Goal: Communication & Community: Answer question/provide support

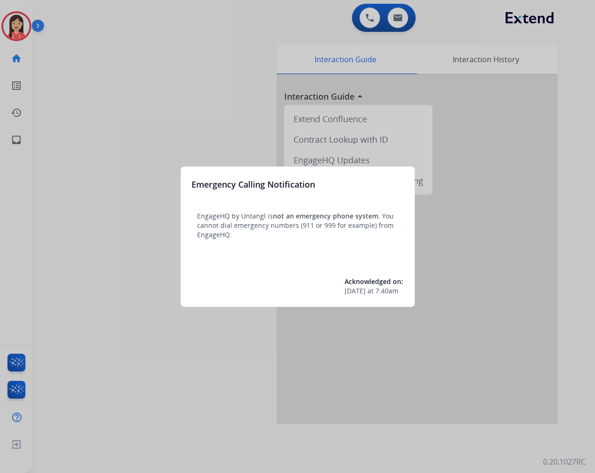
click at [134, 139] on div at bounding box center [297, 236] width 595 height 473
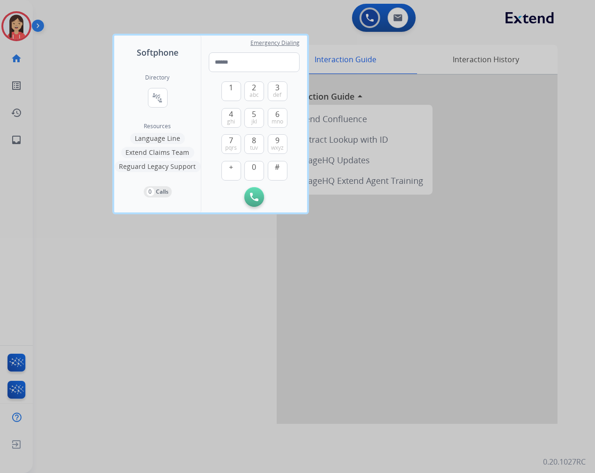
click at [202, 357] on div at bounding box center [297, 236] width 595 height 473
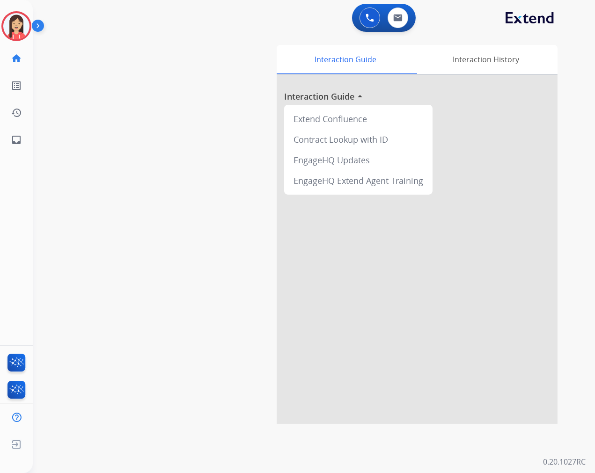
drag, startPoint x: 14, startPoint y: 29, endPoint x: 13, endPoint y: 43, distance: 14.5
click at [14, 29] on img at bounding box center [16, 26] width 26 height 26
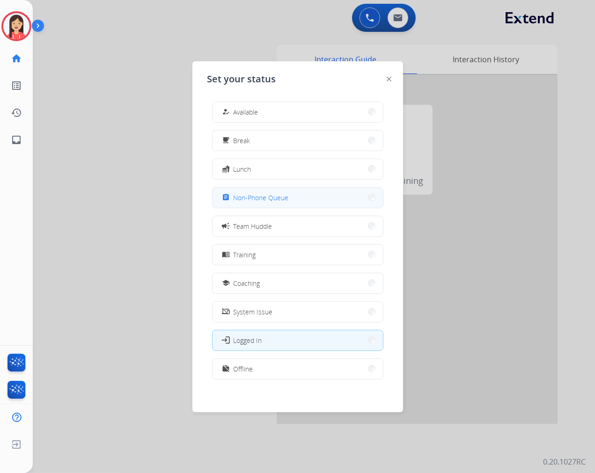
click at [281, 202] on div "assignment Non-Phone Queue" at bounding box center [254, 197] width 69 height 11
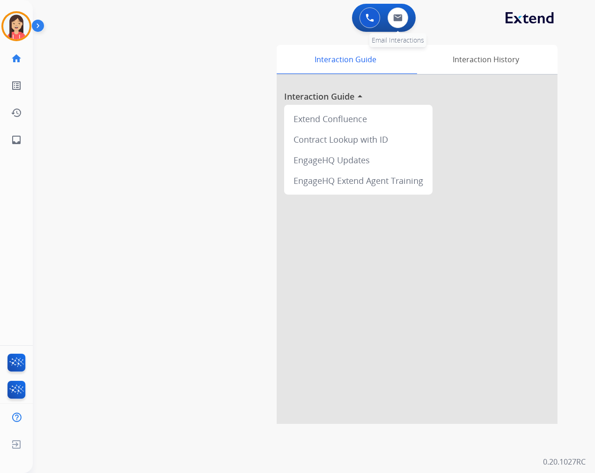
click at [405, 8] on div "0 Email Interactions" at bounding box center [398, 17] width 28 height 21
click at [401, 12] on button at bounding box center [397, 17] width 21 height 21
select select "**********"
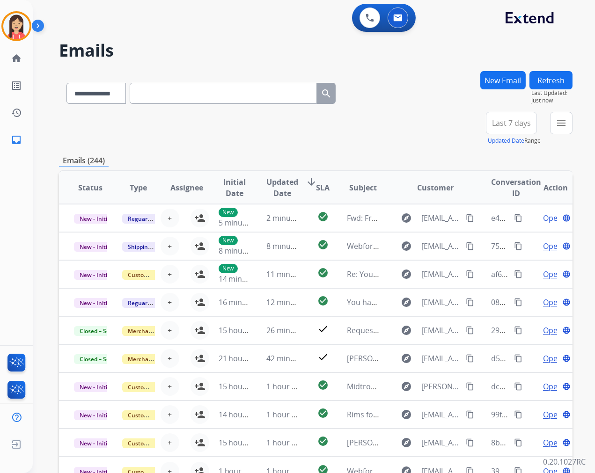
click at [302, 140] on div "**********" at bounding box center [315, 129] width 513 height 34
click at [535, 128] on mat-icon "menu" at bounding box center [560, 122] width 11 height 11
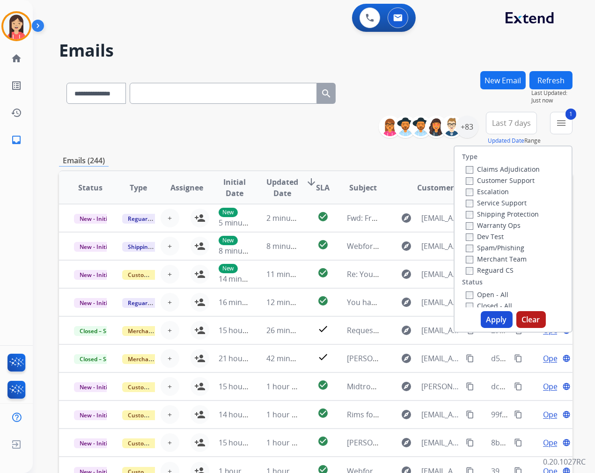
click at [493, 324] on button "Apply" at bounding box center [497, 319] width 32 height 17
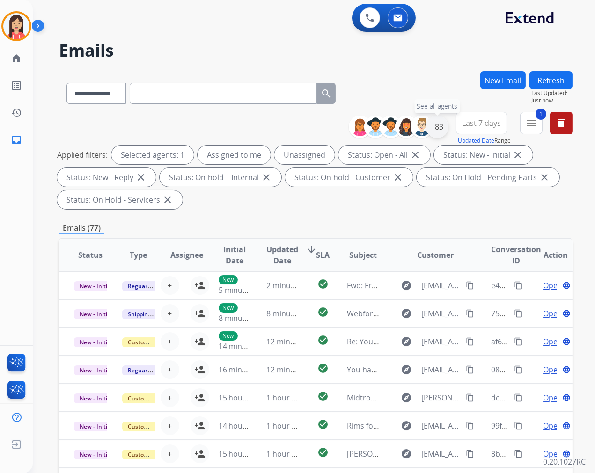
click at [438, 128] on div "+83" at bounding box center [437, 127] width 22 height 22
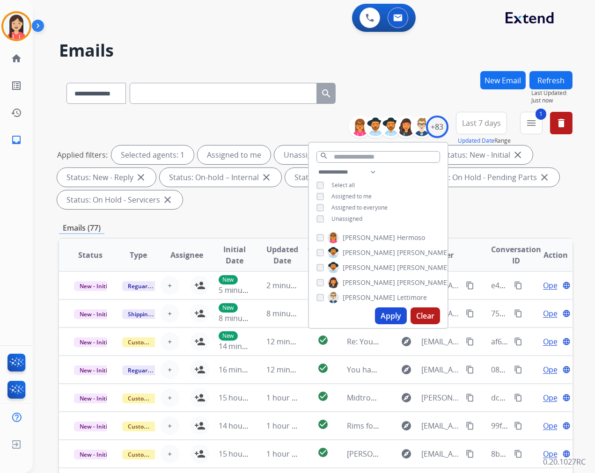
click at [350, 220] on span "Unassigned" at bounding box center [346, 219] width 31 height 8
click at [394, 317] on button "Apply" at bounding box center [391, 315] width 32 height 17
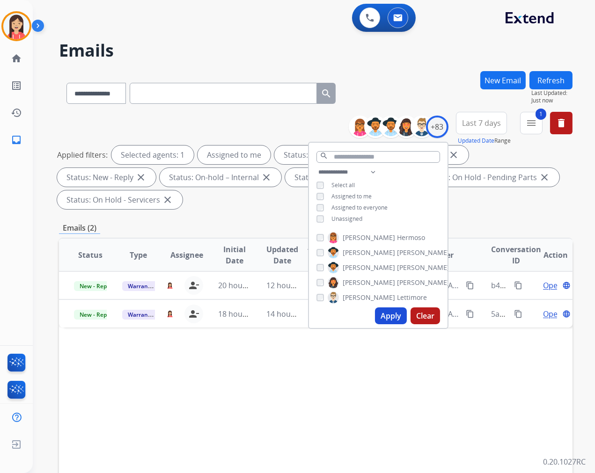
click at [268, 218] on div "**********" at bounding box center [315, 335] width 513 height 529
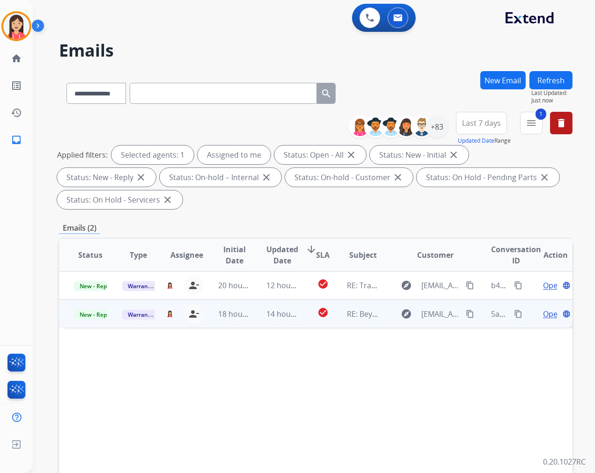
click at [251, 320] on td "14 hours ago" at bounding box center [275, 313] width 48 height 28
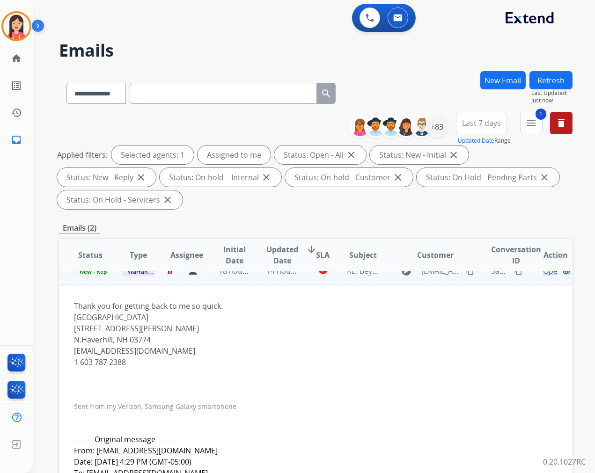
scroll to position [28, 0]
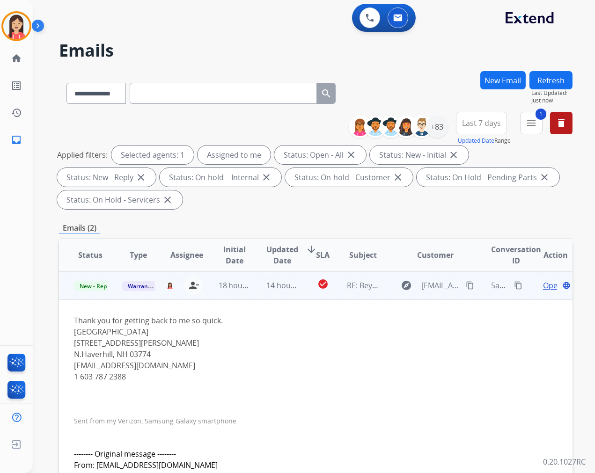
click at [292, 296] on td "14 hours ago" at bounding box center [275, 285] width 48 height 28
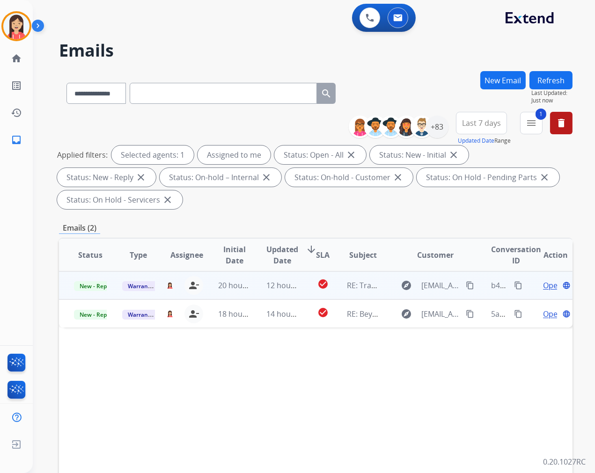
click at [302, 291] on td "check_circle" at bounding box center [315, 285] width 32 height 28
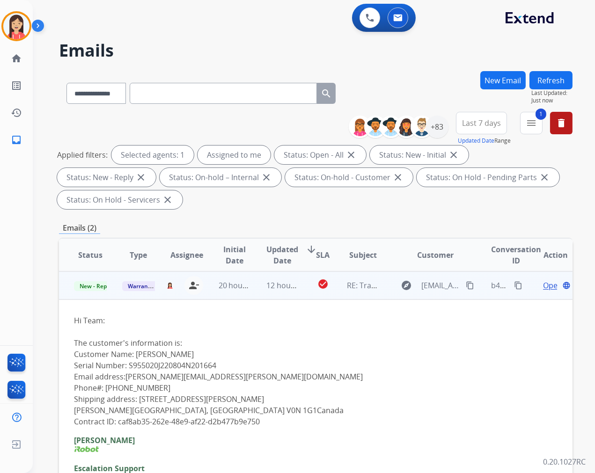
click at [299, 294] on td "check_circle" at bounding box center [315, 285] width 32 height 28
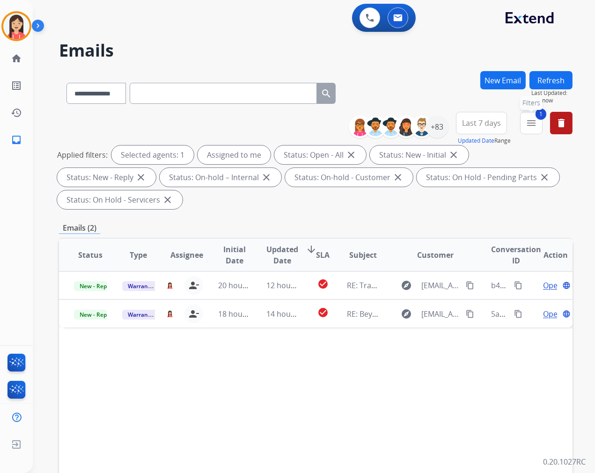
click at [532, 124] on mat-icon "menu" at bounding box center [530, 122] width 11 height 11
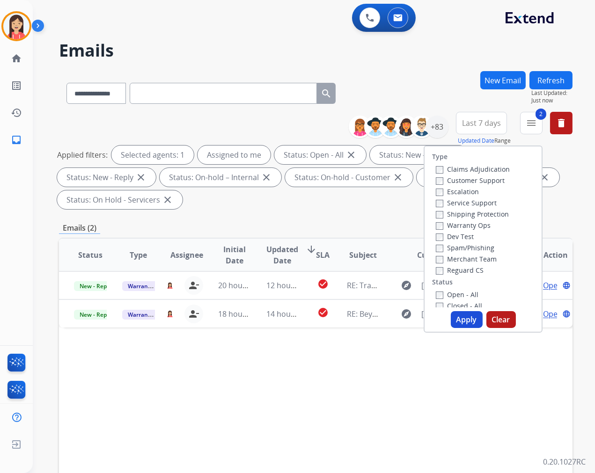
click at [469, 318] on button "Apply" at bounding box center [467, 319] width 32 height 17
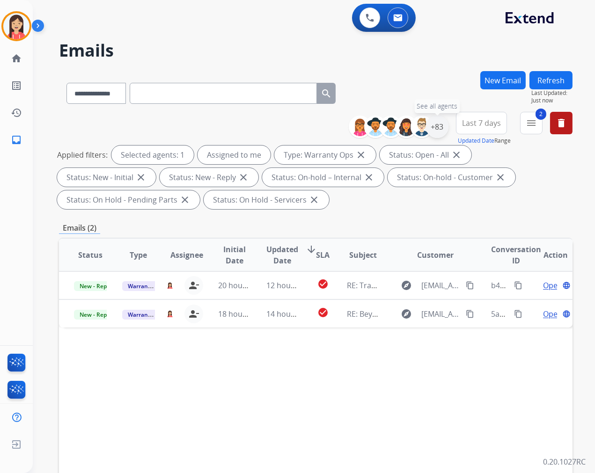
click at [436, 134] on div "+83" at bounding box center [437, 127] width 22 height 22
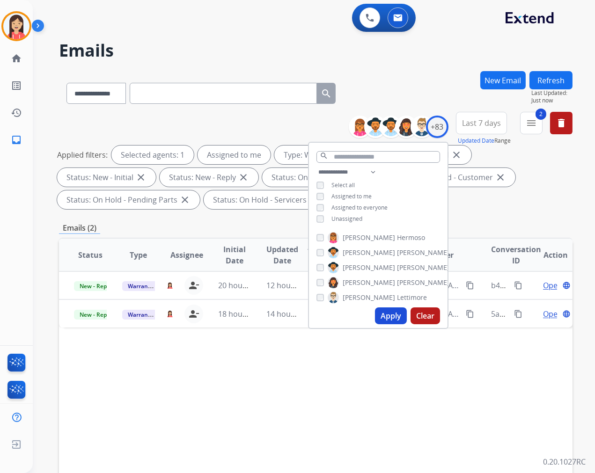
click at [351, 217] on span "Unassigned" at bounding box center [346, 219] width 31 height 8
click at [381, 309] on button "Apply" at bounding box center [391, 315] width 32 height 17
click at [245, 223] on div "Emails (2)" at bounding box center [315, 228] width 513 height 12
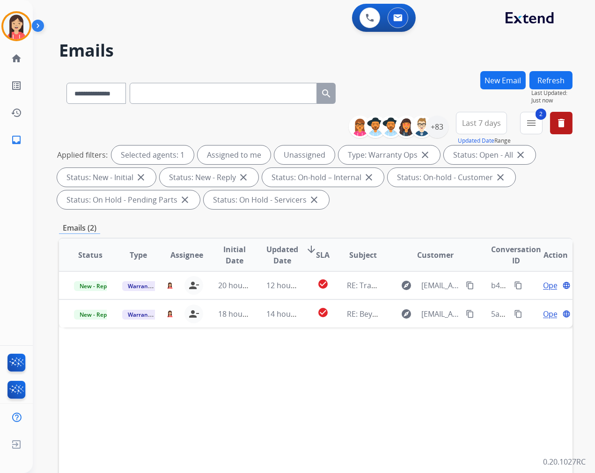
click at [257, 47] on h2 "Emails" at bounding box center [315, 50] width 513 height 19
click at [291, 328] on div "Status Type Assignee Initial Date Updated Date arrow_downward SLA Subject Custo…" at bounding box center [315, 395] width 513 height 314
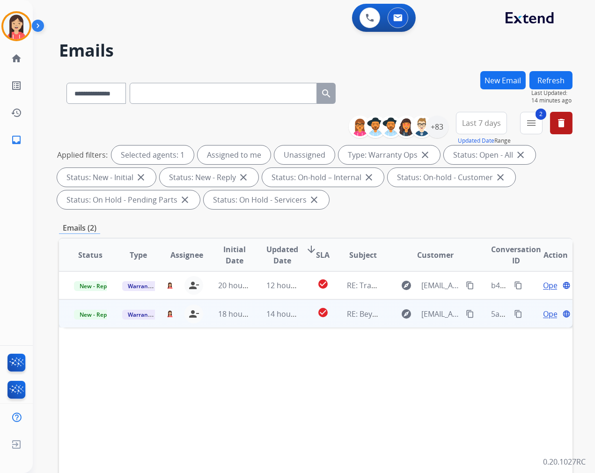
click at [299, 321] on td "check_circle" at bounding box center [315, 313] width 32 height 28
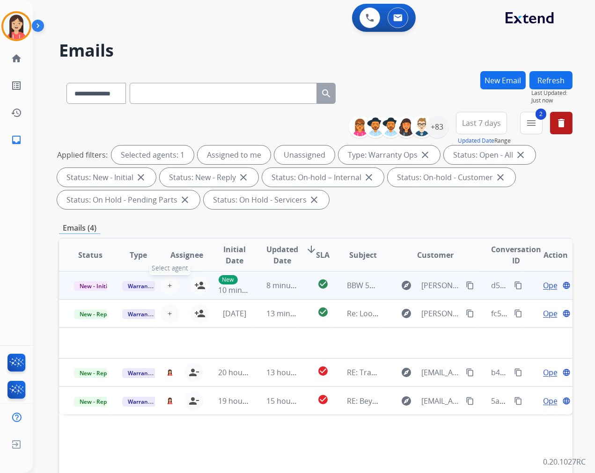
click at [165, 284] on button "+ Select agent" at bounding box center [169, 285] width 19 height 19
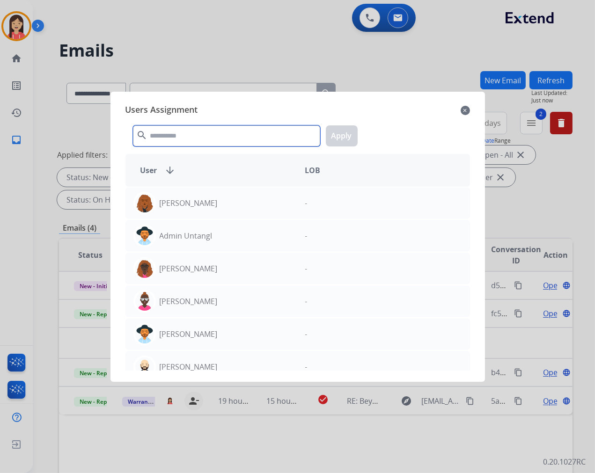
click at [176, 139] on input "text" at bounding box center [226, 135] width 187 height 21
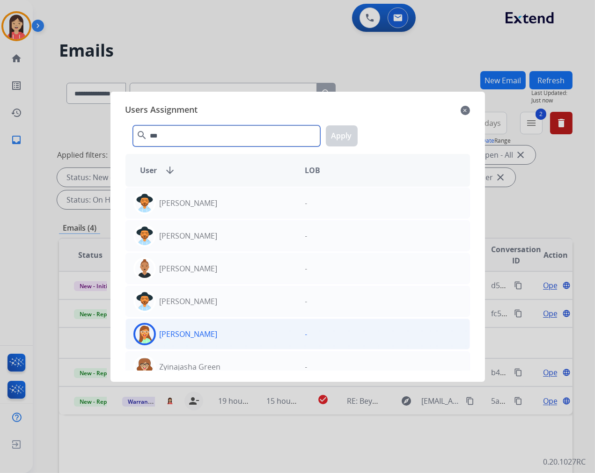
type input "***"
click at [206, 326] on div "[PERSON_NAME]" at bounding box center [212, 334] width 172 height 22
click at [349, 130] on button "Apply" at bounding box center [342, 135] width 32 height 21
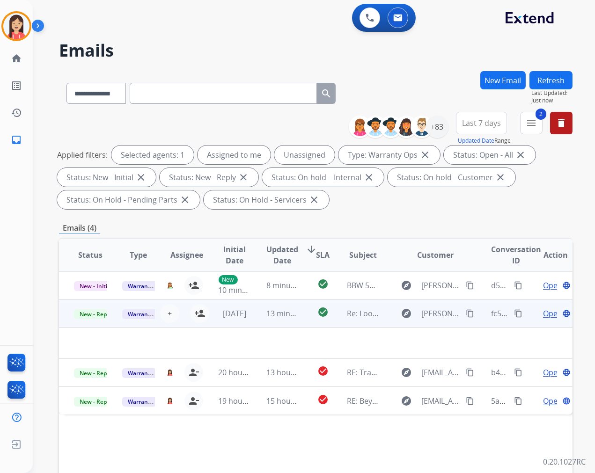
click at [305, 328] on td at bounding box center [267, 343] width 417 height 31
click at [304, 322] on td "check_circle" at bounding box center [315, 313] width 32 height 28
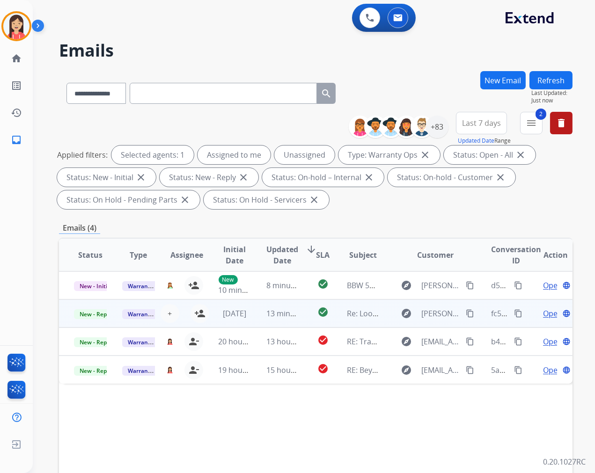
click at [304, 322] on td "check_circle" at bounding box center [315, 313] width 32 height 28
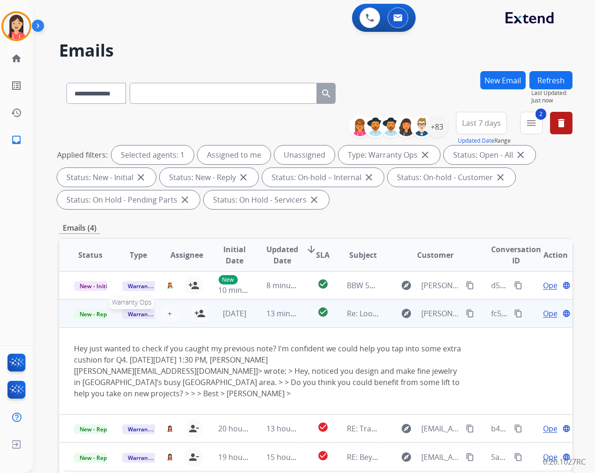
click at [130, 311] on span "Warranty Ops" at bounding box center [146, 314] width 48 height 10
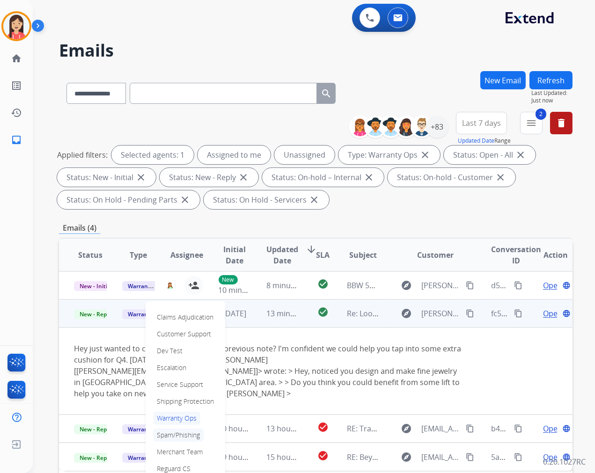
click at [162, 425] on p "Spam/Phishing" at bounding box center [178, 435] width 51 height 13
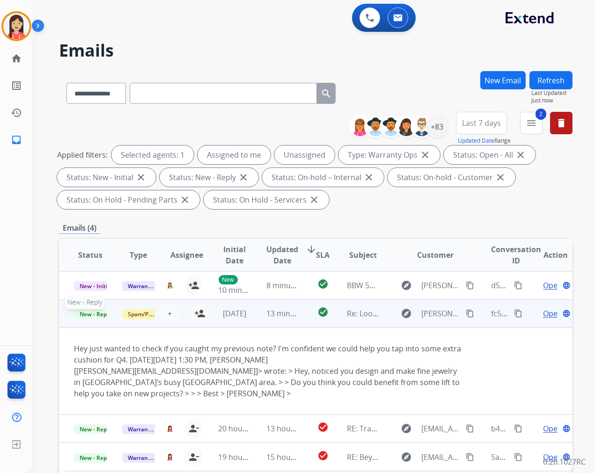
click at [103, 312] on span "New - Reply" at bounding box center [95, 314] width 43 height 10
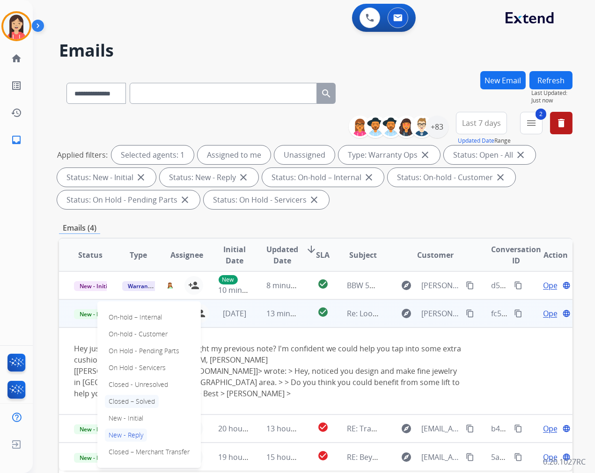
click at [142, 401] on p "Closed – Solved" at bounding box center [132, 401] width 54 height 13
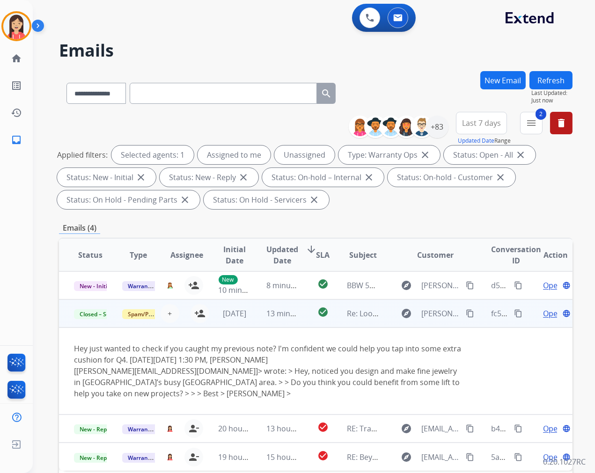
click at [535, 78] on button "Refresh" at bounding box center [550, 80] width 43 height 18
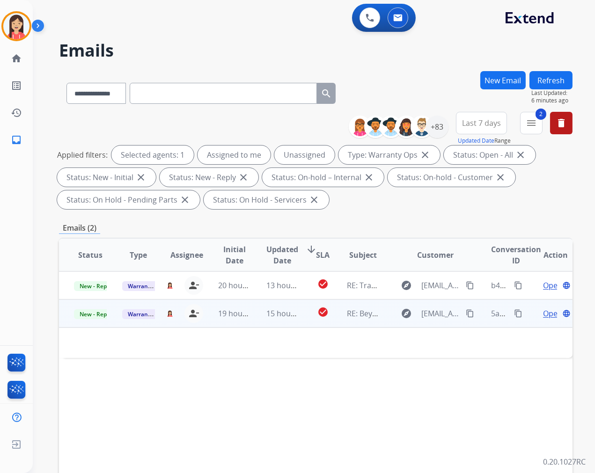
click at [303, 324] on td "check_circle" at bounding box center [315, 313] width 32 height 28
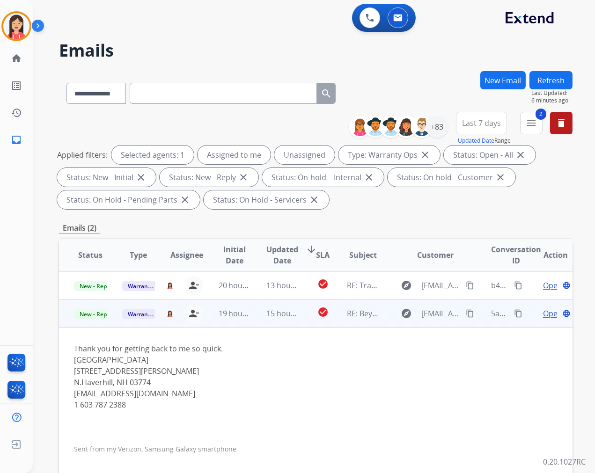
scroll to position [28, 0]
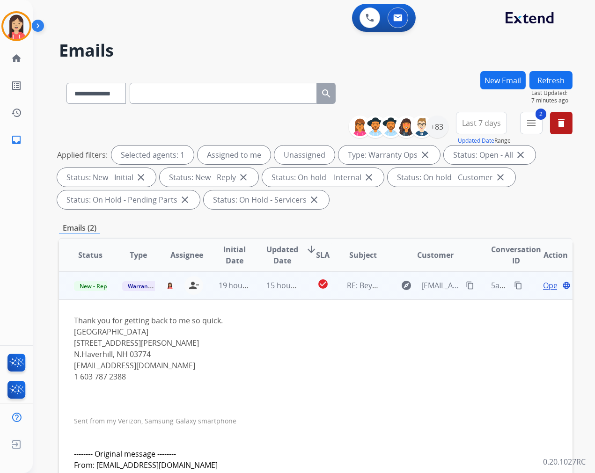
click at [535, 287] on span "Open" at bounding box center [552, 285] width 19 height 11
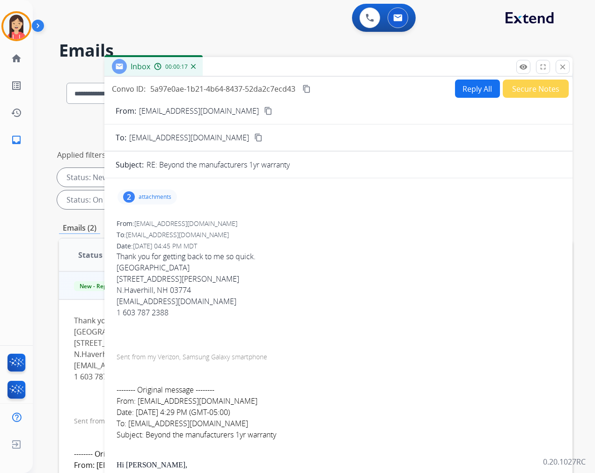
click at [155, 198] on p "attachments" at bounding box center [155, 196] width 33 height 7
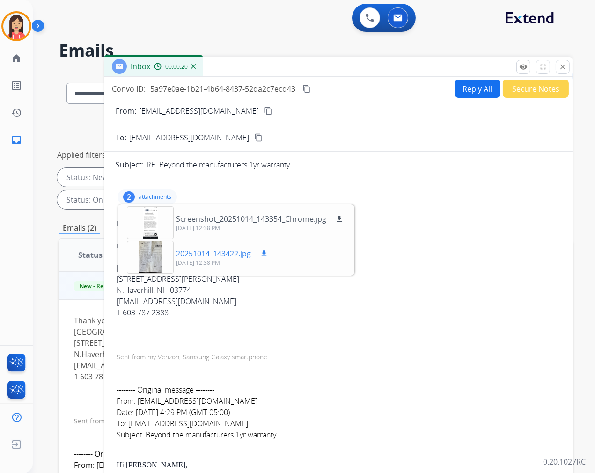
click at [267, 255] on mat-icon "download" at bounding box center [264, 253] width 8 height 8
drag, startPoint x: 190, startPoint y: 305, endPoint x: 118, endPoint y: 303, distance: 72.6
click at [118, 303] on div "[EMAIL_ADDRESS][DOMAIN_NAME]" at bounding box center [339, 301] width 444 height 11
copy div "[EMAIL_ADDRESS][DOMAIN_NAME]"
click at [144, 280] on div "[STREET_ADDRESS][PERSON_NAME]" at bounding box center [339, 278] width 444 height 11
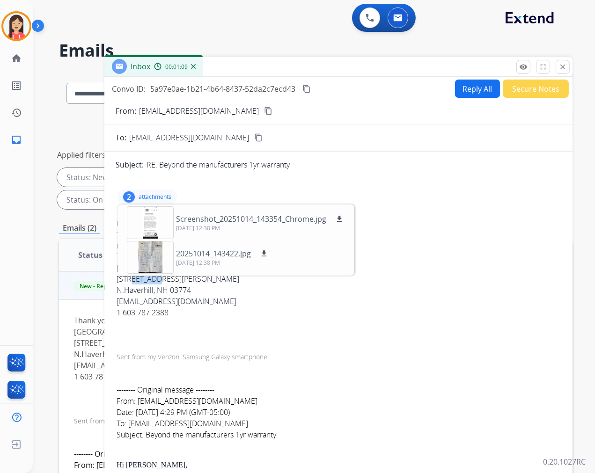
click at [144, 280] on div "[STREET_ADDRESS][PERSON_NAME]" at bounding box center [339, 278] width 444 height 11
copy div "[STREET_ADDRESS][PERSON_NAME]"
click at [139, 289] on div "N.Haverhill, NH 03774" at bounding box center [339, 289] width 444 height 11
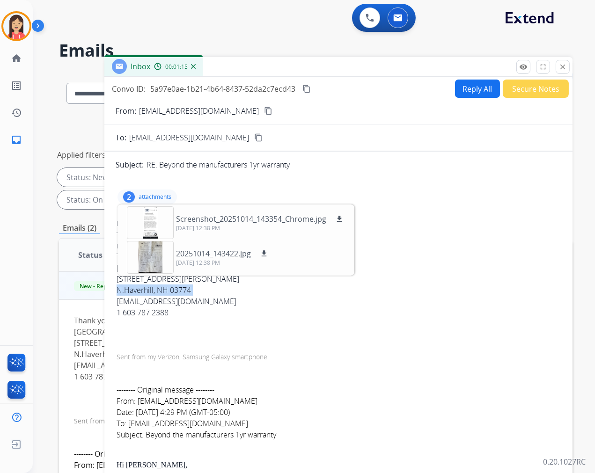
click at [139, 289] on div "N.Haverhill, NH 03774" at bounding box center [339, 289] width 444 height 11
copy div "N.Haverhill, NH 03774"
drag, startPoint x: 225, startPoint y: 315, endPoint x: 219, endPoint y: 313, distance: 7.0
click at [225, 315] on div "1 603 787 2388" at bounding box center [339, 312] width 444 height 11
click at [151, 197] on p "attachments" at bounding box center [155, 196] width 33 height 7
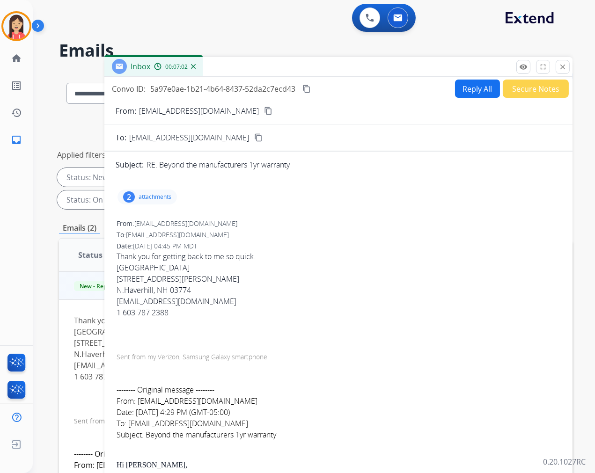
drag, startPoint x: 176, startPoint y: 313, endPoint x: 113, endPoint y: 269, distance: 76.3
copy span "[GEOGRAPHIC_DATA] [STREET_ADDRESS][PERSON_NAME] [EMAIL_ADDRESS][DOMAIN_NAME] 1 …"
drag, startPoint x: 310, startPoint y: 65, endPoint x: 363, endPoint y: 71, distance: 53.2
click at [310, 65] on div "Inbox 00:07:34" at bounding box center [338, 67] width 468 height 20
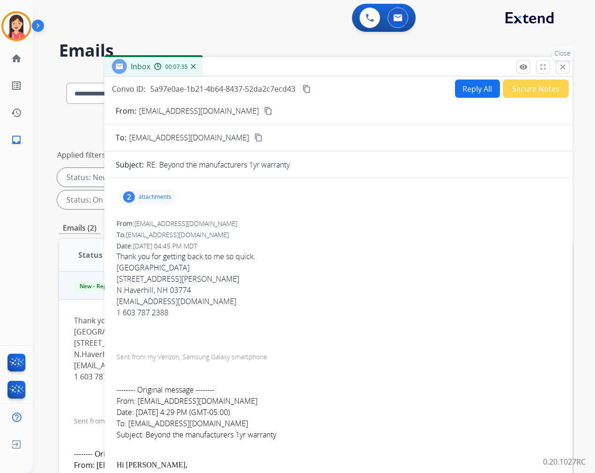
click at [535, 66] on mat-icon "close" at bounding box center [562, 67] width 8 height 8
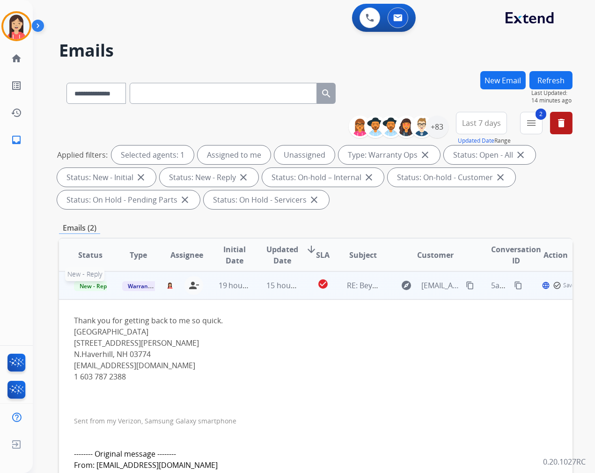
click at [100, 284] on span "New - Reply" at bounding box center [95, 286] width 43 height 10
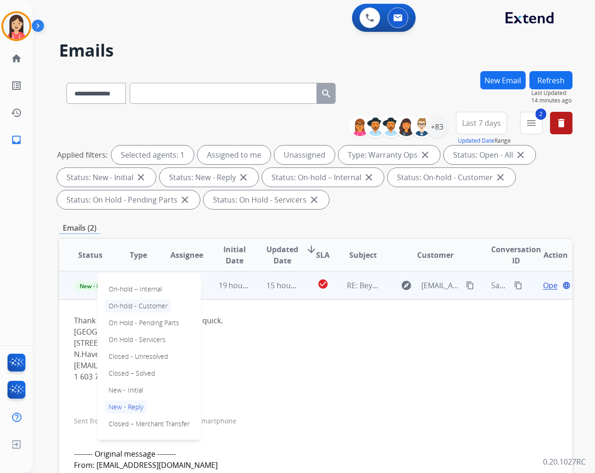
scroll to position [0, 0]
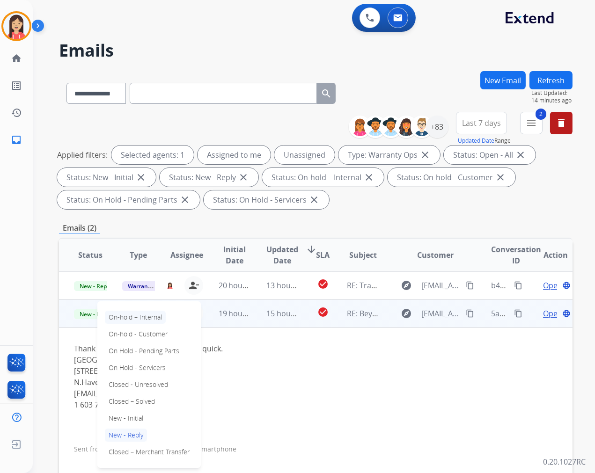
click at [140, 317] on p "On-hold – Internal" at bounding box center [135, 317] width 61 height 13
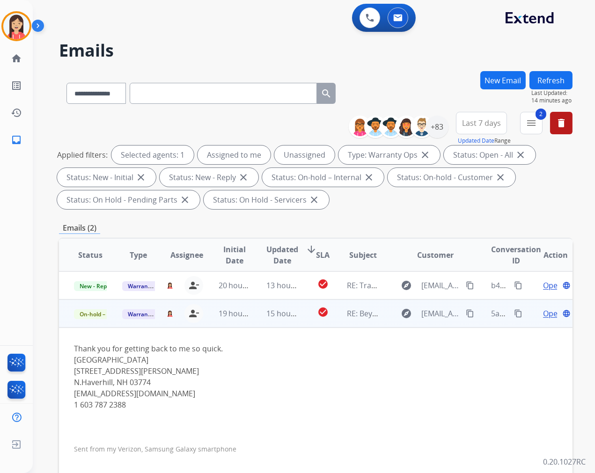
click at [307, 320] on td "check_circle" at bounding box center [315, 313] width 32 height 28
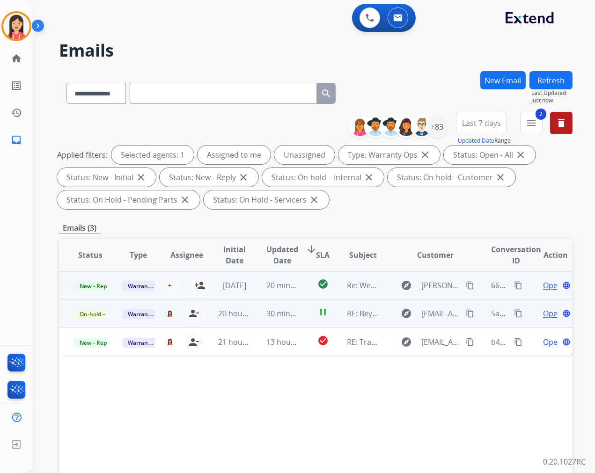
click at [258, 296] on td "20 minutes ago" at bounding box center [275, 285] width 48 height 28
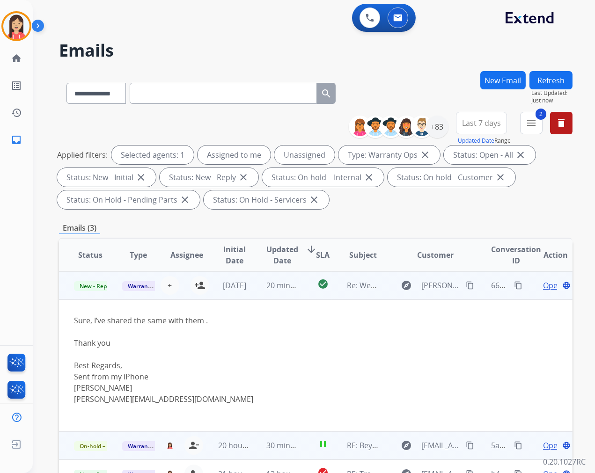
click at [535, 282] on span "Open" at bounding box center [552, 285] width 19 height 11
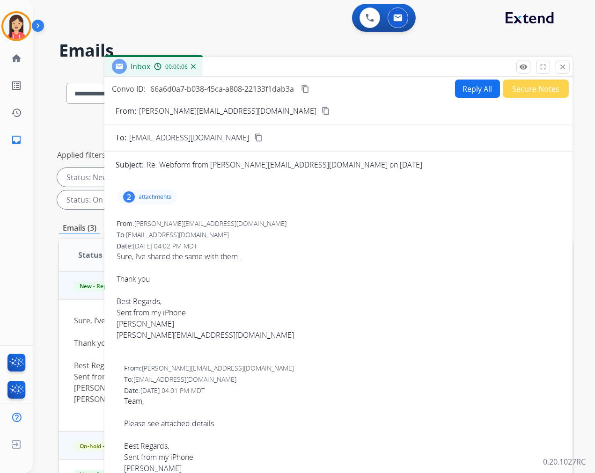
click at [156, 202] on div "2 attachments" at bounding box center [146, 197] width 59 height 15
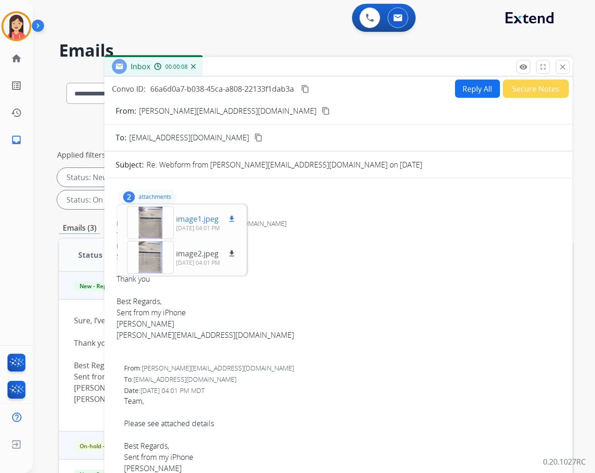
click at [189, 221] on p "image1.jpeg" at bounding box center [197, 218] width 43 height 11
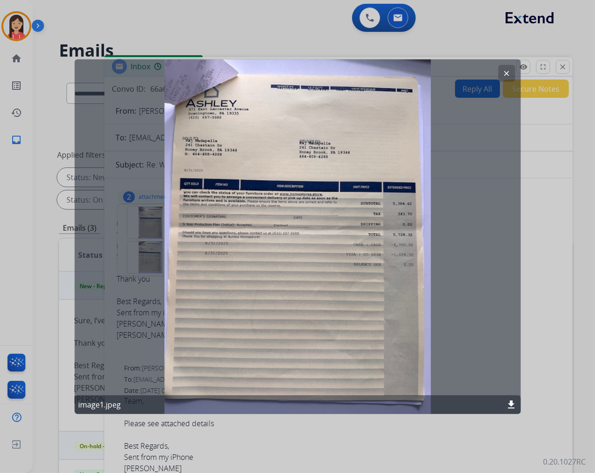
click at [511, 404] on mat-icon "download" at bounding box center [510, 404] width 11 height 11
click at [501, 77] on button "clear" at bounding box center [506, 73] width 17 height 17
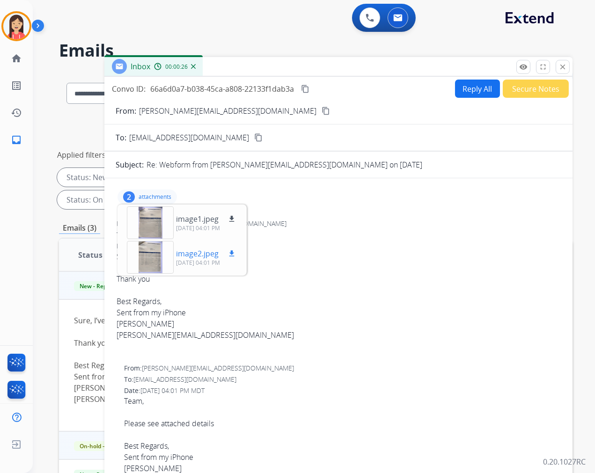
click at [189, 255] on p "image2.jpeg" at bounding box center [197, 253] width 43 height 11
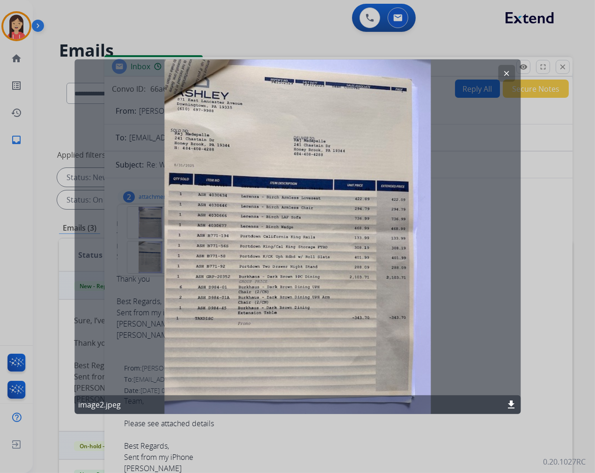
click at [510, 406] on mat-icon "download" at bounding box center [510, 404] width 11 height 11
drag, startPoint x: 186, startPoint y: 240, endPoint x: 192, endPoint y: 237, distance: 6.5
click at [186, 240] on div "clear image2.jpeg download" at bounding box center [297, 236] width 446 height 355
click at [508, 71] on mat-icon "clear" at bounding box center [506, 73] width 8 height 8
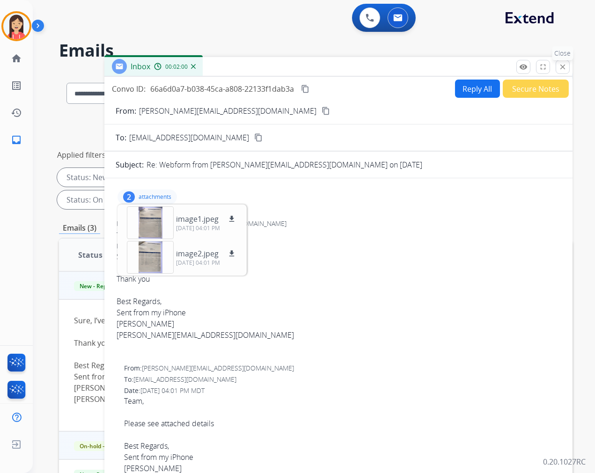
click at [535, 71] on button "close Close" at bounding box center [562, 67] width 14 height 14
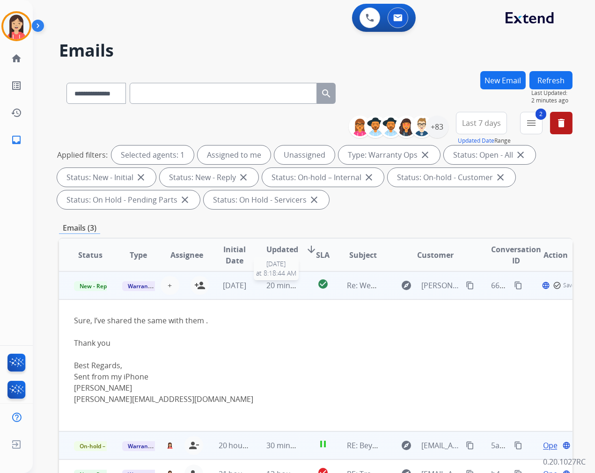
click at [281, 288] on span "20 minutes ago" at bounding box center [293, 285] width 54 height 10
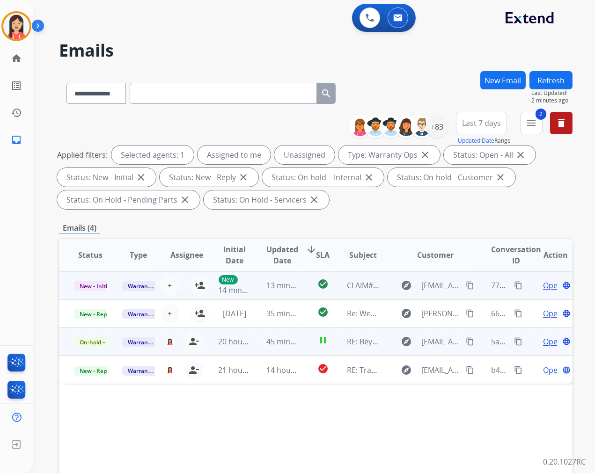
click at [302, 296] on td "check_circle" at bounding box center [315, 285] width 32 height 28
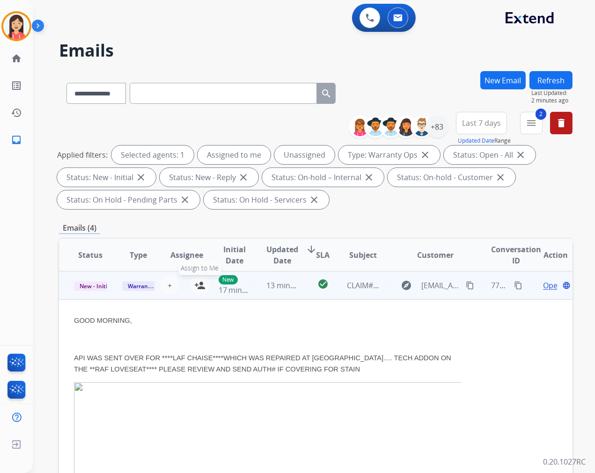
click at [197, 286] on mat-icon "person_add" at bounding box center [199, 285] width 11 height 11
click at [251, 293] on td "13 minutes ago" at bounding box center [275, 285] width 48 height 28
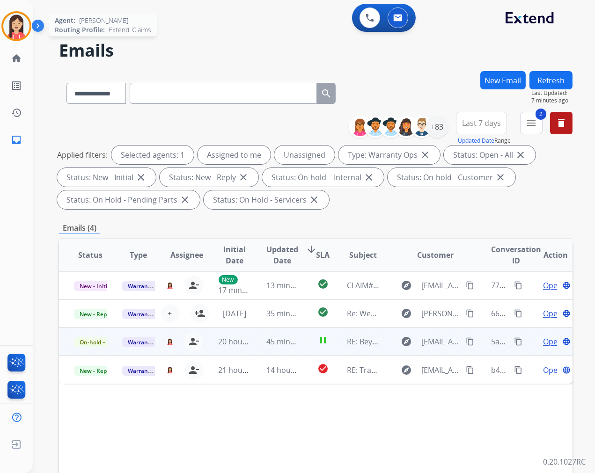
drag, startPoint x: 20, startPoint y: 26, endPoint x: 30, endPoint y: 31, distance: 11.9
click at [20, 26] on img at bounding box center [16, 26] width 26 height 26
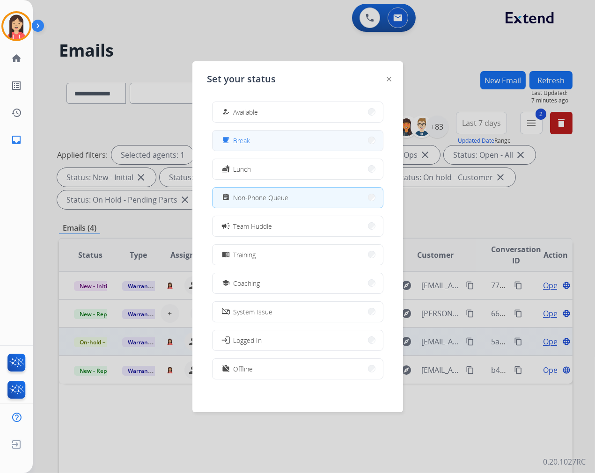
click at [314, 141] on button "free_breakfast Break" at bounding box center [297, 141] width 170 height 20
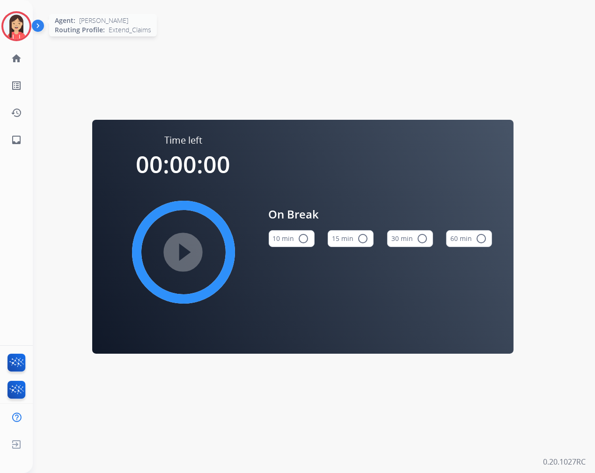
click at [1, 29] on div at bounding box center [16, 26] width 30 height 30
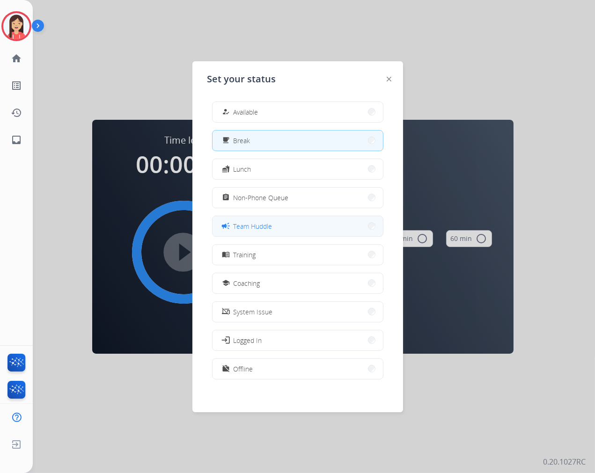
click at [275, 227] on button "campaign Team Huddle" at bounding box center [297, 226] width 170 height 20
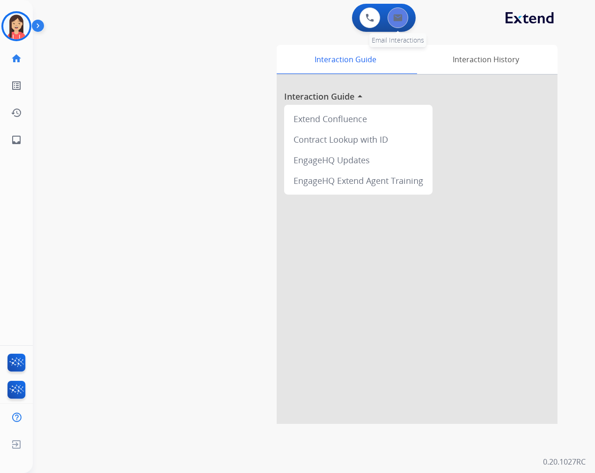
click at [394, 15] on img at bounding box center [397, 17] width 9 height 7
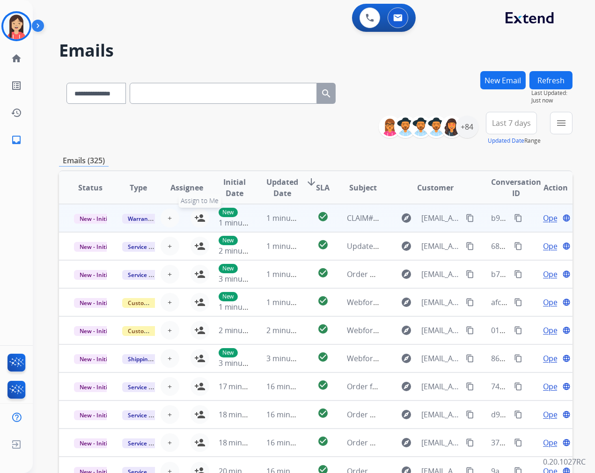
click at [198, 219] on mat-icon "person_add" at bounding box center [199, 217] width 11 height 11
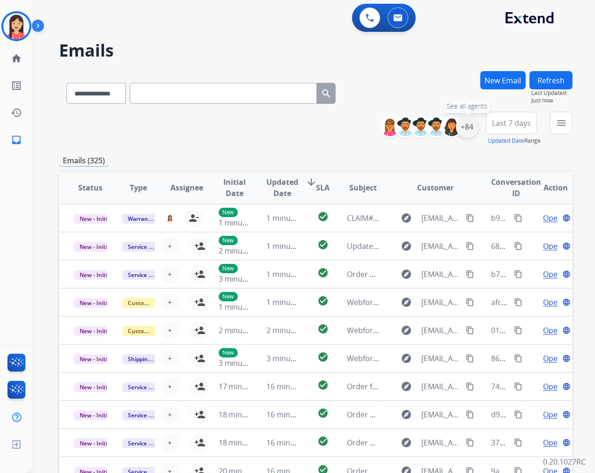
click at [467, 131] on div "+84" at bounding box center [467, 127] width 22 height 22
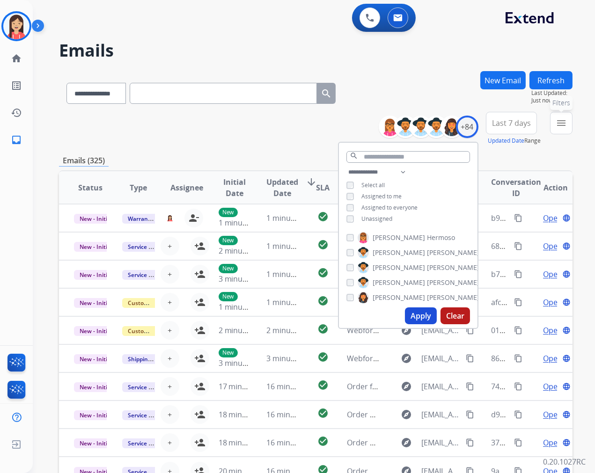
click at [535, 120] on mat-icon "menu" at bounding box center [560, 122] width 11 height 11
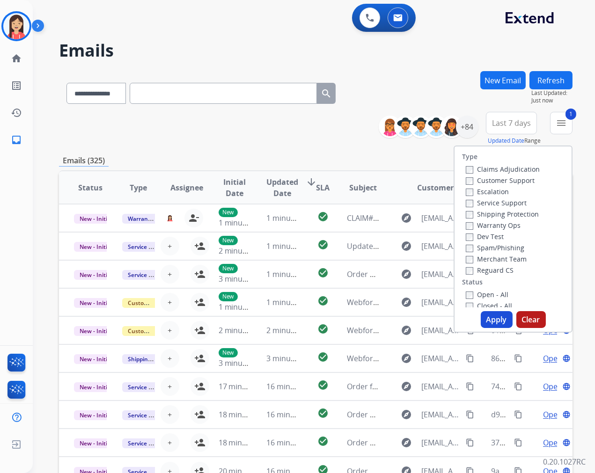
click at [493, 316] on button "Apply" at bounding box center [497, 319] width 32 height 17
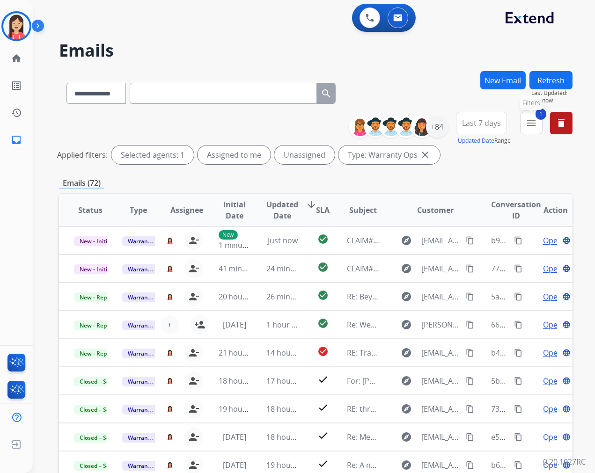
click at [534, 123] on mat-icon "menu" at bounding box center [530, 122] width 11 height 11
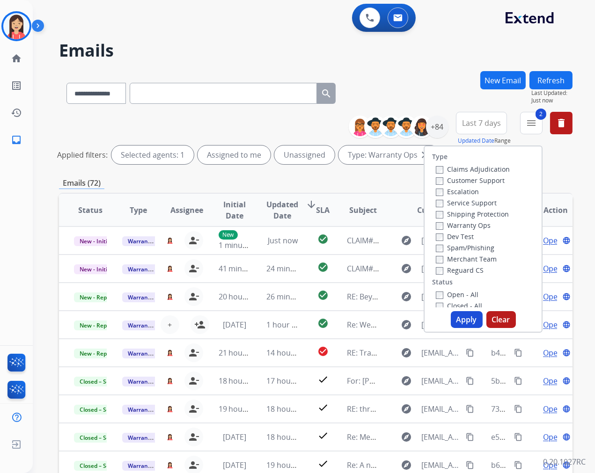
click at [473, 322] on button "Apply" at bounding box center [467, 319] width 32 height 17
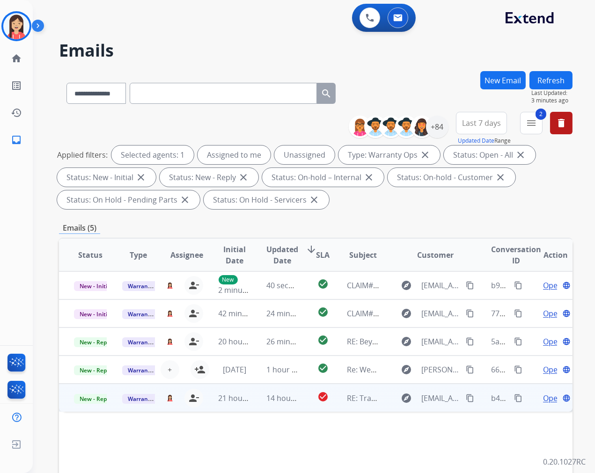
click at [299, 406] on td "check_circle" at bounding box center [315, 398] width 32 height 28
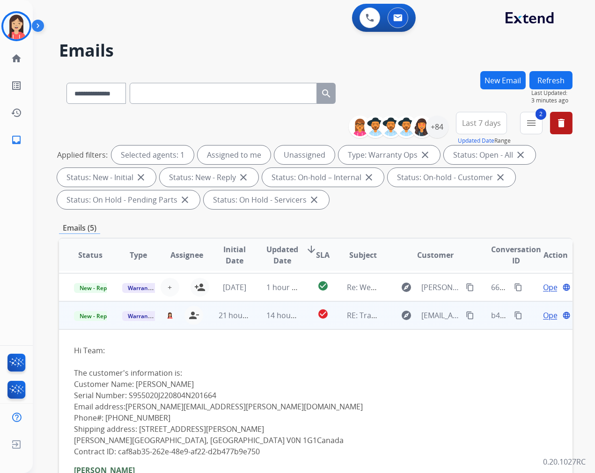
scroll to position [95, 0]
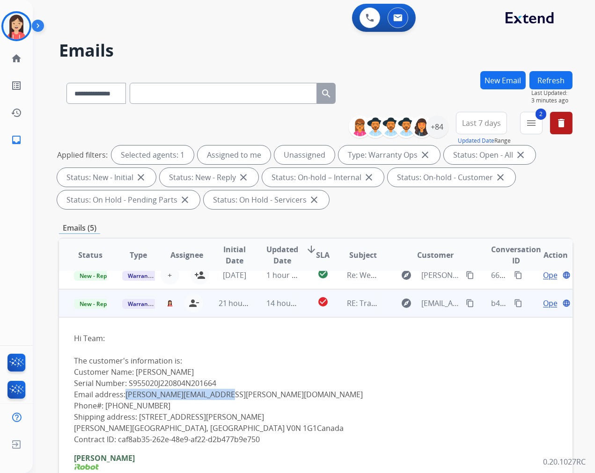
drag, startPoint x: 225, startPoint y: 395, endPoint x: 126, endPoint y: 405, distance: 99.2
click at [127, 400] on p "Customer Name: [PERSON_NAME] Serial Number: S955020J220804N201664 Email address…" at bounding box center [267, 405] width 387 height 79
click at [235, 393] on p "Customer Name: [PERSON_NAME] Serial Number: S955020J220804N201664 Email address…" at bounding box center [267, 405] width 387 height 79
click at [268, 397] on p "Customer Name: [PERSON_NAME] Serial Number: S955020J220804N201664 Email address…" at bounding box center [267, 405] width 387 height 79
drag, startPoint x: 233, startPoint y: 390, endPoint x: 128, endPoint y: 390, distance: 105.3
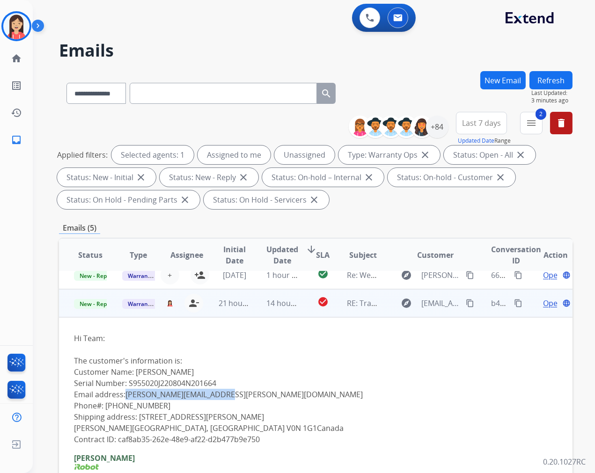
click at [128, 390] on p "Customer Name: [PERSON_NAME] Serial Number: S955020J220804N201664 Email address…" at bounding box center [267, 405] width 387 height 79
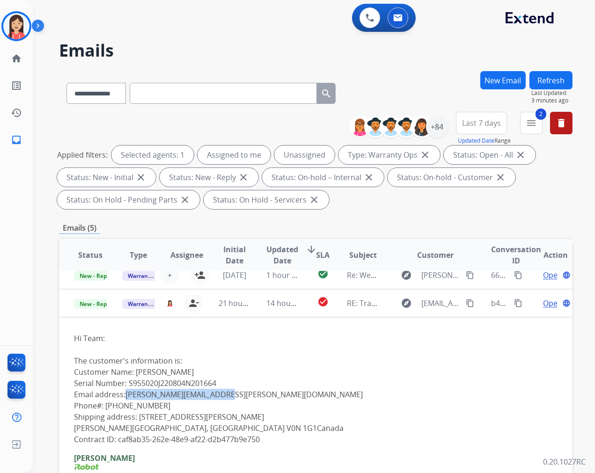
copy link "[PERSON_NAME][EMAIL_ADDRESS][PERSON_NAME][DOMAIN_NAME]"
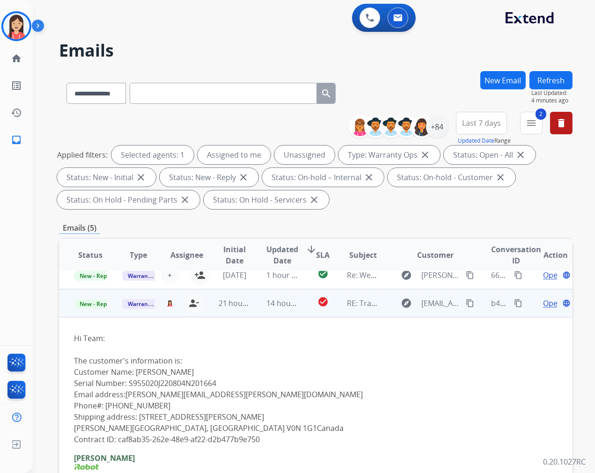
click at [189, 416] on p "Customer Name: [PERSON_NAME] Serial Number: S955020J220804N201664 Email address…" at bounding box center [267, 405] width 387 height 79
click at [192, 416] on p "Customer Name: [PERSON_NAME] Serial Number: S955020J220804N201664 Email address…" at bounding box center [267, 405] width 387 height 79
drag, startPoint x: 199, startPoint y: 415, endPoint x: 139, endPoint y: 414, distance: 59.9
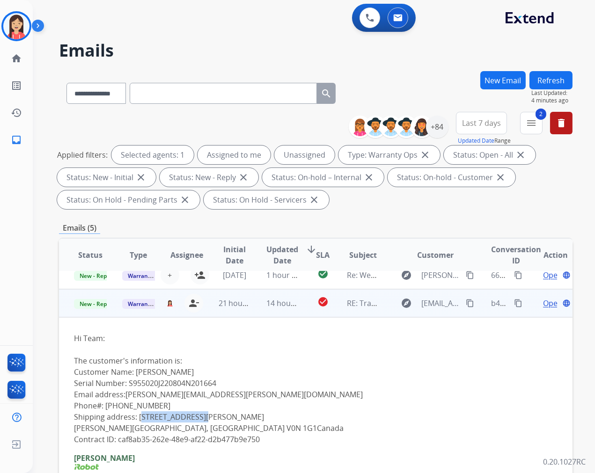
click at [139, 414] on p "Customer Name: [PERSON_NAME] Serial Number: S955020J220804N201664 Email address…" at bounding box center [267, 405] width 387 height 79
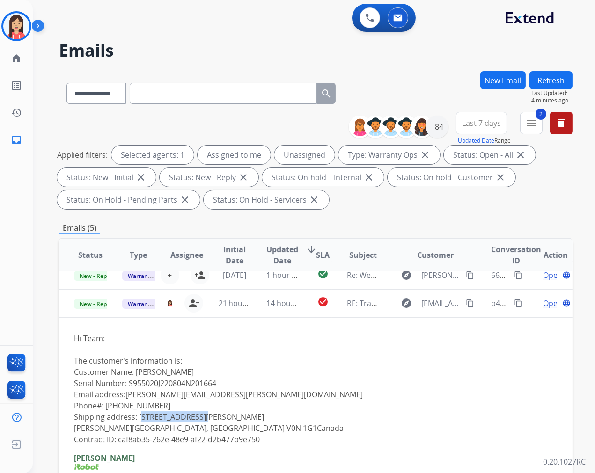
copy p "[STREET_ADDRESS][PERSON_NAME]"
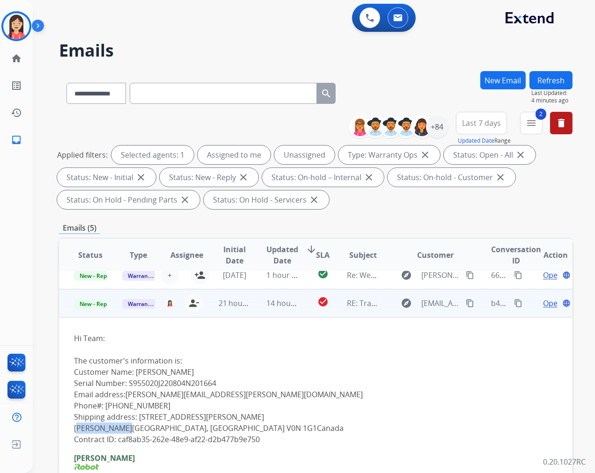
drag, startPoint x: 75, startPoint y: 426, endPoint x: 120, endPoint y: 426, distance: 44.9
click at [120, 425] on p "Customer Name: [PERSON_NAME] Serial Number: S955020J220804N201664 Email address…" at bounding box center [267, 405] width 387 height 79
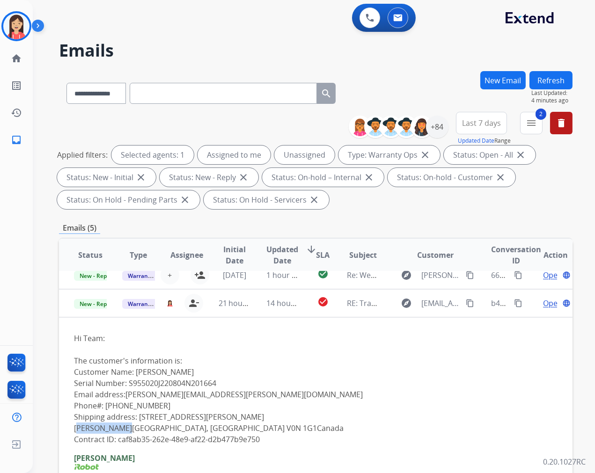
copy p "[PERSON_NAME][GEOGRAPHIC_DATA]"
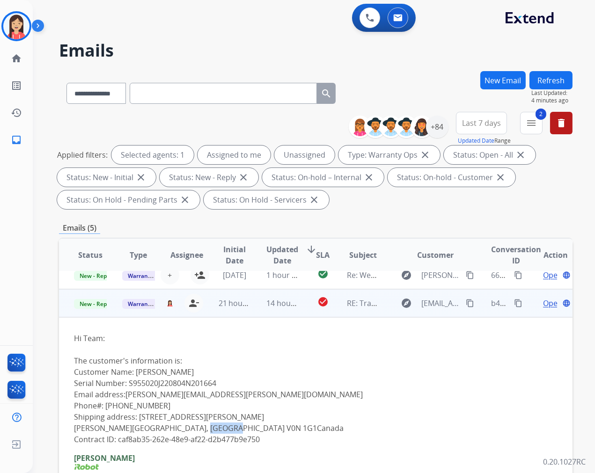
drag, startPoint x: 185, startPoint y: 428, endPoint x: 214, endPoint y: 429, distance: 29.0
click at [214, 425] on p "Customer Name: [PERSON_NAME] Serial Number: S955020J220804N201664 Email address…" at bounding box center [267, 405] width 387 height 79
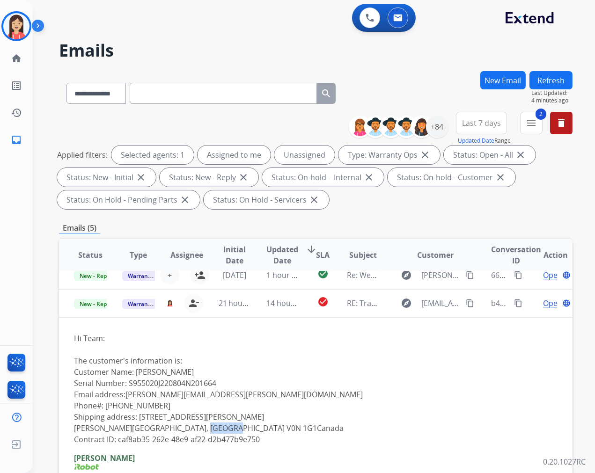
copy p "V0N 1G1"
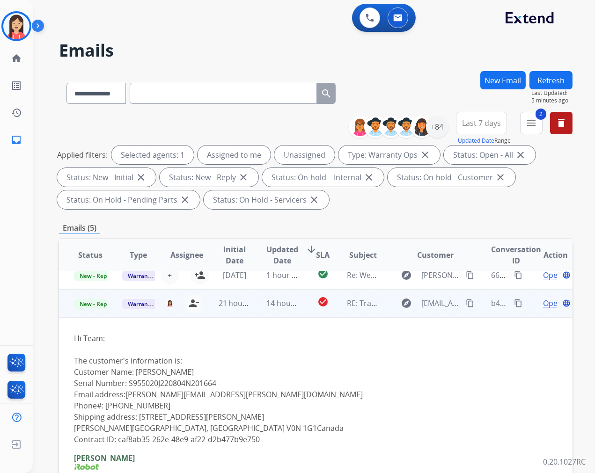
click at [300, 396] on p "Customer Name: [PERSON_NAME] Serial Number: S955020J220804N201664 Email address…" at bounding box center [267, 405] width 387 height 79
click at [535, 301] on span "Open" at bounding box center [552, 303] width 19 height 11
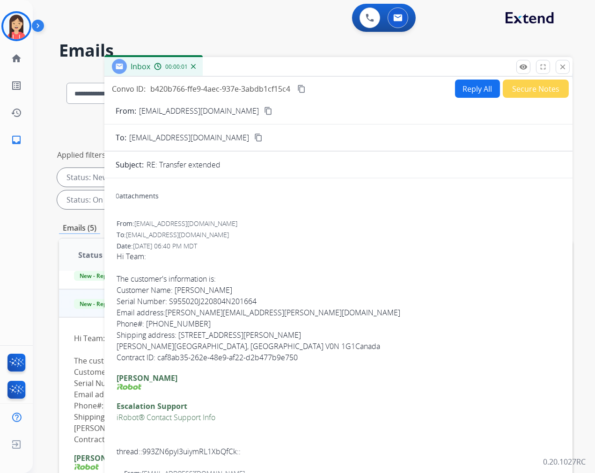
click at [463, 93] on button "Reply All" at bounding box center [477, 89] width 45 height 18
select select "**********"
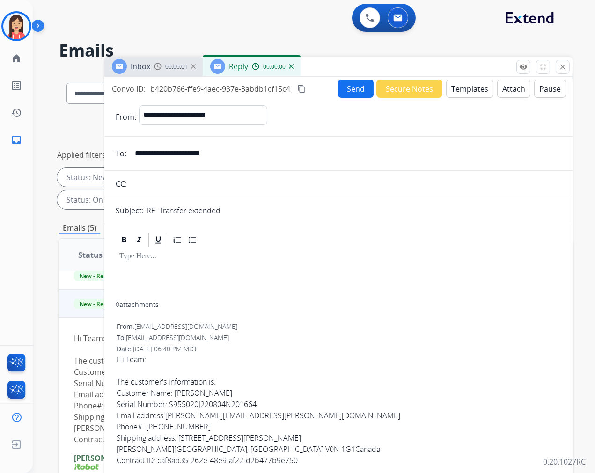
click at [465, 94] on button "Templates" at bounding box center [469, 89] width 47 height 18
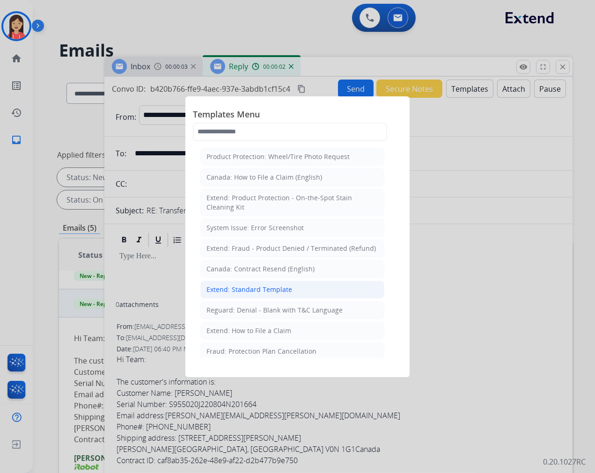
click at [245, 287] on div "Extend: Standard Template" at bounding box center [249, 289] width 86 height 9
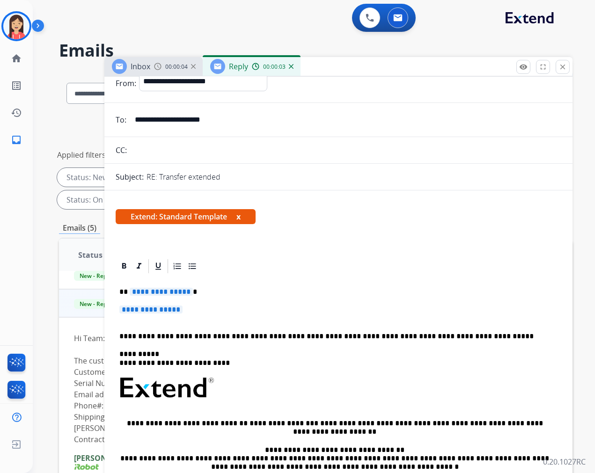
scroll to position [52, 0]
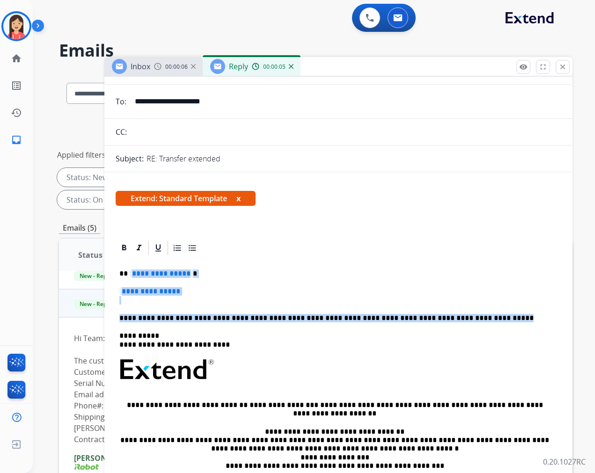
drag, startPoint x: 130, startPoint y: 274, endPoint x: 480, endPoint y: 314, distance: 352.2
click at [480, 314] on div "**********" at bounding box center [338, 397] width 445 height 282
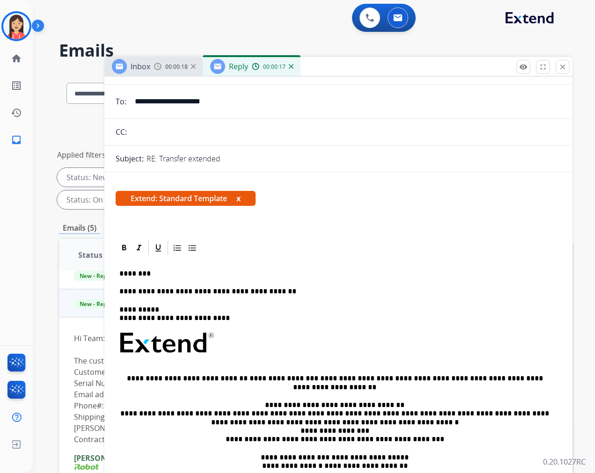
scroll to position [0, 0]
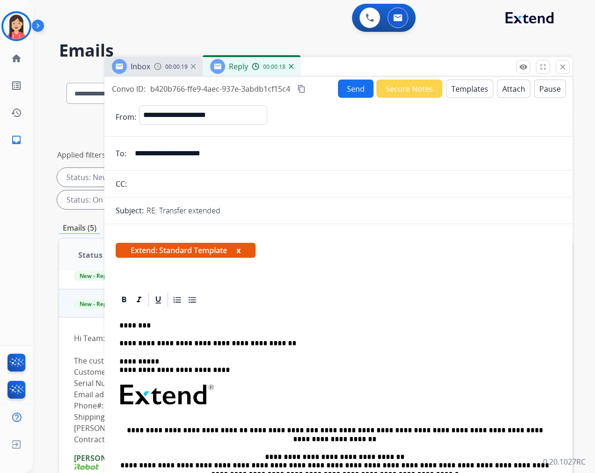
click at [351, 95] on button "Send" at bounding box center [356, 89] width 36 height 18
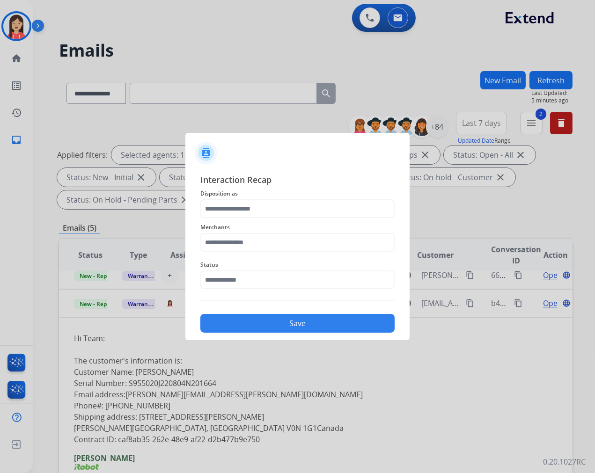
click at [295, 197] on span "Disposition as" at bounding box center [297, 193] width 194 height 11
click at [297, 204] on input "text" at bounding box center [297, 208] width 194 height 19
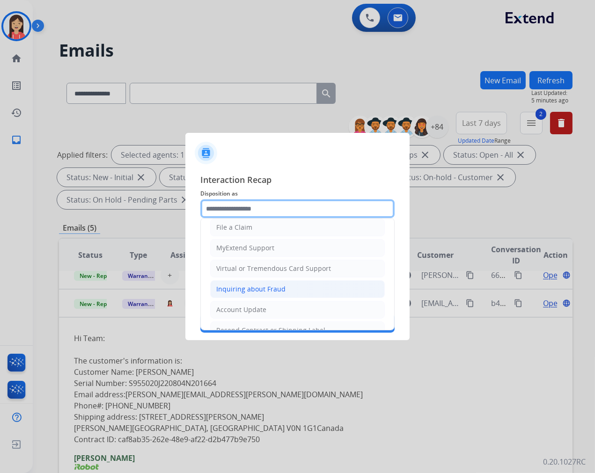
scroll to position [146, 0]
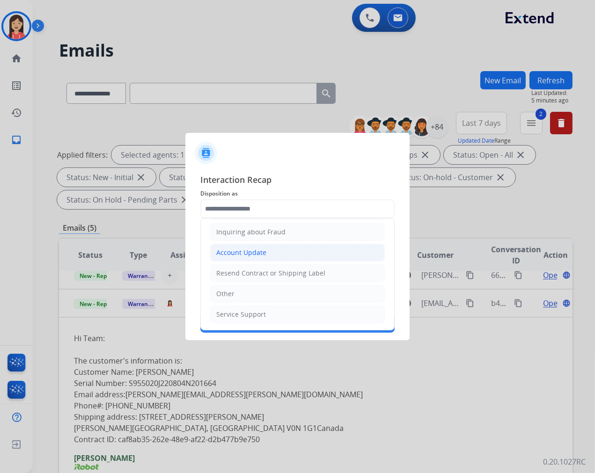
click at [266, 259] on li "Account Update" at bounding box center [297, 253] width 175 height 18
type input "**********"
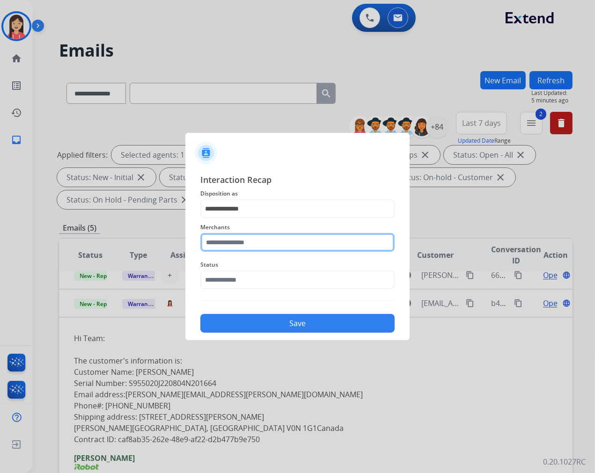
click at [273, 245] on input "text" at bounding box center [297, 242] width 194 height 19
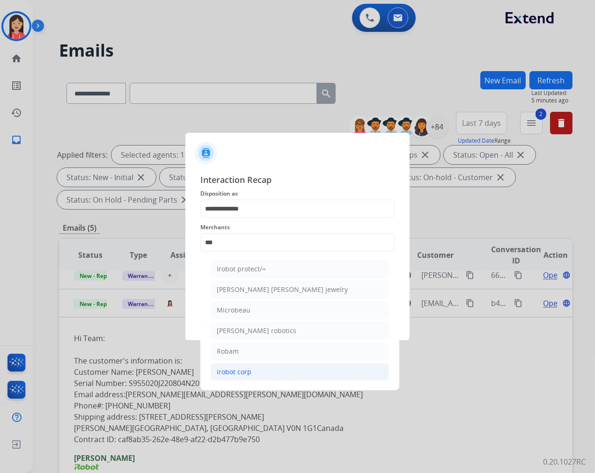
click at [246, 370] on div "irobot corp" at bounding box center [234, 371] width 35 height 9
type input "**********"
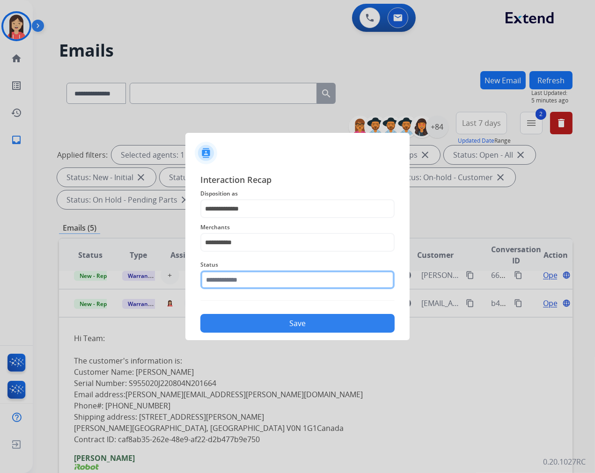
click at [270, 285] on input "text" at bounding box center [297, 279] width 194 height 19
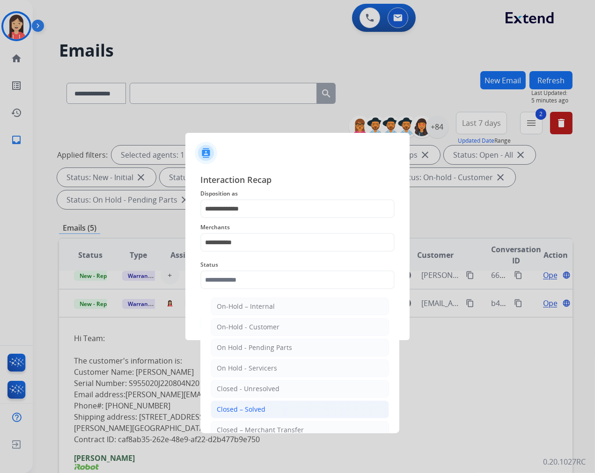
click at [262, 403] on li "Closed – Solved" at bounding box center [300, 410] width 178 height 18
type input "**********"
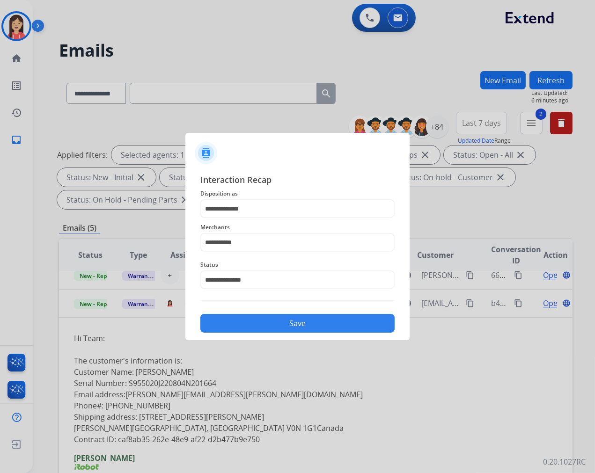
click at [293, 333] on div "**********" at bounding box center [297, 253] width 224 height 175
click at [296, 328] on button "Save" at bounding box center [297, 323] width 194 height 19
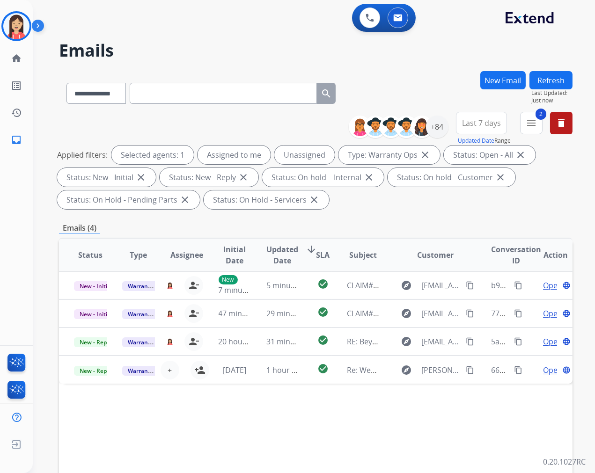
scroll to position [0, 0]
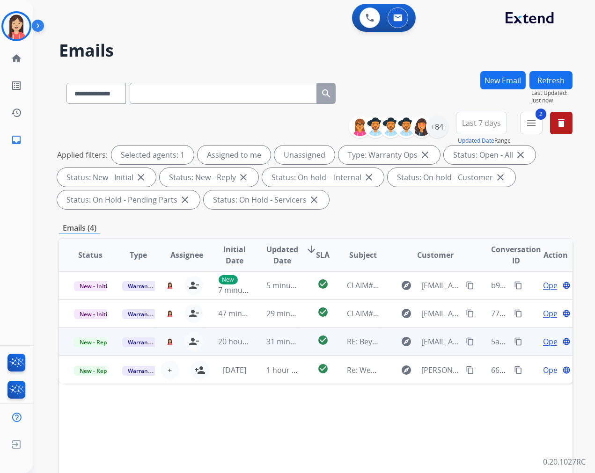
click at [306, 345] on td "check_circle" at bounding box center [315, 342] width 32 height 28
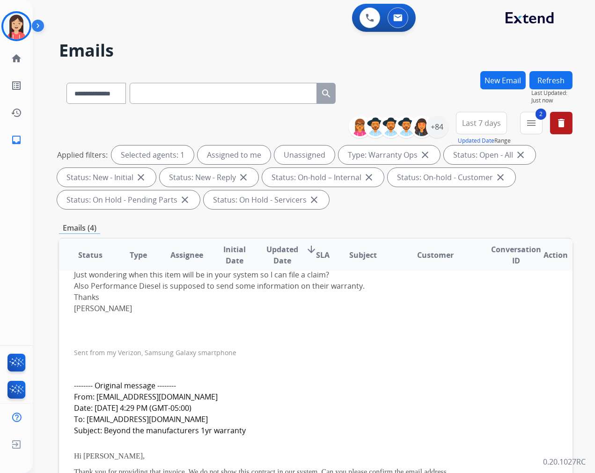
scroll to position [56, 0]
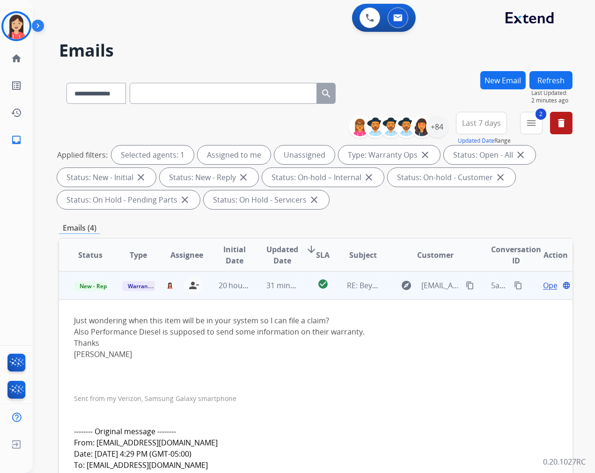
drag, startPoint x: 307, startPoint y: 350, endPoint x: 340, endPoint y: 349, distance: 32.8
click at [307, 350] on div "[PERSON_NAME]" at bounding box center [267, 354] width 387 height 11
click at [535, 285] on span "Open" at bounding box center [552, 285] width 19 height 11
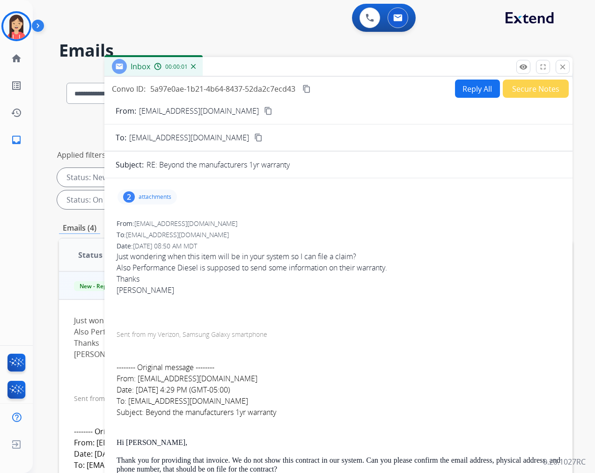
click at [166, 197] on p "attachments" at bounding box center [155, 196] width 33 height 7
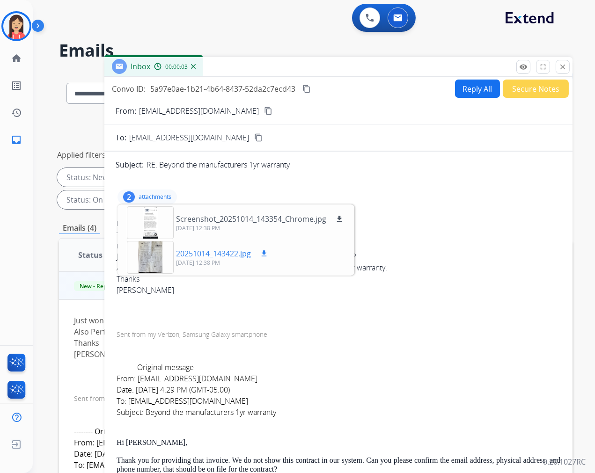
click at [268, 255] on mat-icon "download" at bounding box center [264, 253] width 8 height 8
click at [456, 87] on button "Reply All" at bounding box center [477, 89] width 45 height 18
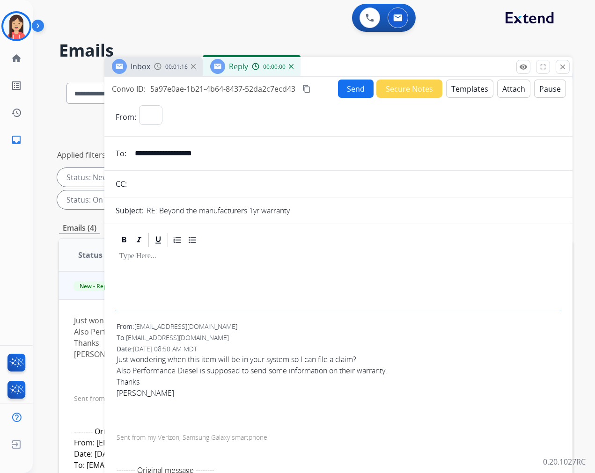
select select "**********"
click at [456, 87] on button "Templates" at bounding box center [469, 89] width 47 height 18
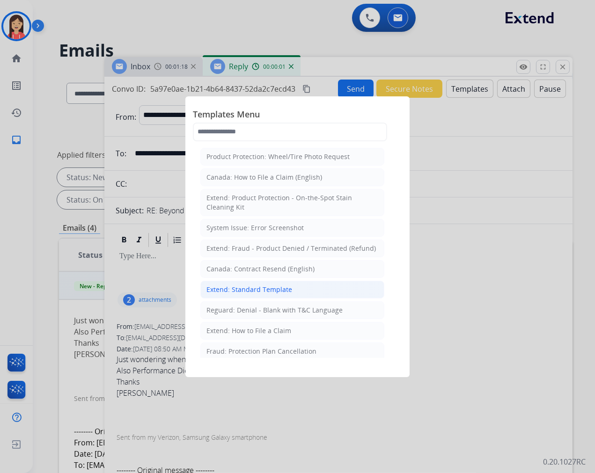
click at [272, 293] on div "Extend: Standard Template" at bounding box center [249, 289] width 86 height 9
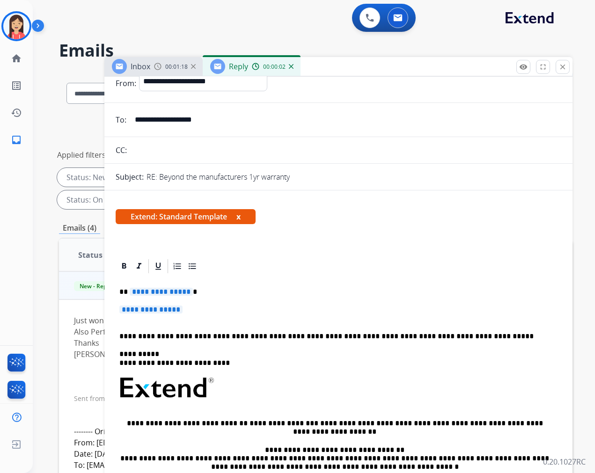
scroll to position [52, 0]
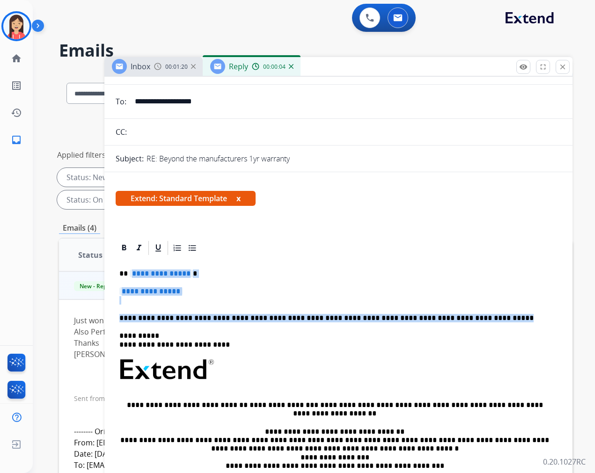
drag, startPoint x: 129, startPoint y: 273, endPoint x: 468, endPoint y: 311, distance: 341.3
click at [468, 311] on div "**********" at bounding box center [338, 391] width 445 height 270
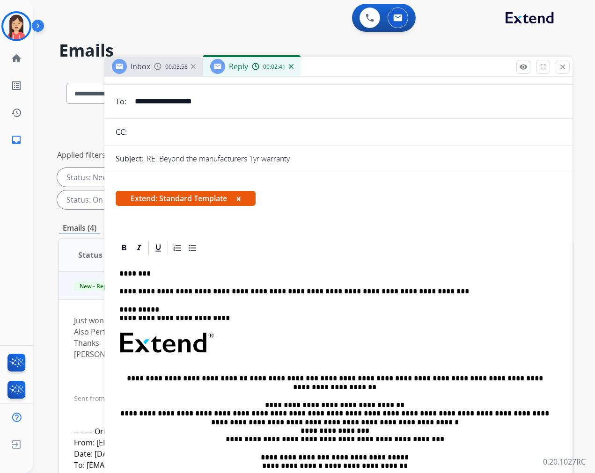
drag, startPoint x: 398, startPoint y: 289, endPoint x: 418, endPoint y: 285, distance: 20.0
click at [398, 289] on p "**********" at bounding box center [334, 291] width 430 height 8
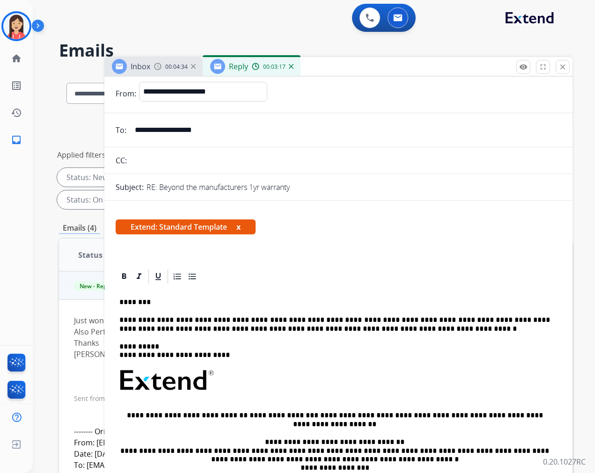
scroll to position [0, 0]
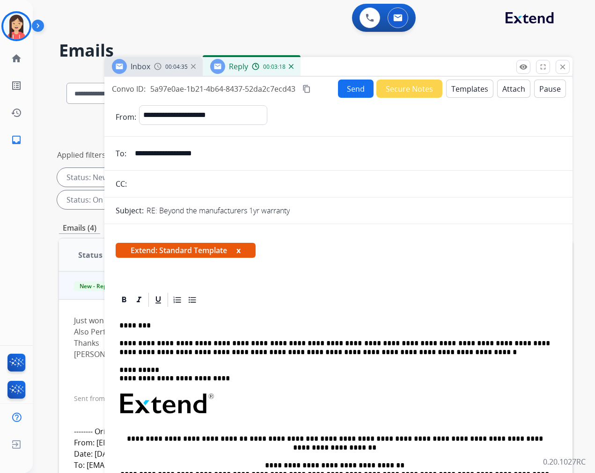
click at [338, 90] on button "Send" at bounding box center [356, 89] width 36 height 18
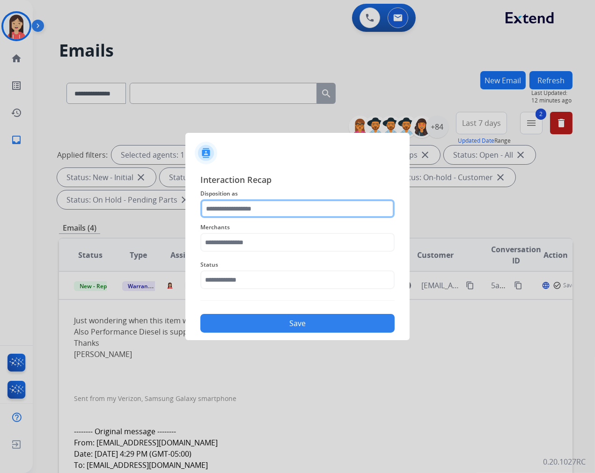
click at [219, 202] on input "text" at bounding box center [297, 208] width 194 height 19
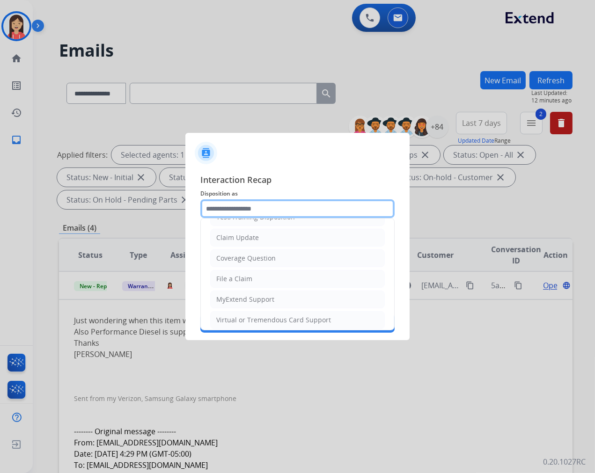
scroll to position [104, 0]
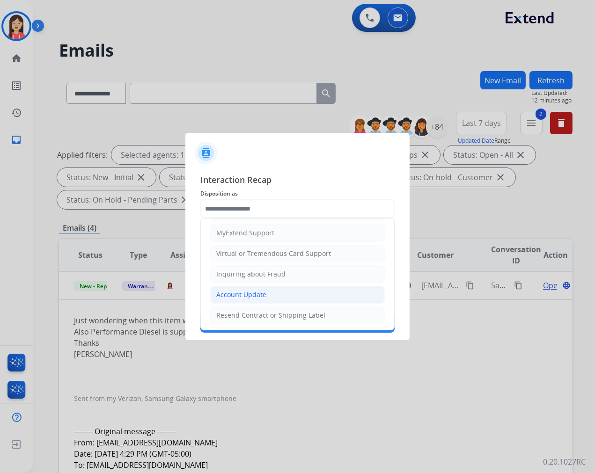
click at [247, 299] on div "Account Update" at bounding box center [241, 294] width 50 height 9
type input "**********"
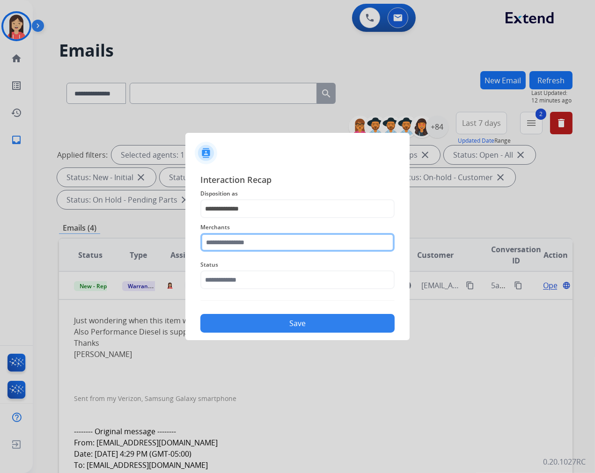
click at [260, 245] on input "text" at bounding box center [297, 242] width 194 height 19
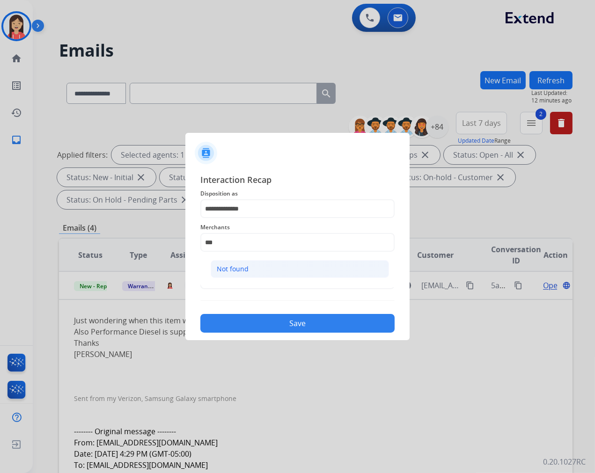
click at [246, 268] on div "Not found" at bounding box center [233, 268] width 32 height 9
type input "*********"
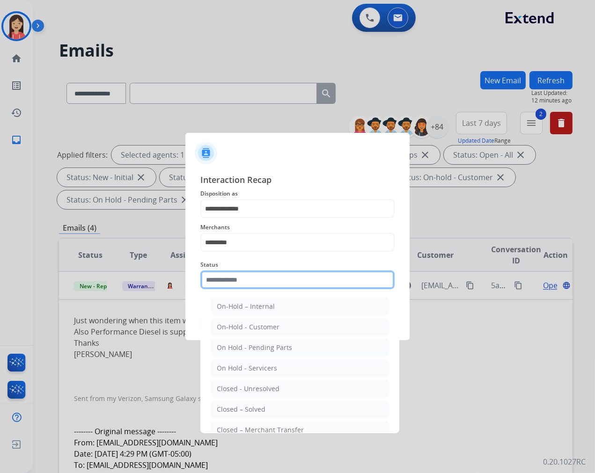
click at [244, 281] on input "text" at bounding box center [297, 279] width 194 height 19
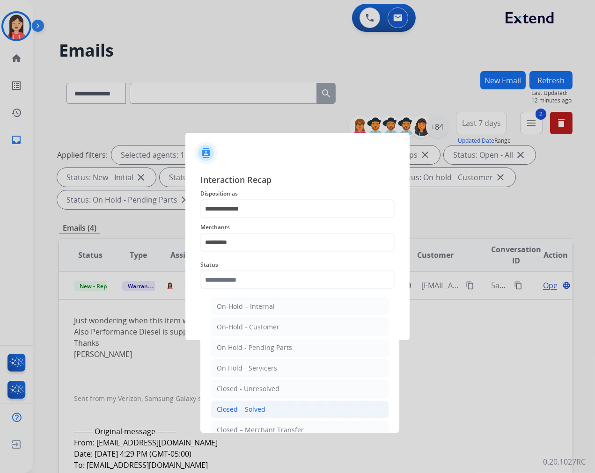
click at [255, 409] on div "Closed – Solved" at bounding box center [241, 409] width 49 height 9
type input "**********"
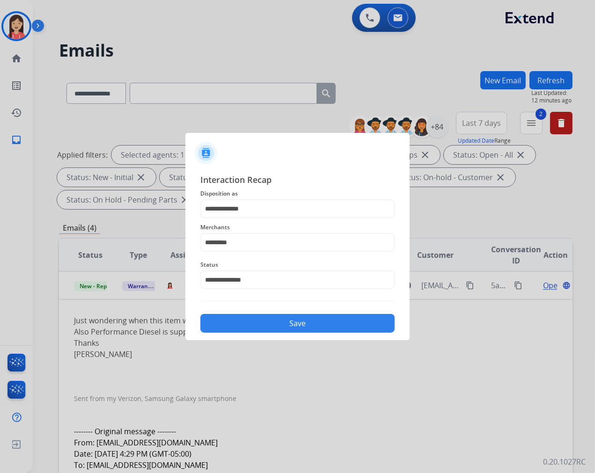
click at [297, 330] on button "Save" at bounding box center [297, 323] width 194 height 19
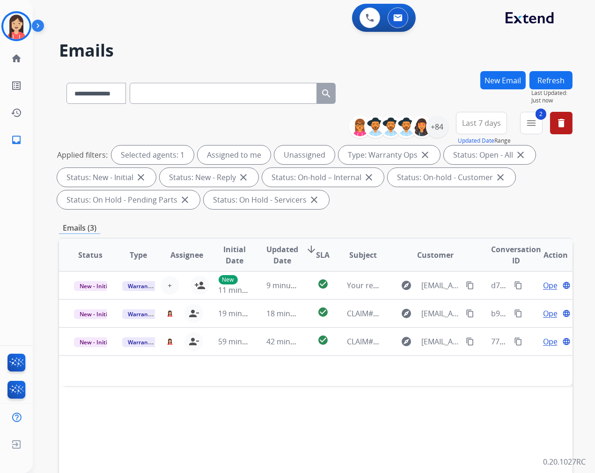
scroll to position [0, 0]
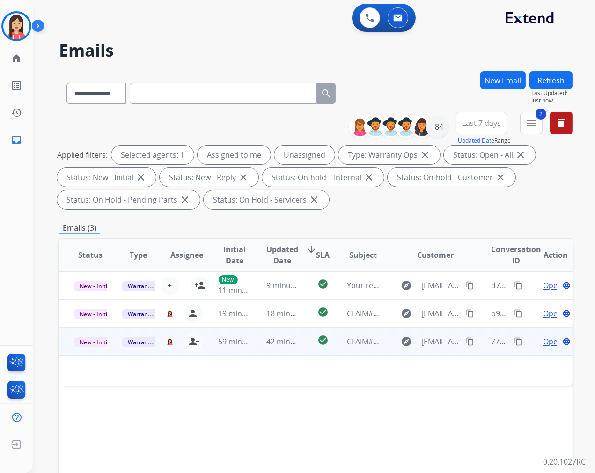
click at [284, 350] on td "42 minutes ago" at bounding box center [275, 342] width 48 height 28
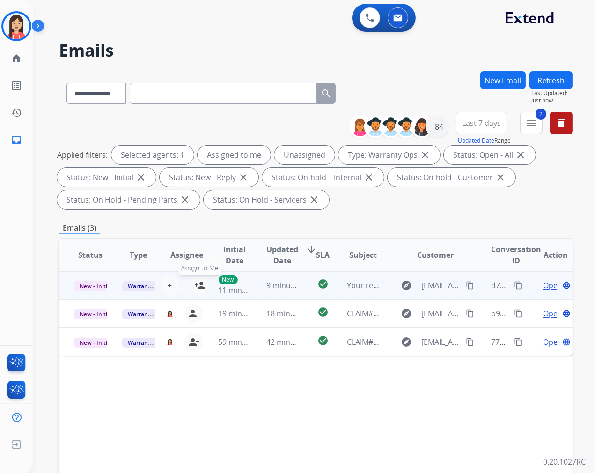
click at [195, 284] on mat-icon "person_add" at bounding box center [199, 285] width 11 height 11
click at [305, 293] on td "check_circle" at bounding box center [315, 285] width 32 height 28
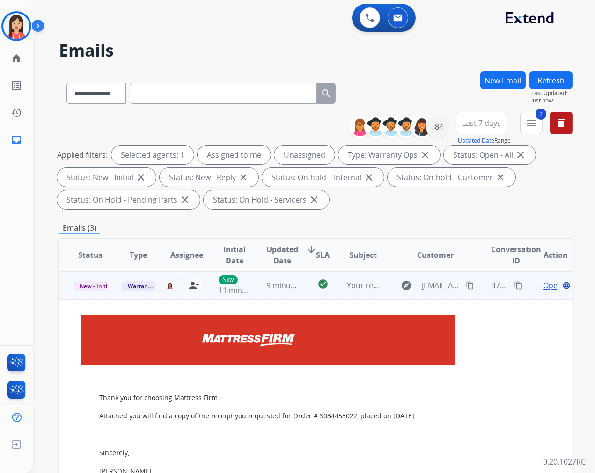
click at [535, 285] on span "Open" at bounding box center [552, 285] width 19 height 11
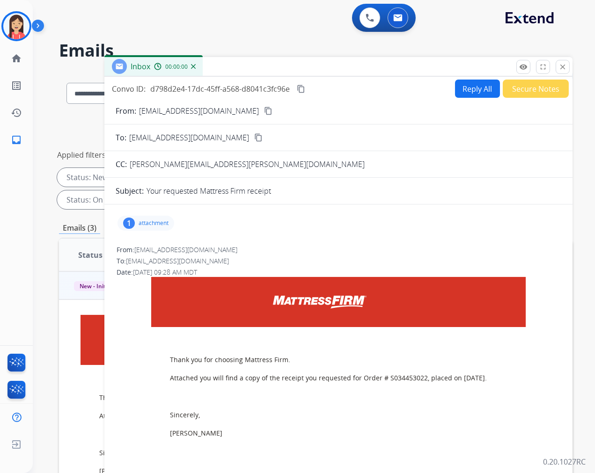
click at [469, 94] on button "Reply All" at bounding box center [477, 89] width 45 height 18
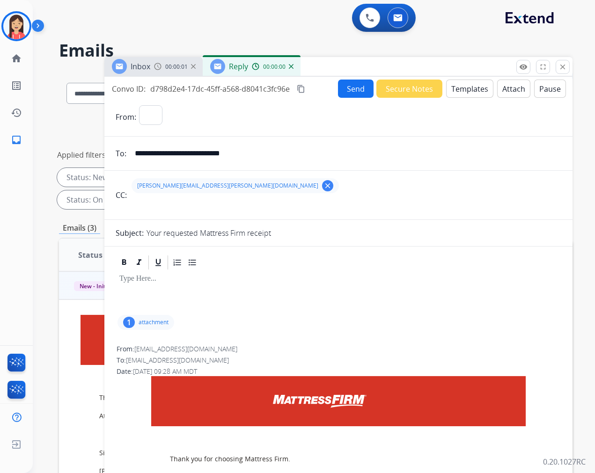
select select "**********"
click at [455, 82] on button "Templates" at bounding box center [469, 89] width 47 height 18
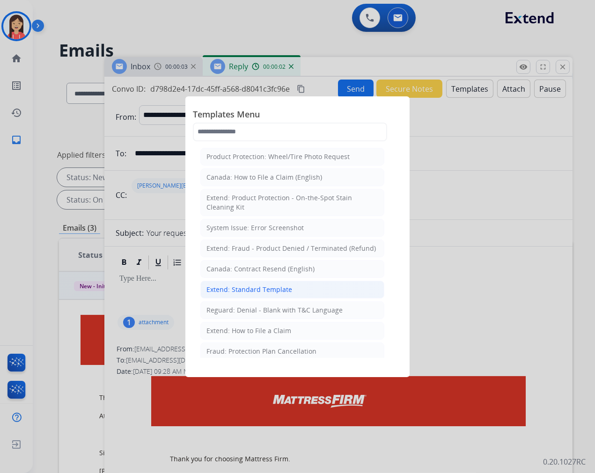
click at [259, 288] on div "Extend: Standard Template" at bounding box center [249, 289] width 86 height 9
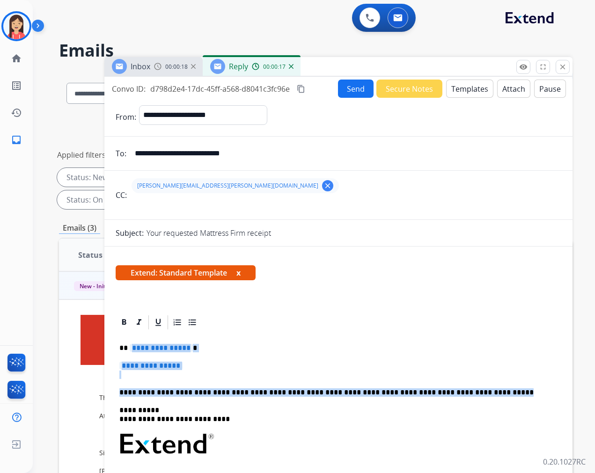
drag, startPoint x: 129, startPoint y: 340, endPoint x: 479, endPoint y: 395, distance: 354.3
click at [479, 395] on div "**********" at bounding box center [338, 466] width 445 height 270
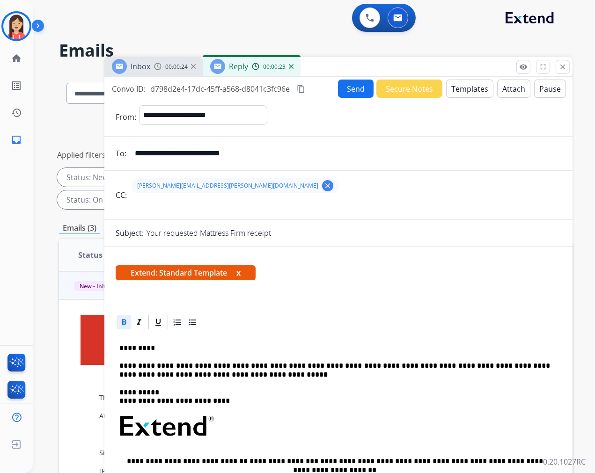
click at [349, 94] on button "Send" at bounding box center [356, 89] width 36 height 18
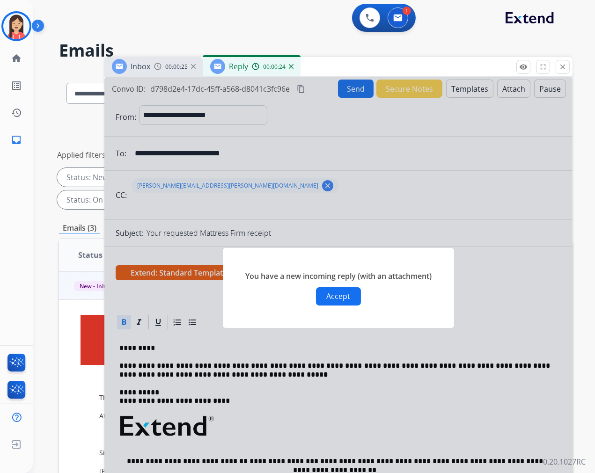
click at [341, 294] on button "Accept" at bounding box center [338, 296] width 45 height 18
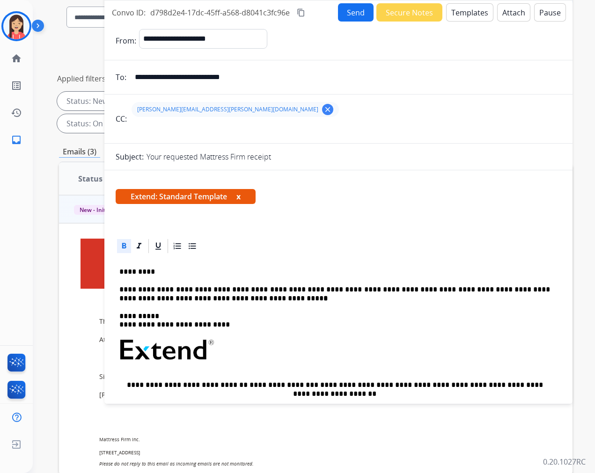
click at [356, 7] on button "Send" at bounding box center [356, 12] width 36 height 18
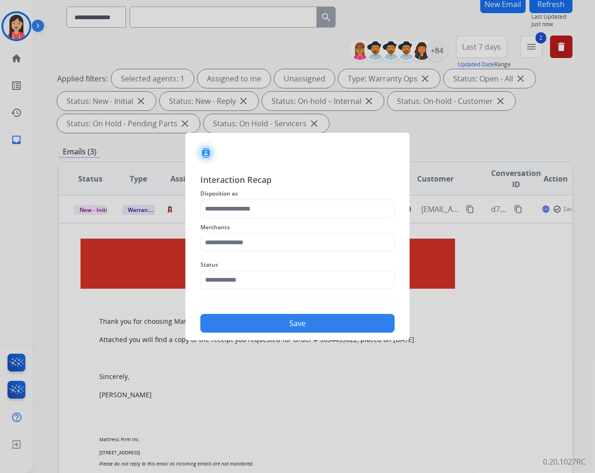
click at [315, 184] on span "Interaction Recap" at bounding box center [297, 180] width 194 height 15
click at [312, 211] on input "text" at bounding box center [297, 208] width 194 height 19
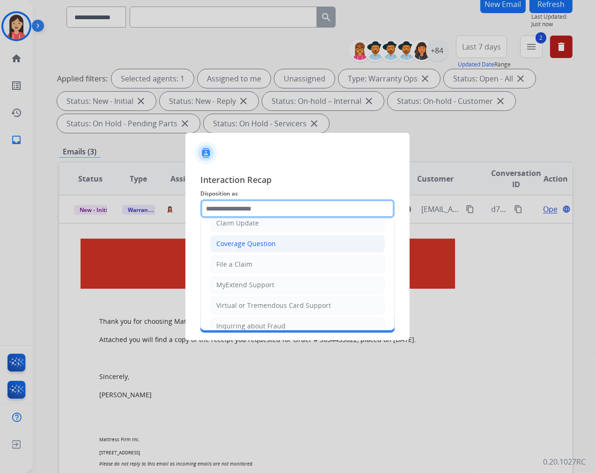
scroll to position [104, 0]
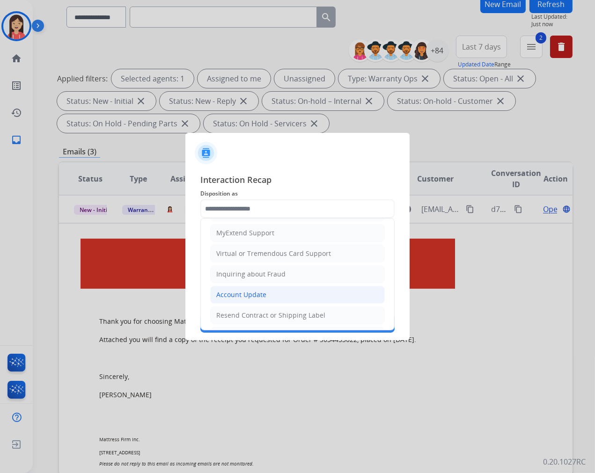
click at [255, 294] on div "Account Update" at bounding box center [241, 294] width 50 height 9
type input "**********"
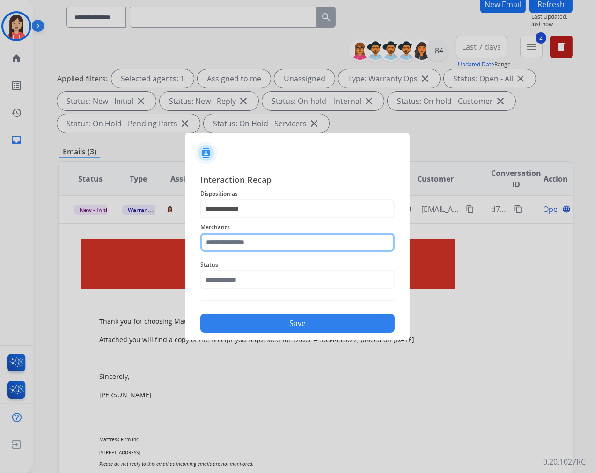
click at [258, 242] on input "text" at bounding box center [297, 242] width 194 height 19
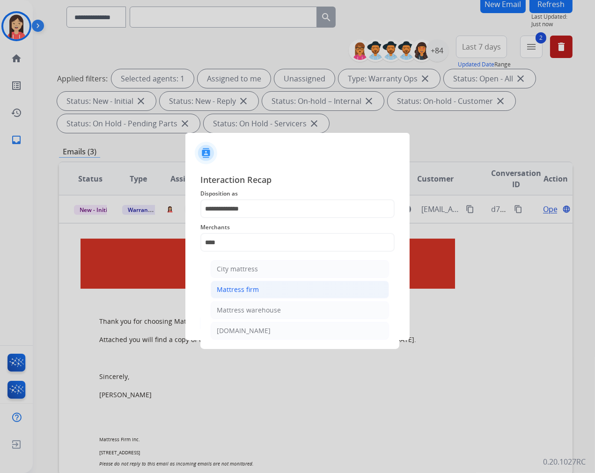
click at [261, 287] on li "Mattress firm" at bounding box center [300, 290] width 178 height 18
type input "**********"
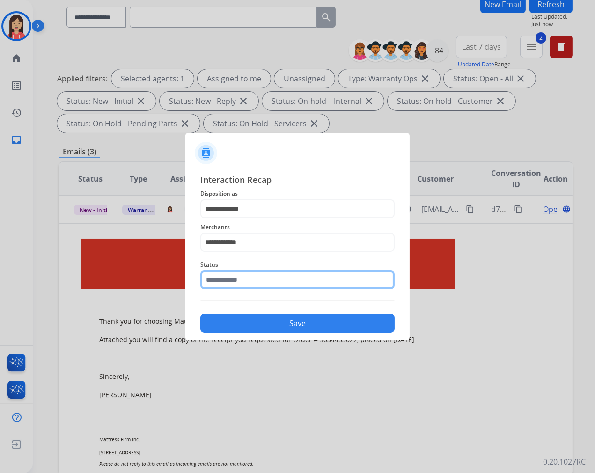
click at [264, 277] on input "text" at bounding box center [297, 279] width 194 height 19
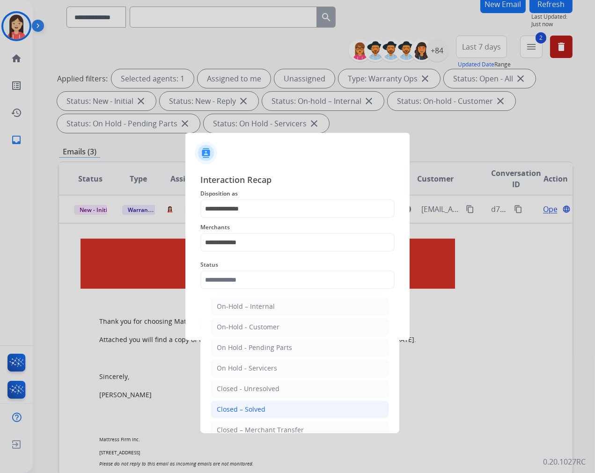
click at [279, 408] on li "Closed – Solved" at bounding box center [300, 410] width 178 height 18
type input "**********"
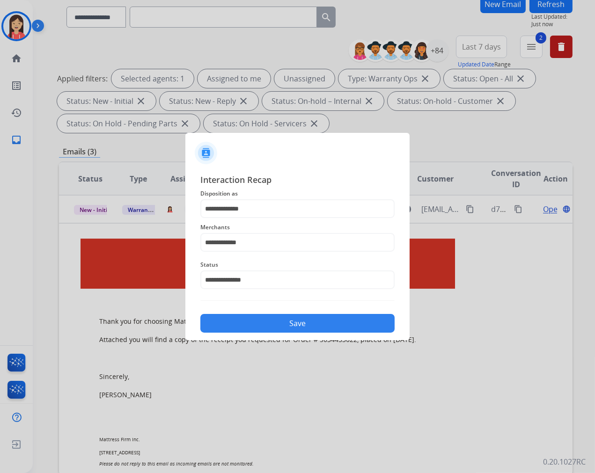
click at [295, 323] on button "Save" at bounding box center [297, 323] width 194 height 19
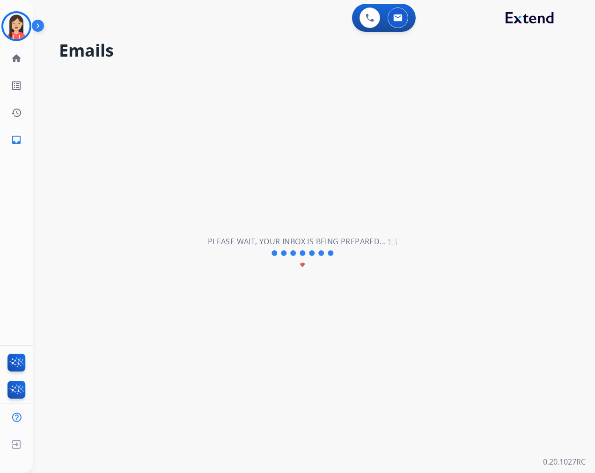
scroll to position [0, 0]
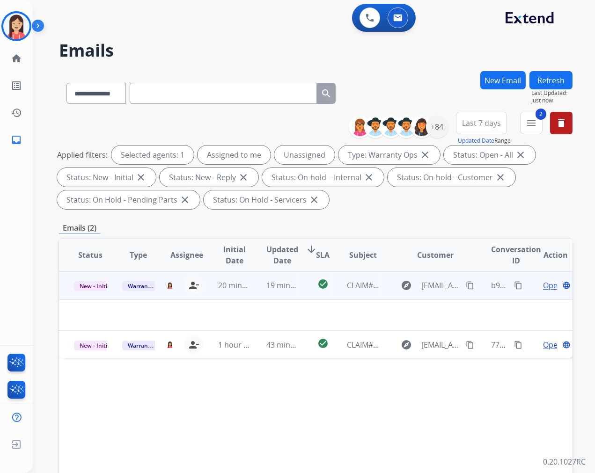
click at [262, 292] on td "19 minutes ago" at bounding box center [275, 285] width 48 height 28
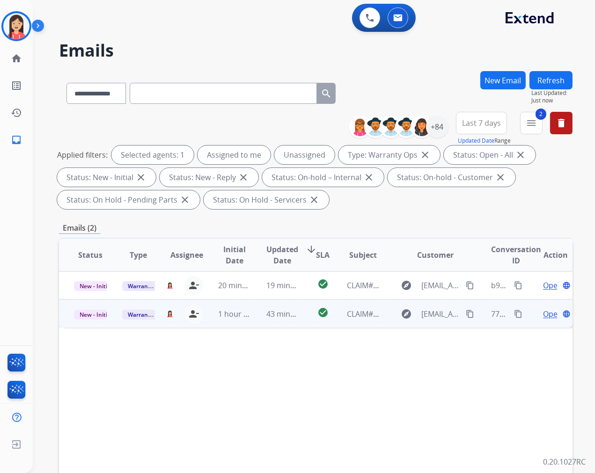
click at [254, 321] on td "43 minutes ago" at bounding box center [275, 313] width 48 height 28
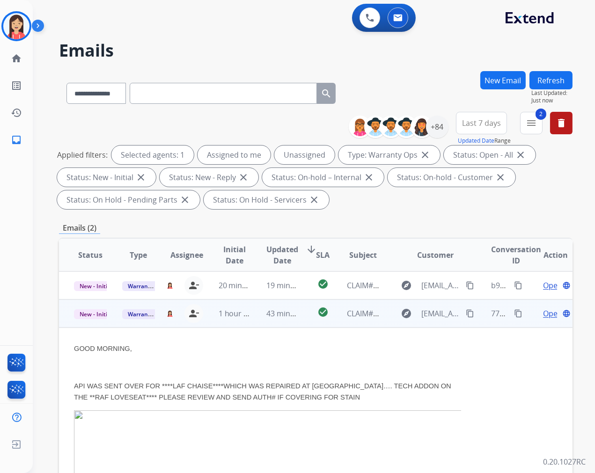
scroll to position [28, 0]
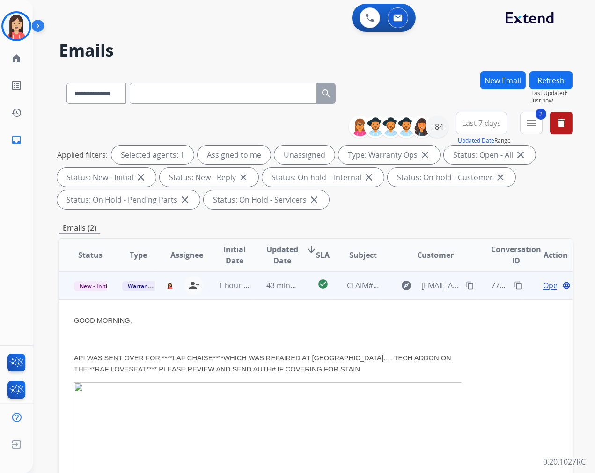
click at [261, 295] on td "43 minutes ago" at bounding box center [275, 285] width 48 height 28
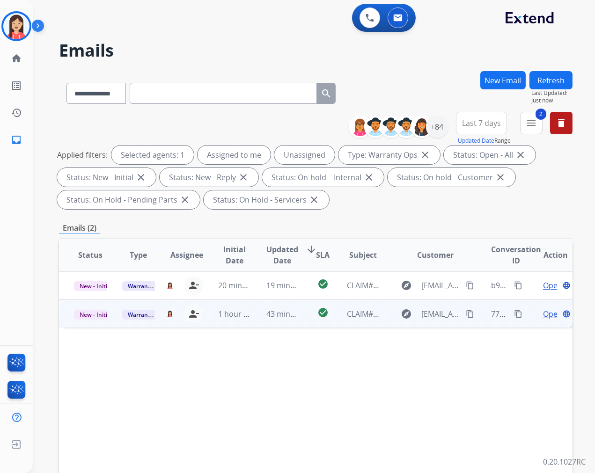
click at [261, 295] on td "19 minutes ago" at bounding box center [275, 285] width 48 height 28
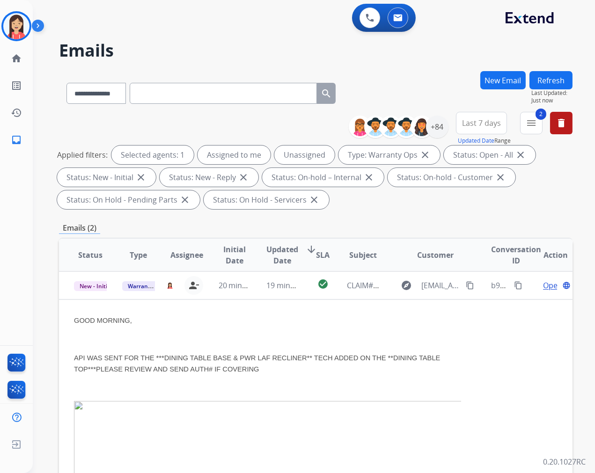
click at [261, 295] on td "19 minutes ago" at bounding box center [275, 285] width 48 height 28
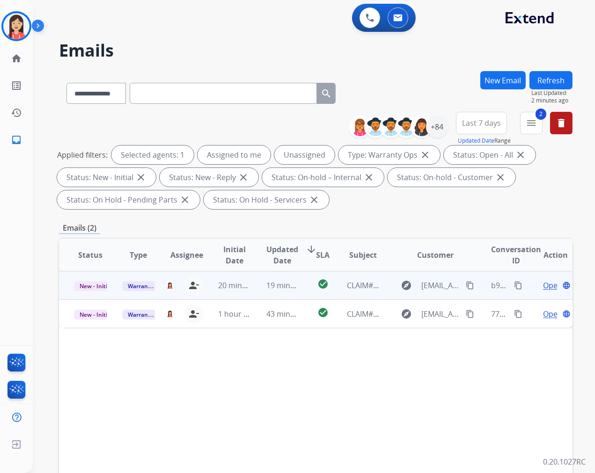
click at [248, 292] on td "20 minutes ago" at bounding box center [228, 285] width 48 height 28
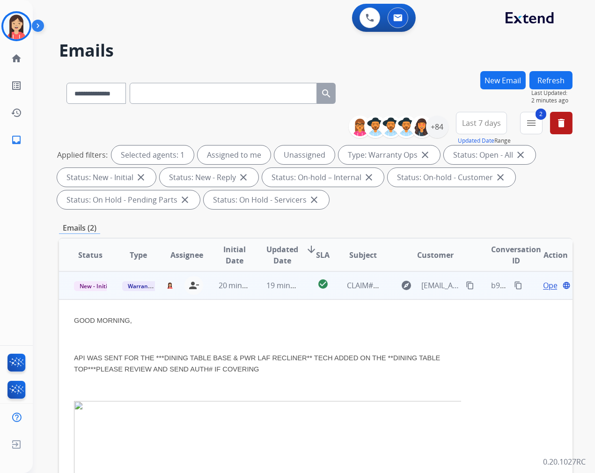
click at [535, 288] on span "Open" at bounding box center [552, 285] width 19 height 11
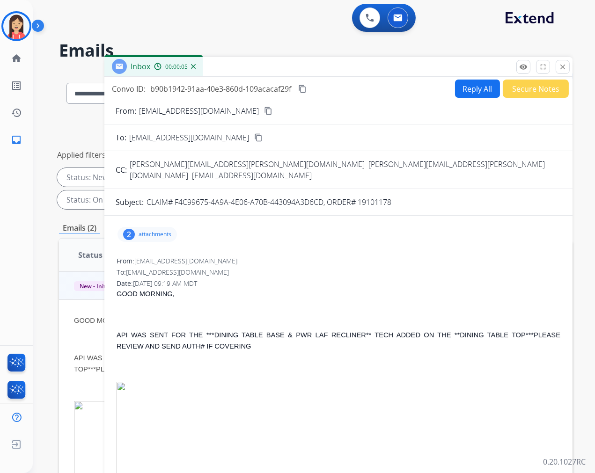
click at [369, 197] on p "CLAIM# F4C99675-4A9A-4E06-A70B-443094A3D6CD, ORDER# 19101178" at bounding box center [268, 202] width 245 height 11
copy p "19101178"
click at [296, 256] on div "From: [EMAIL_ADDRESS][DOMAIN_NAME]" at bounding box center [339, 260] width 444 height 9
click at [157, 231] on p "attachments" at bounding box center [155, 234] width 33 height 7
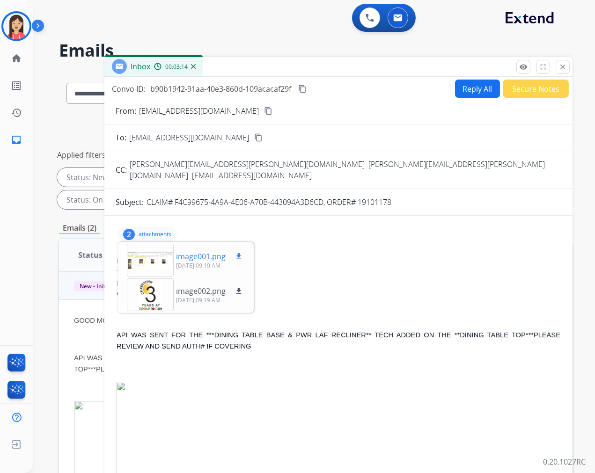
click at [188, 251] on p "image001.png" at bounding box center [201, 256] width 50 height 11
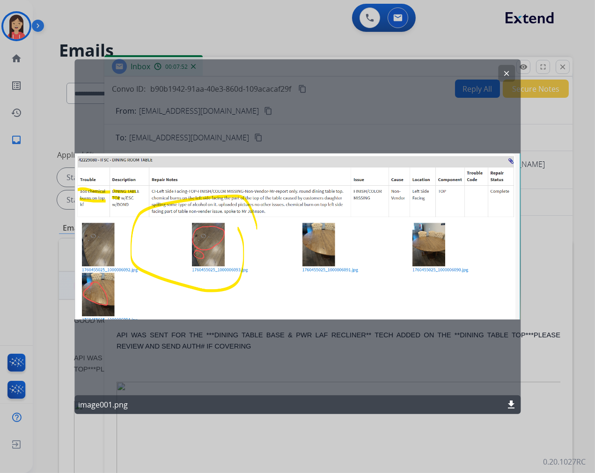
click at [503, 73] on mat-icon "clear" at bounding box center [506, 73] width 8 height 8
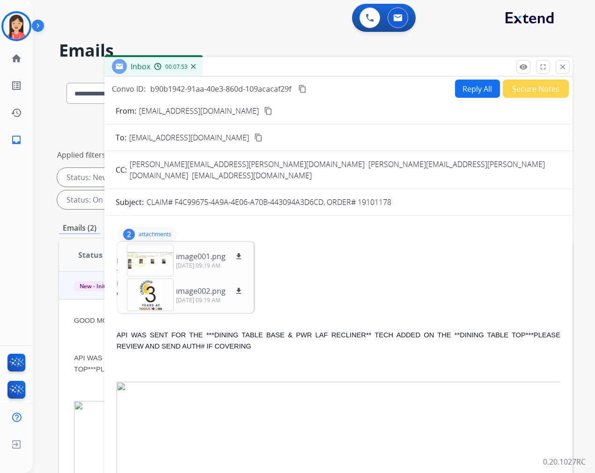
click at [477, 80] on button "Reply All" at bounding box center [477, 89] width 45 height 18
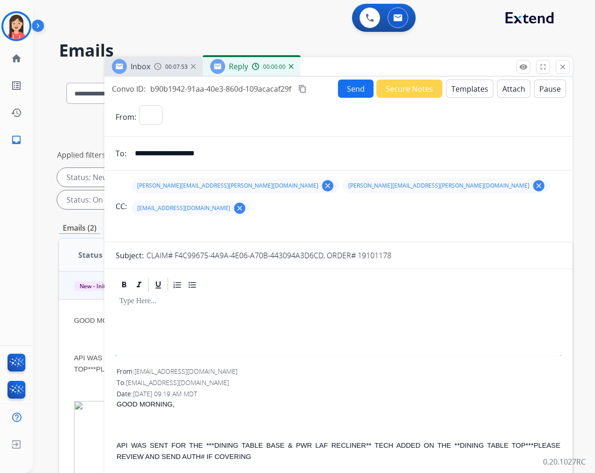
select select "**********"
click at [468, 87] on button "Templates" at bounding box center [469, 89] width 47 height 18
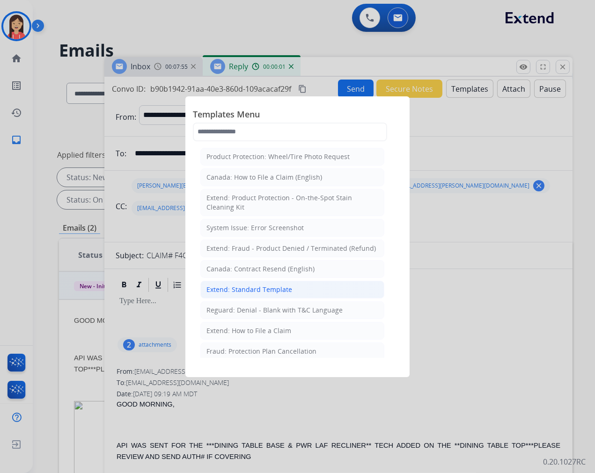
click at [240, 287] on div "Extend: Standard Template" at bounding box center [249, 289] width 86 height 9
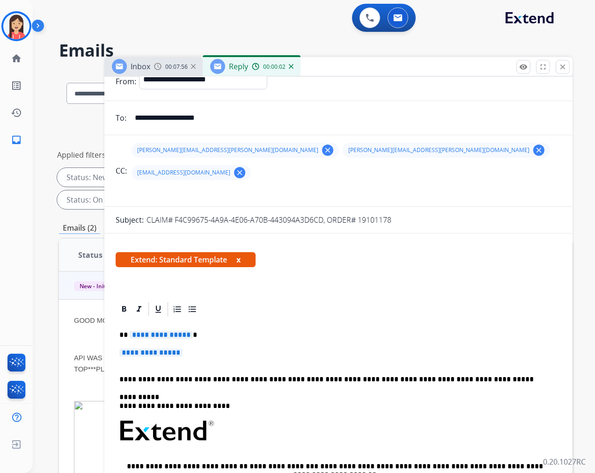
scroll to position [52, 0]
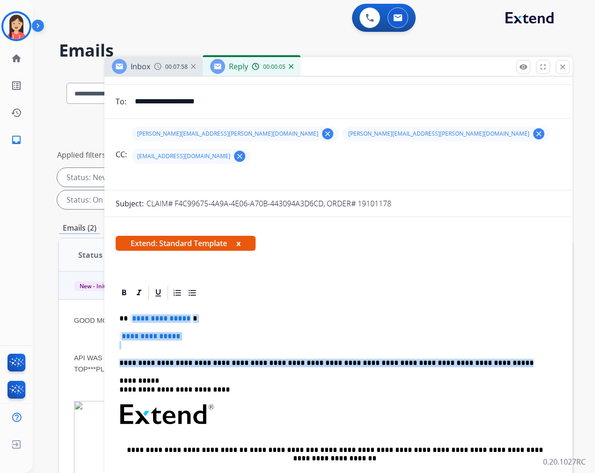
drag, startPoint x: 130, startPoint y: 296, endPoint x: 468, endPoint y: 329, distance: 340.4
click at [467, 334] on div "**********" at bounding box center [338, 436] width 445 height 270
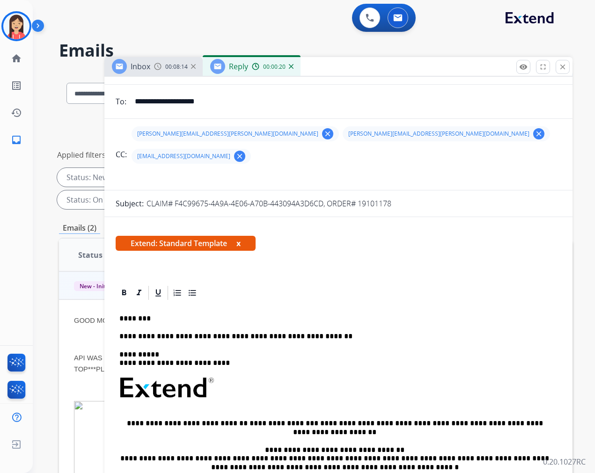
scroll to position [0, 0]
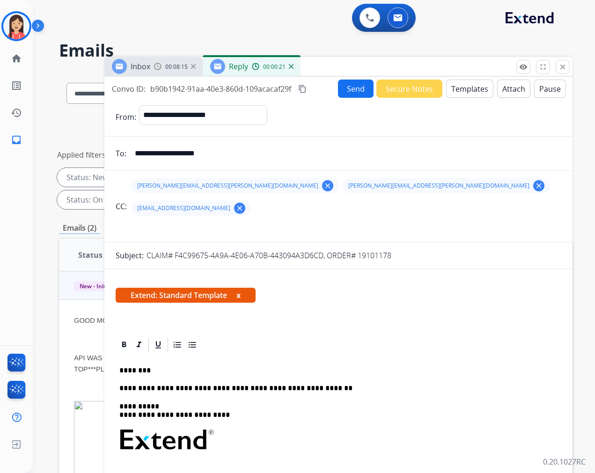
click at [338, 93] on button "Send" at bounding box center [356, 89] width 36 height 18
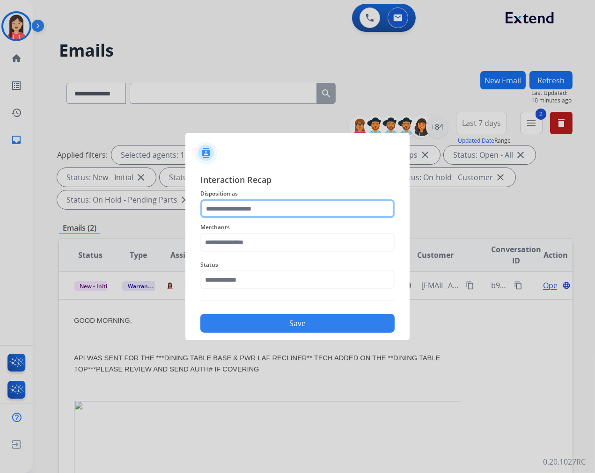
click at [263, 207] on input "text" at bounding box center [297, 208] width 194 height 19
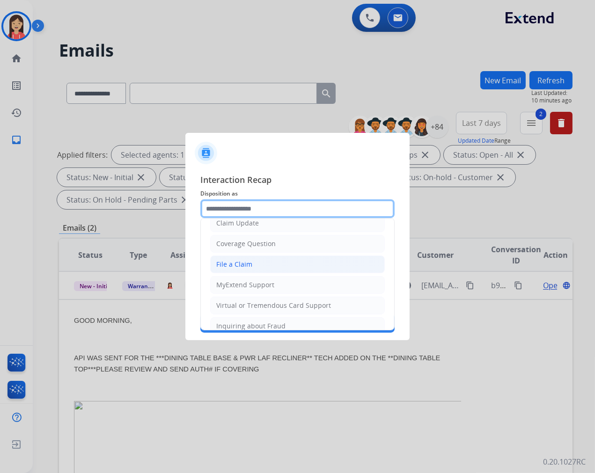
scroll to position [104, 0]
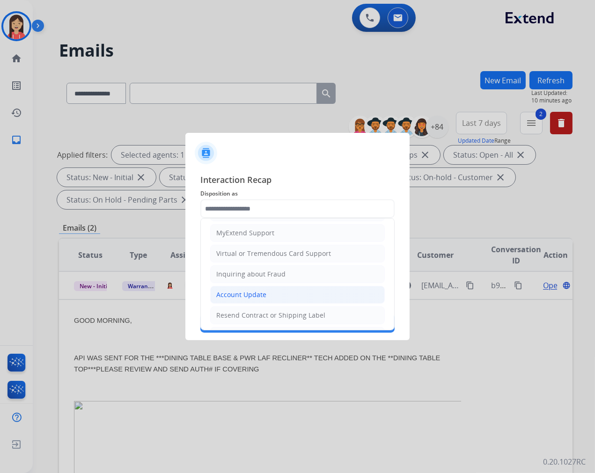
click at [241, 290] on li "Account Update" at bounding box center [297, 295] width 175 height 18
type input "**********"
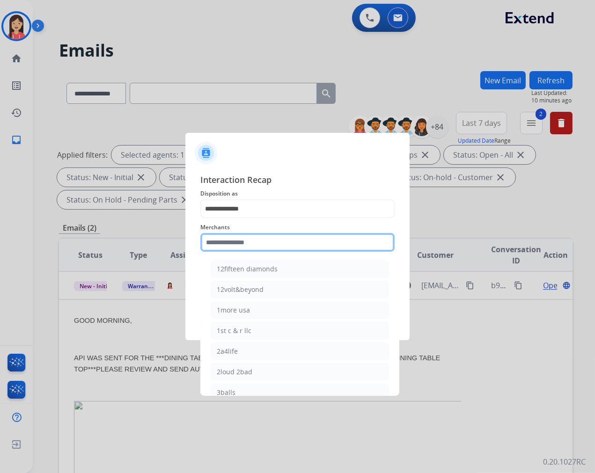
click at [263, 250] on input "text" at bounding box center [297, 242] width 194 height 19
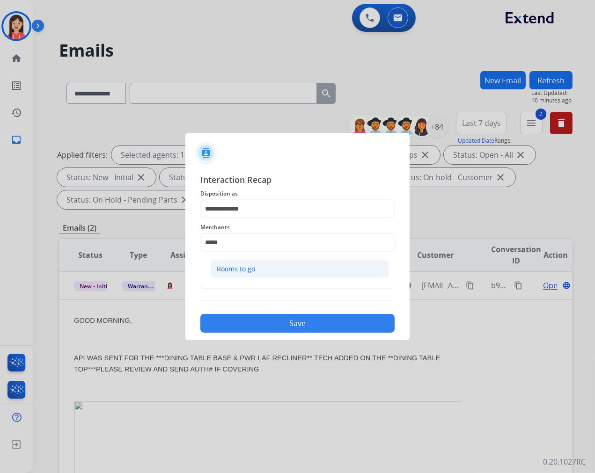
click at [255, 262] on li "Rooms to go" at bounding box center [300, 269] width 178 height 18
type input "**********"
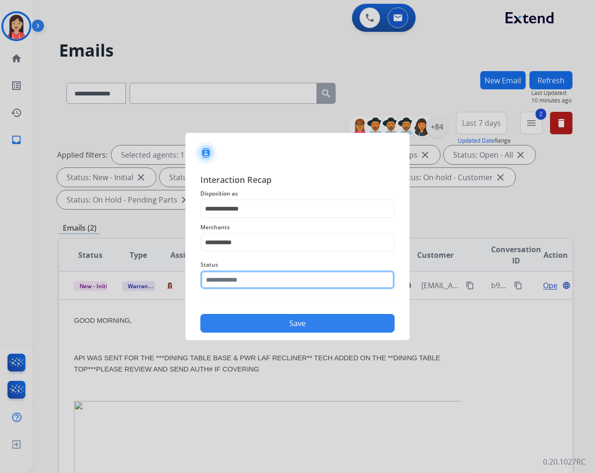
click at [250, 282] on input "text" at bounding box center [297, 279] width 194 height 19
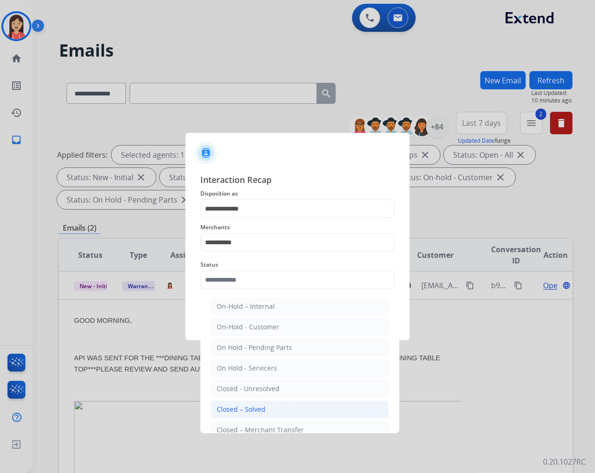
click at [254, 406] on div "Closed – Solved" at bounding box center [241, 409] width 49 height 9
type input "**********"
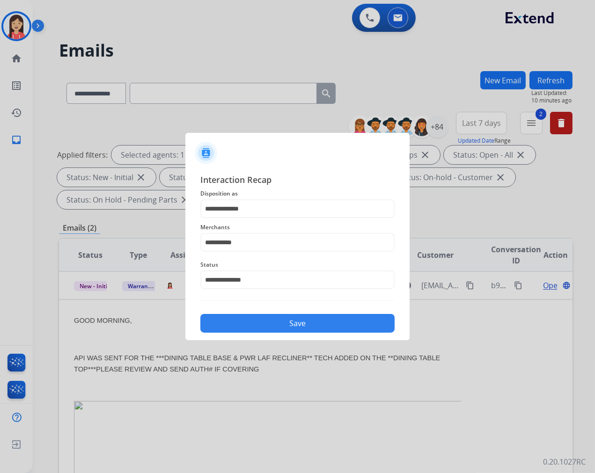
click at [319, 321] on button "Save" at bounding box center [297, 323] width 194 height 19
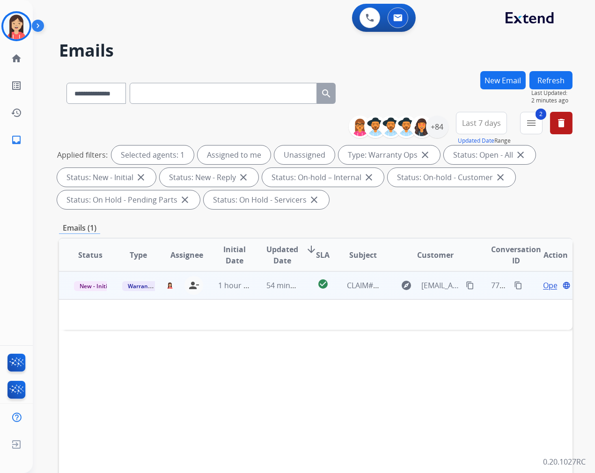
click at [287, 291] on td "54 minutes ago" at bounding box center [275, 285] width 48 height 28
click at [299, 293] on td "check_circle" at bounding box center [315, 285] width 32 height 28
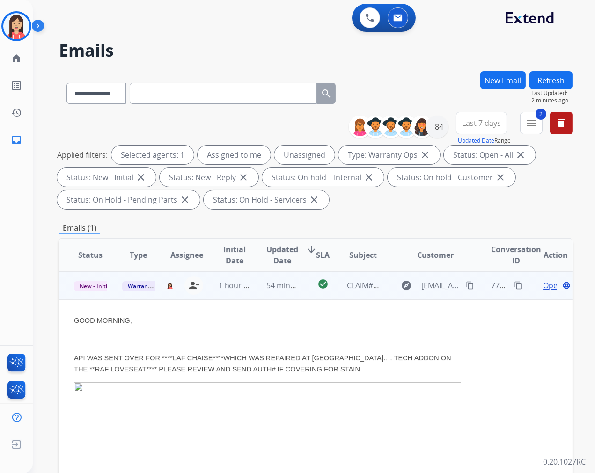
click at [535, 283] on span "Open" at bounding box center [552, 285] width 19 height 11
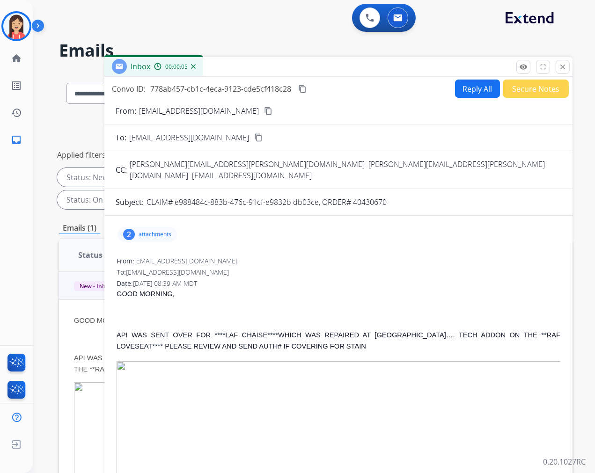
click at [359, 197] on p "CLAIM# e988484c-883b-476c-91cf-e9832b db03ce, ORDER# 40430670" at bounding box center [266, 202] width 240 height 11
copy p "40430670"
click at [176, 223] on div "2 attachments" at bounding box center [338, 234] width 445 height 22
click at [162, 231] on p "attachments" at bounding box center [155, 234] width 33 height 7
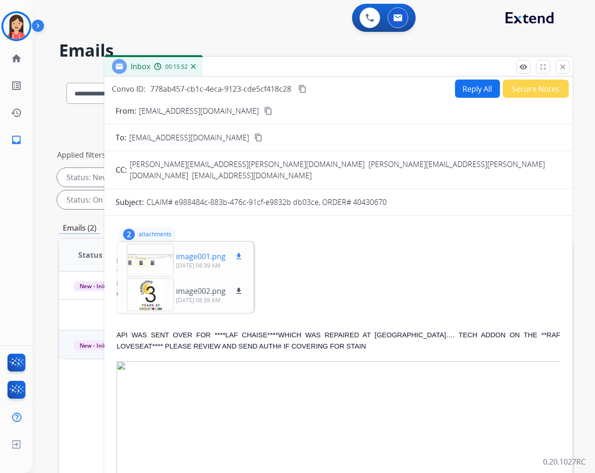
click at [197, 251] on p "image001.png" at bounding box center [201, 256] width 50 height 11
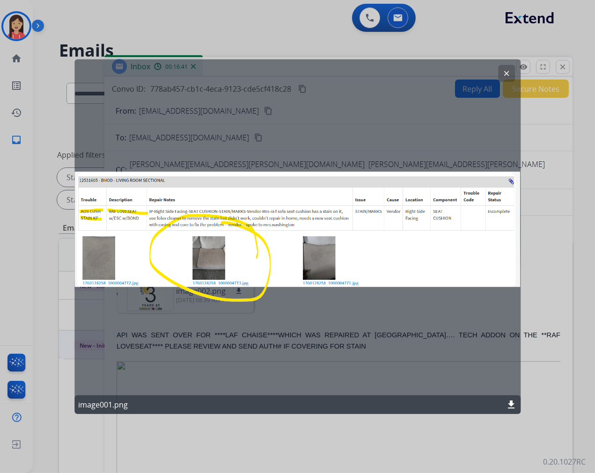
click at [359, 78] on div "clear image001.png download" at bounding box center [297, 236] width 446 height 355
click at [507, 70] on mat-icon "clear" at bounding box center [506, 73] width 8 height 8
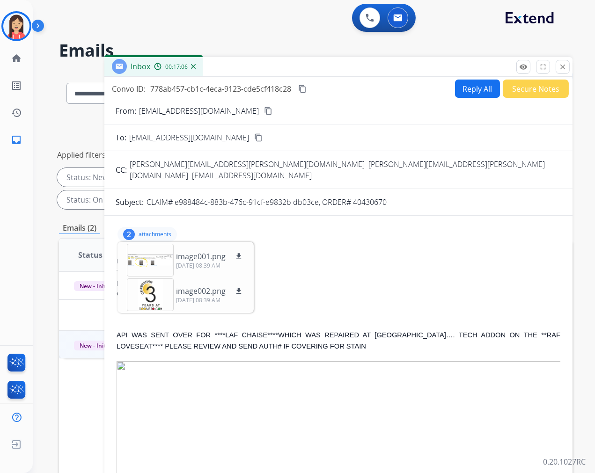
click at [469, 86] on button "Reply All" at bounding box center [477, 89] width 45 height 18
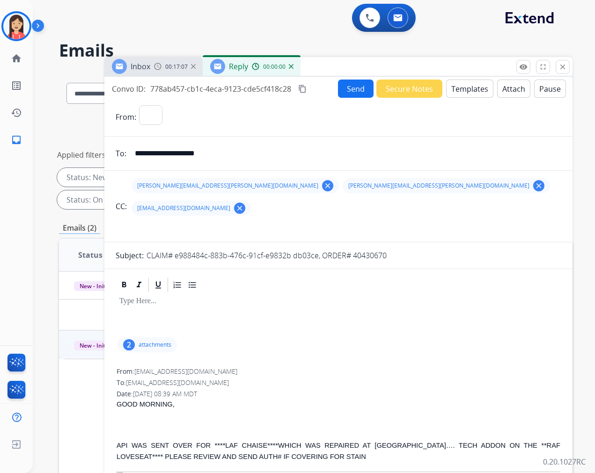
click at [462, 93] on button "Templates" at bounding box center [469, 89] width 47 height 18
select select "**********"
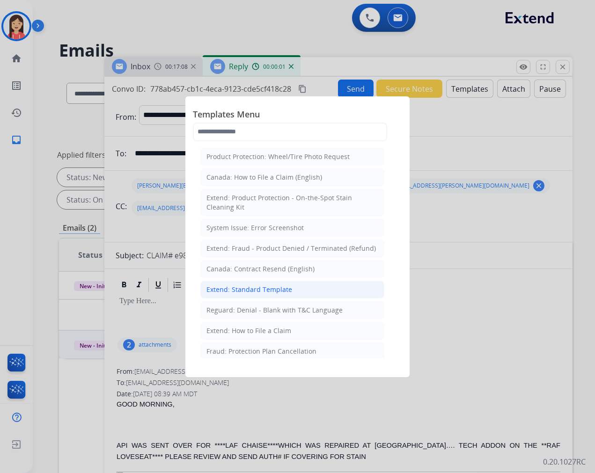
click at [241, 284] on li "Extend: Standard Template" at bounding box center [292, 290] width 184 height 18
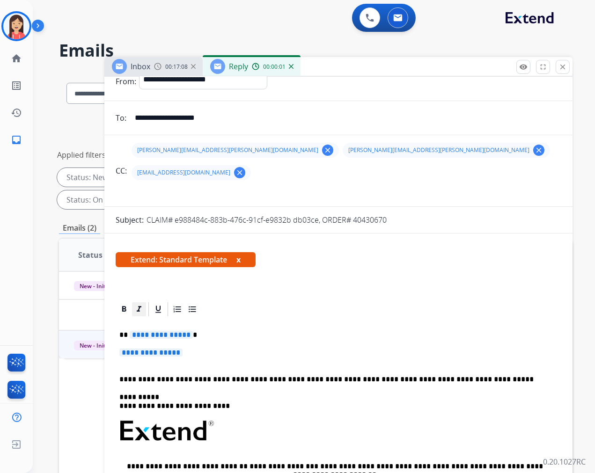
scroll to position [52, 0]
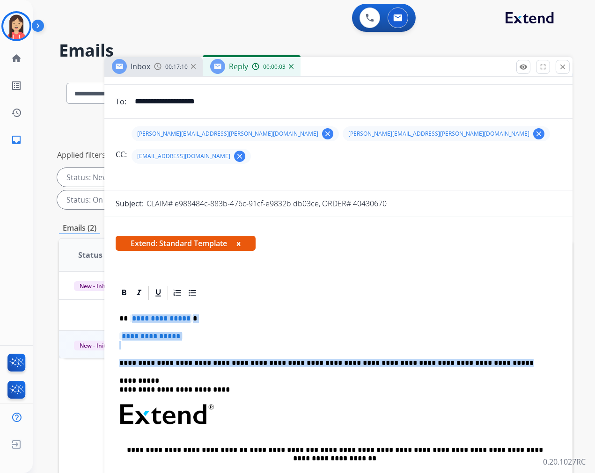
drag, startPoint x: 129, startPoint y: 294, endPoint x: 488, endPoint y: 341, distance: 361.5
click at [488, 341] on div "**********" at bounding box center [338, 436] width 445 height 270
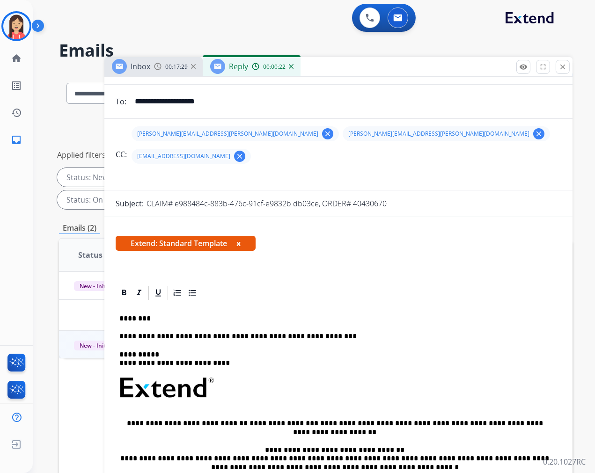
scroll to position [0, 0]
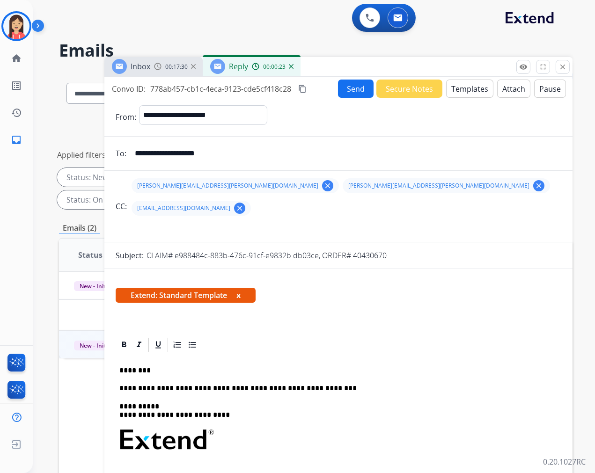
click at [347, 88] on button "Send" at bounding box center [356, 89] width 36 height 18
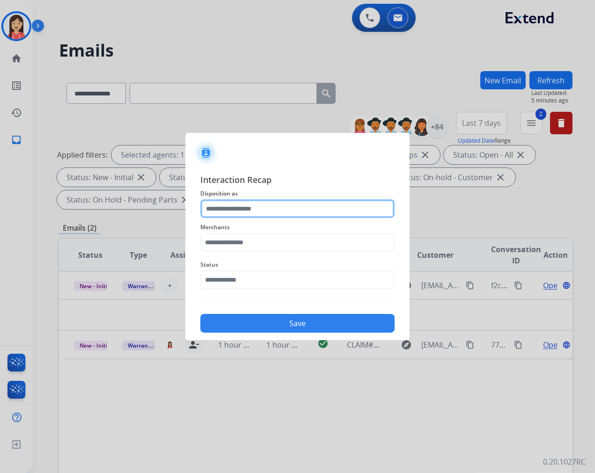
click at [279, 203] on input "text" at bounding box center [297, 208] width 194 height 19
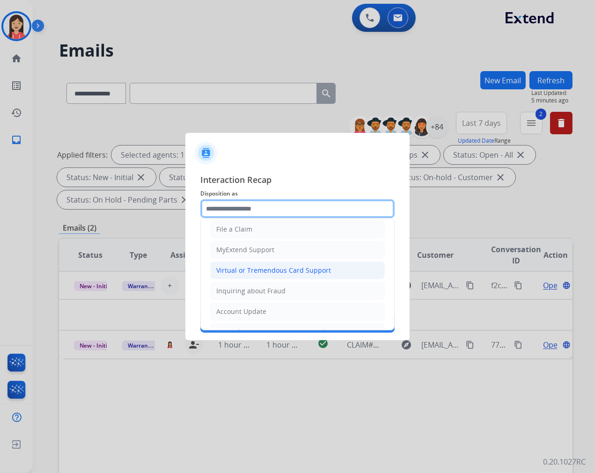
scroll to position [104, 0]
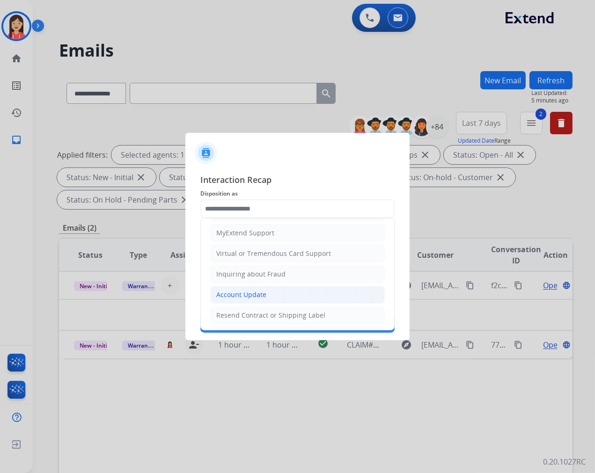
click at [262, 301] on li "Account Update" at bounding box center [297, 295] width 175 height 18
type input "**********"
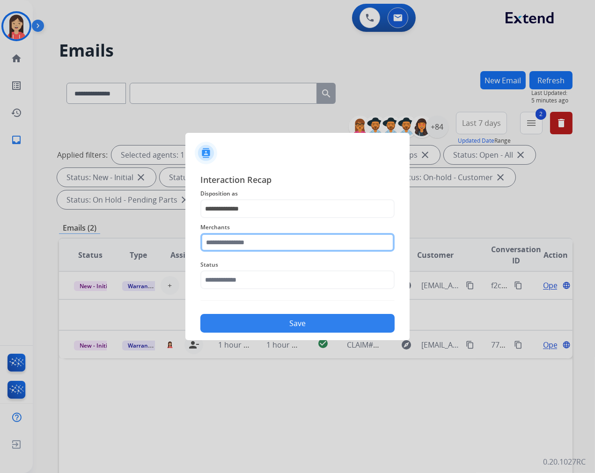
click at [261, 245] on input "text" at bounding box center [297, 242] width 194 height 19
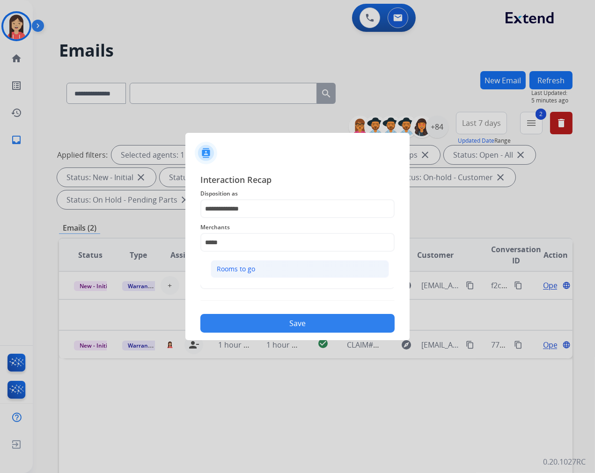
click at [240, 267] on div "Rooms to go" at bounding box center [236, 268] width 38 height 9
type input "**********"
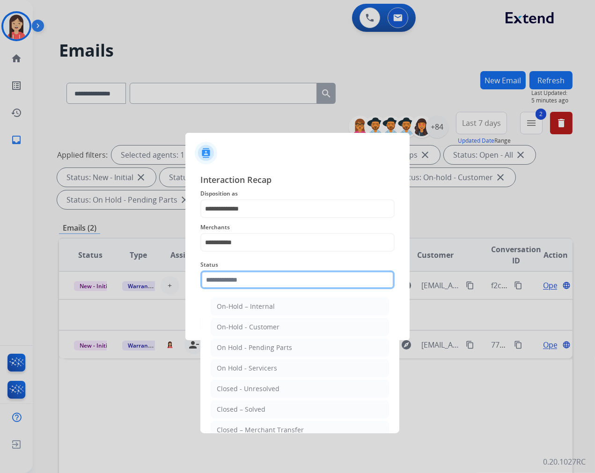
click at [239, 279] on input "text" at bounding box center [297, 279] width 194 height 19
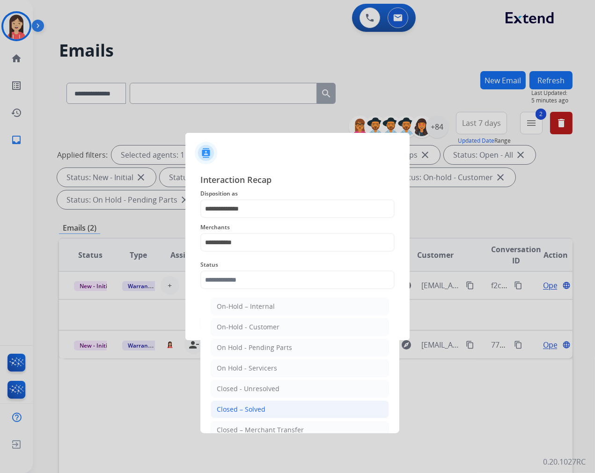
click at [228, 403] on li "Closed – Solved" at bounding box center [300, 410] width 178 height 18
type input "**********"
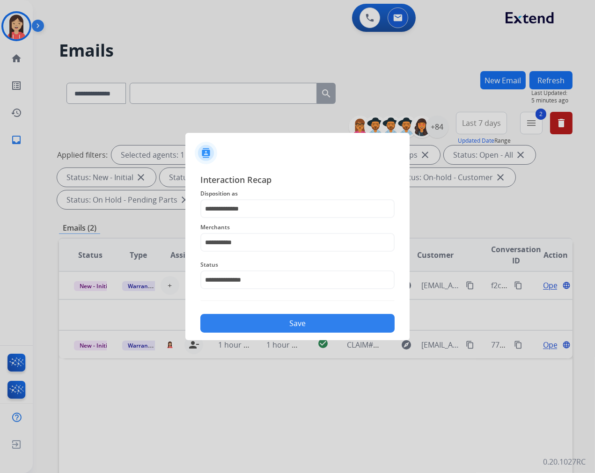
click at [265, 324] on button "Save" at bounding box center [297, 323] width 194 height 19
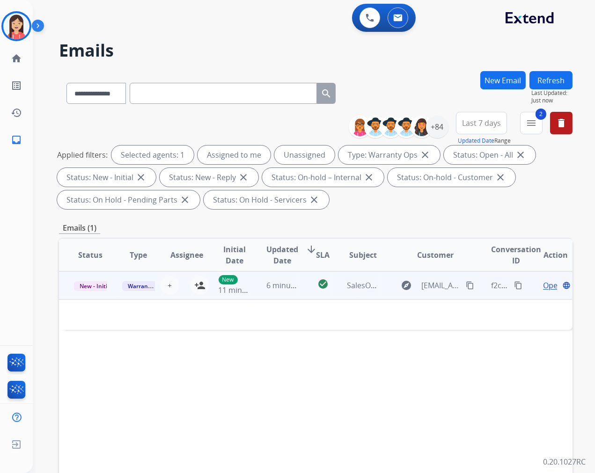
click at [263, 291] on td "6 minutes ago" at bounding box center [275, 285] width 48 height 28
click at [252, 292] on td "6 minutes ago" at bounding box center [275, 285] width 48 height 28
click at [535, 284] on span "Open" at bounding box center [552, 285] width 19 height 11
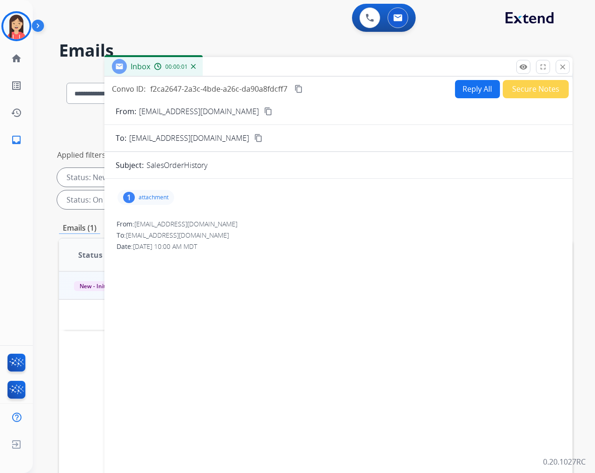
click at [155, 194] on p "attachment" at bounding box center [154, 197] width 30 height 7
click at [268, 218] on mat-icon "download" at bounding box center [267, 219] width 8 height 8
click at [472, 91] on button "Reply All" at bounding box center [477, 89] width 45 height 18
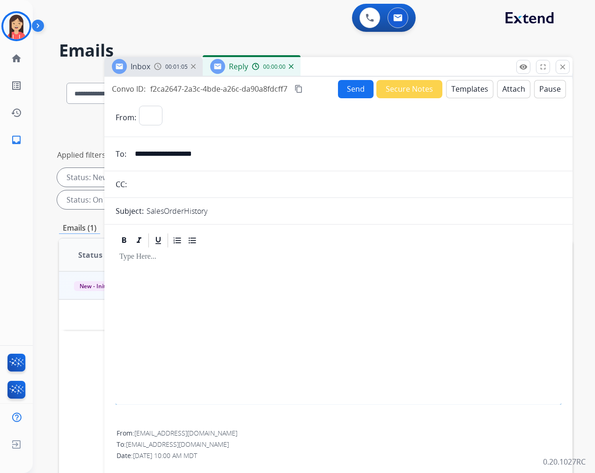
click at [472, 91] on button "Templates" at bounding box center [469, 89] width 47 height 18
select select "**********"
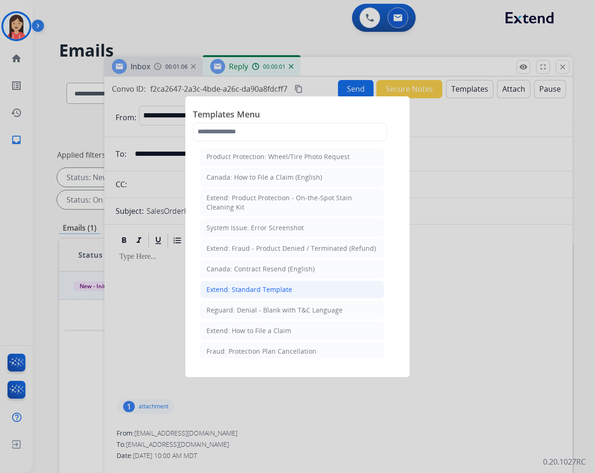
click at [232, 294] on div "Extend: Standard Template" at bounding box center [249, 289] width 86 height 9
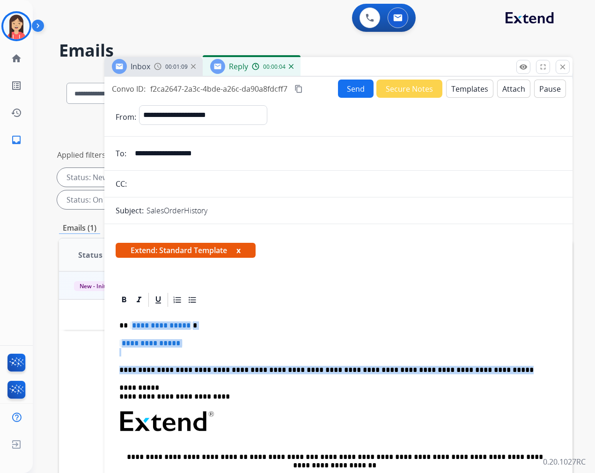
drag, startPoint x: 129, startPoint y: 324, endPoint x: 513, endPoint y: 365, distance: 386.8
click at [513, 365] on div "**********" at bounding box center [338, 443] width 445 height 270
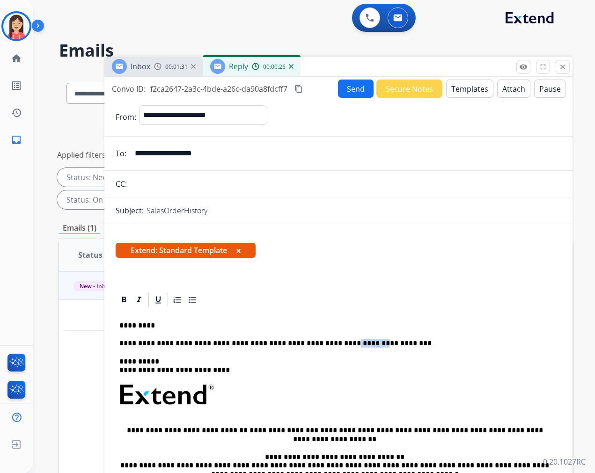
drag, startPoint x: 320, startPoint y: 341, endPoint x: 341, endPoint y: 341, distance: 21.1
click at [341, 341] on p "**********" at bounding box center [334, 343] width 430 height 8
click at [346, 94] on button "Send" at bounding box center [356, 89] width 36 height 18
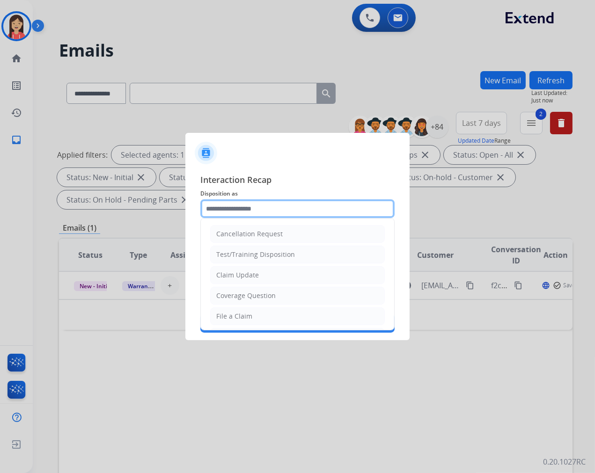
click at [258, 214] on input "text" at bounding box center [297, 208] width 194 height 19
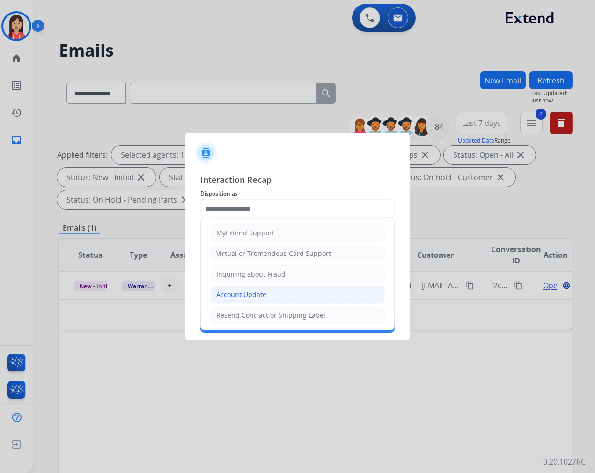
click at [254, 295] on div "Account Update" at bounding box center [241, 294] width 50 height 9
type input "**********"
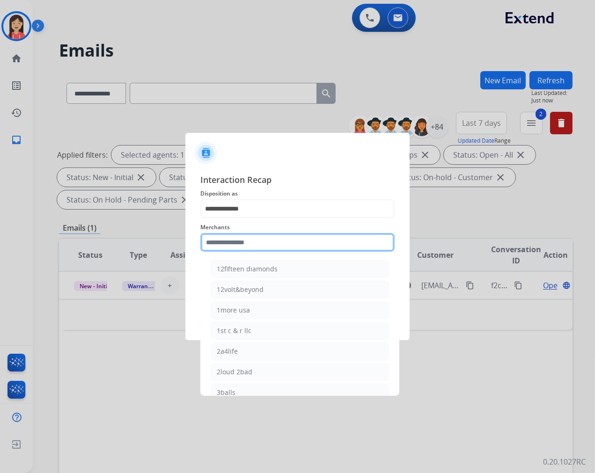
click at [255, 242] on input "text" at bounding box center [297, 242] width 194 height 19
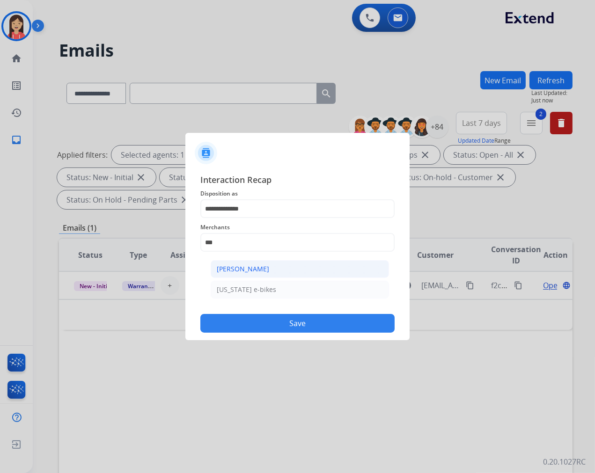
click at [254, 263] on li "[PERSON_NAME]" at bounding box center [300, 269] width 178 height 18
type input "**********"
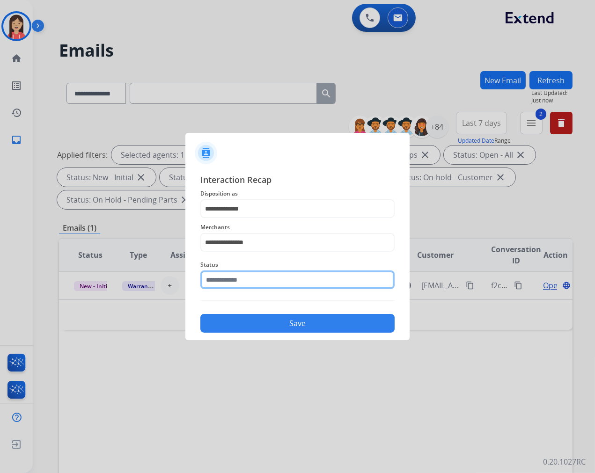
click at [240, 283] on input "text" at bounding box center [297, 279] width 194 height 19
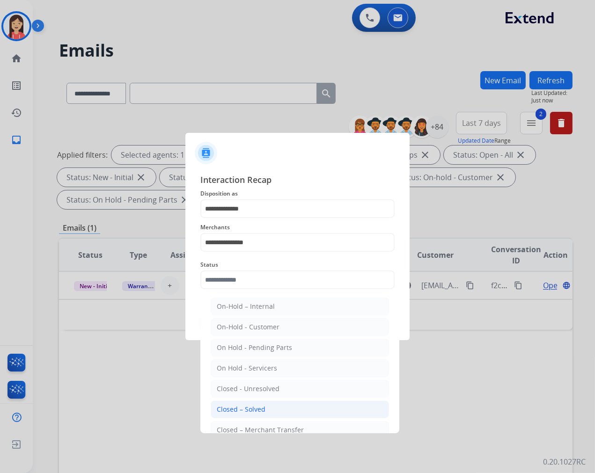
click at [264, 403] on li "Closed – Solved" at bounding box center [300, 410] width 178 height 18
type input "**********"
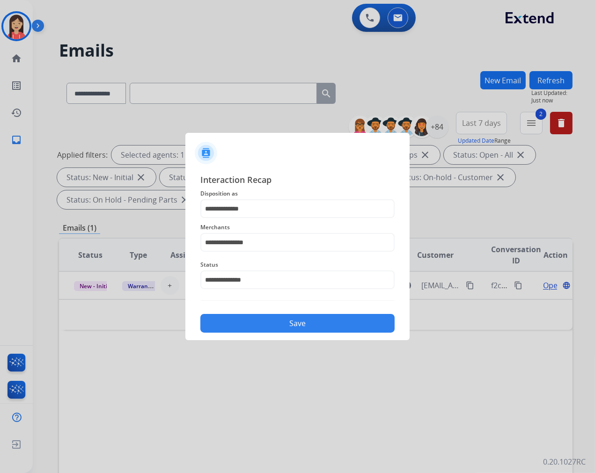
click at [290, 328] on button "Save" at bounding box center [297, 323] width 194 height 19
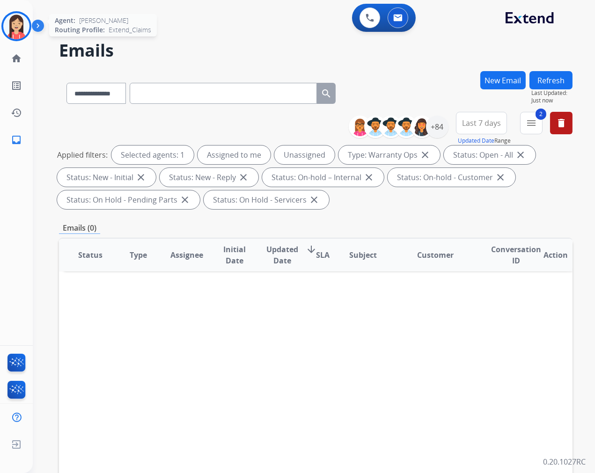
click at [9, 27] on img at bounding box center [16, 26] width 26 height 26
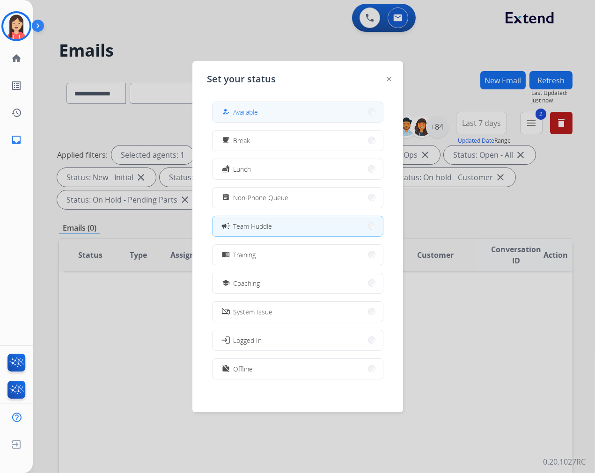
click at [255, 114] on span "Available" at bounding box center [245, 112] width 25 height 10
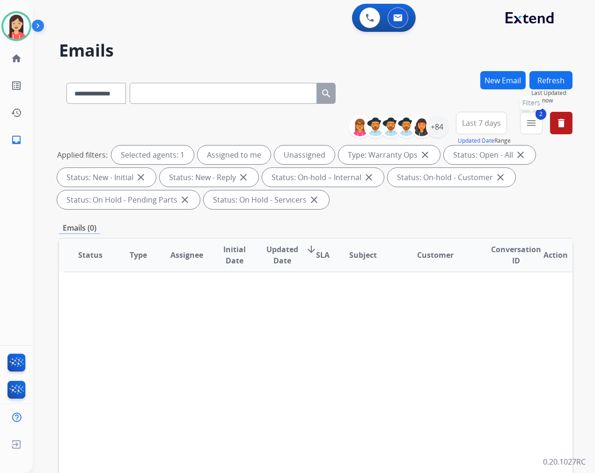
click at [527, 124] on mat-icon "menu" at bounding box center [530, 122] width 11 height 11
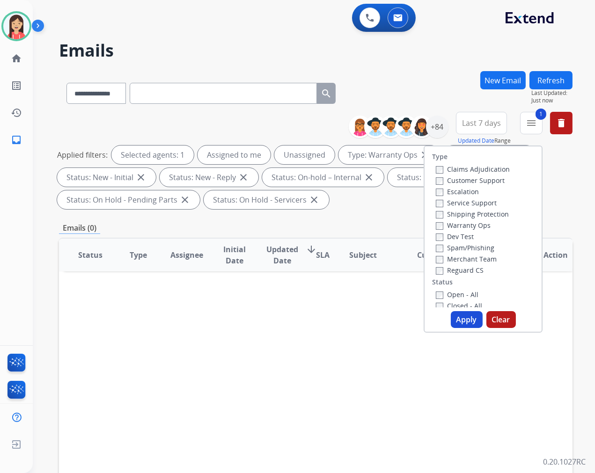
click at [448, 314] on div "Apply Clear" at bounding box center [482, 319] width 117 height 17
click at [462, 315] on button "Apply" at bounding box center [467, 319] width 32 height 17
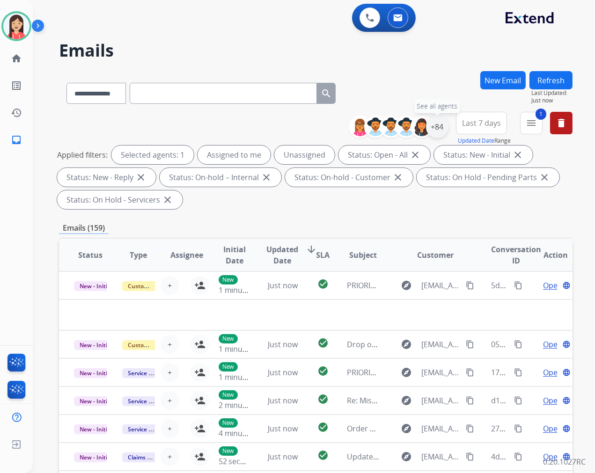
click at [432, 131] on div "+84" at bounding box center [437, 127] width 22 height 22
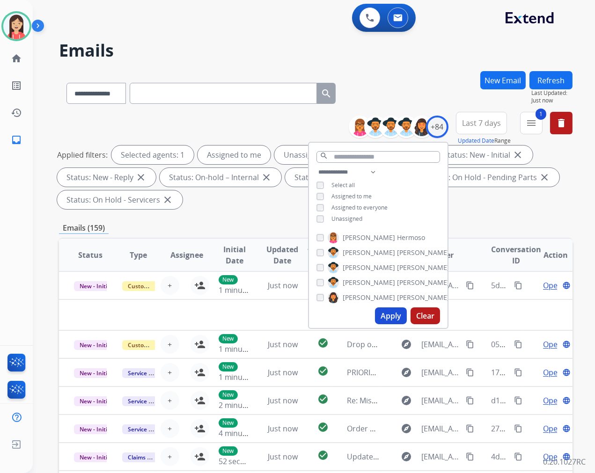
click at [340, 215] on span "Unassigned" at bounding box center [346, 219] width 31 height 8
click at [386, 314] on button "Apply" at bounding box center [391, 315] width 32 height 17
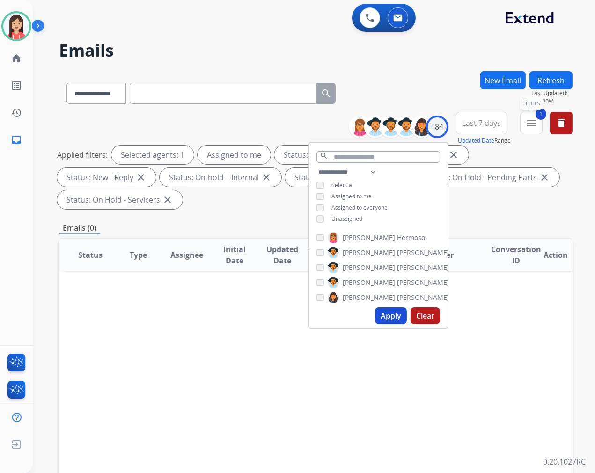
click at [535, 125] on mat-icon "menu" at bounding box center [530, 122] width 11 height 11
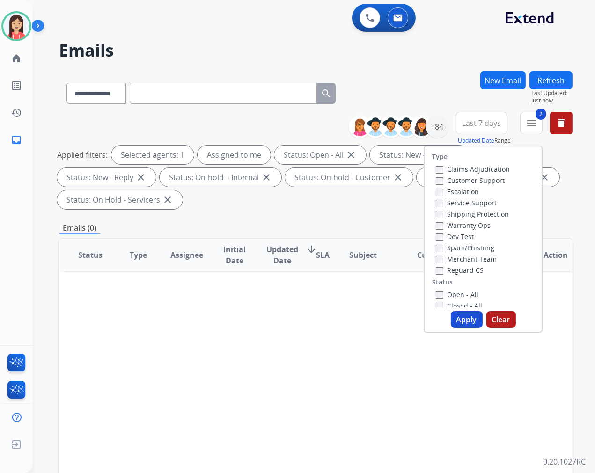
click at [457, 314] on button "Apply" at bounding box center [467, 319] width 32 height 17
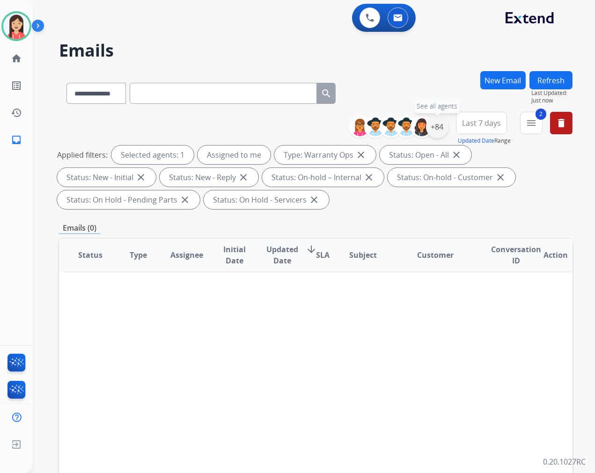
click at [432, 124] on div "+84" at bounding box center [437, 127] width 22 height 22
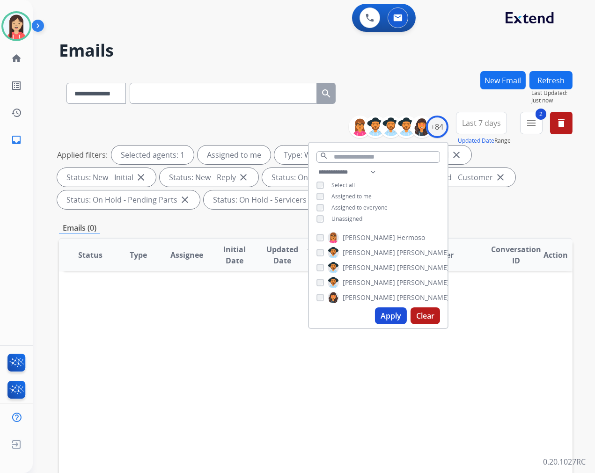
click at [344, 218] on span "Unassigned" at bounding box center [346, 219] width 31 height 8
click at [389, 315] on button "Apply" at bounding box center [391, 315] width 32 height 17
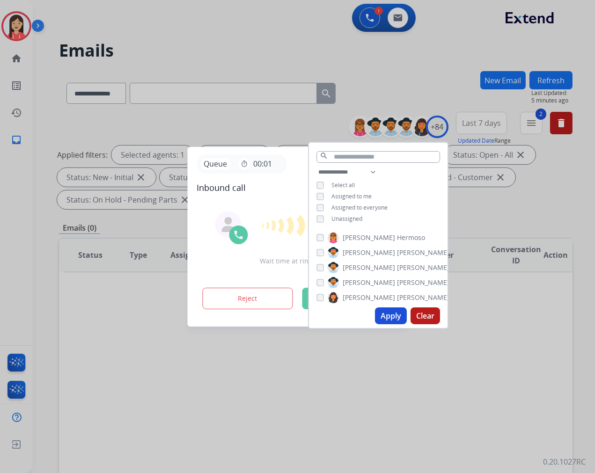
click at [247, 272] on div "Wait time at ring: 00:04 Reject Accept" at bounding box center [298, 262] width 202 height 116
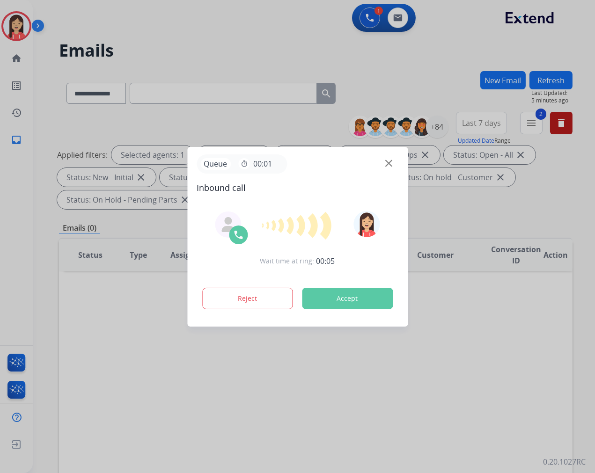
click at [343, 303] on button "Accept" at bounding box center [347, 299] width 91 height 22
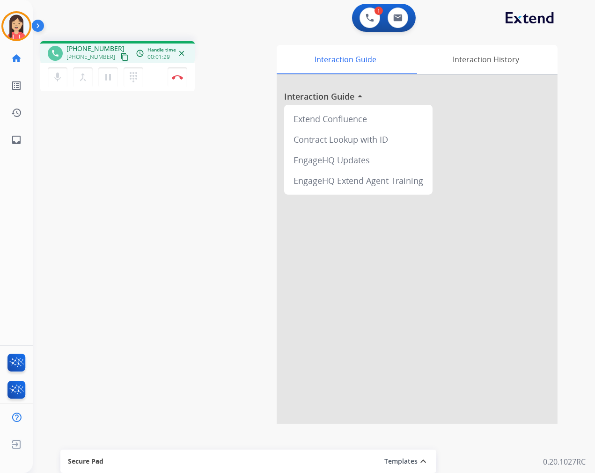
click at [166, 73] on div "mic Mute merge_type Bridge pause Hold dialpad Dialpad Disconnect" at bounding box center [117, 77] width 154 height 28
click at [176, 75] on img at bounding box center [177, 77] width 11 height 5
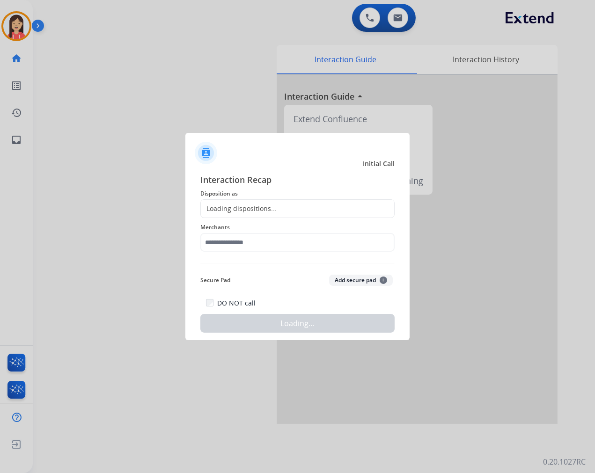
click at [268, 206] on div "Loading dispositions..." at bounding box center [239, 208] width 76 height 9
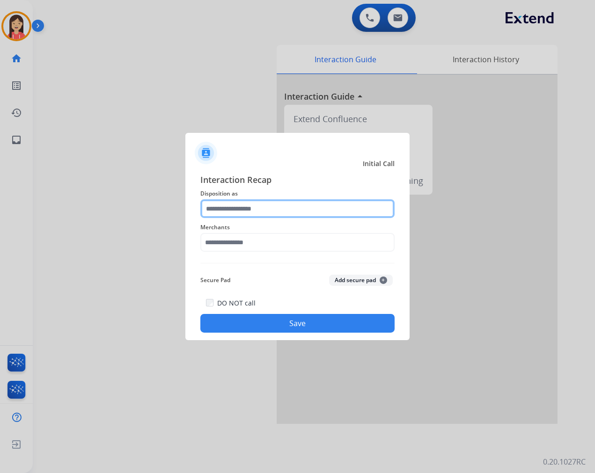
click at [284, 211] on input "text" at bounding box center [297, 208] width 194 height 19
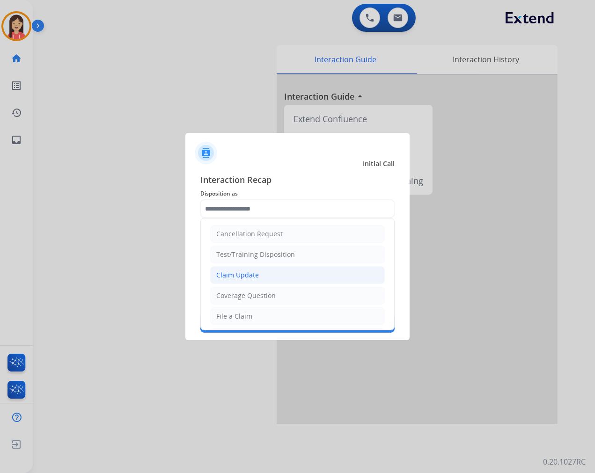
click at [244, 281] on li "Claim Update" at bounding box center [297, 275] width 175 height 18
type input "**********"
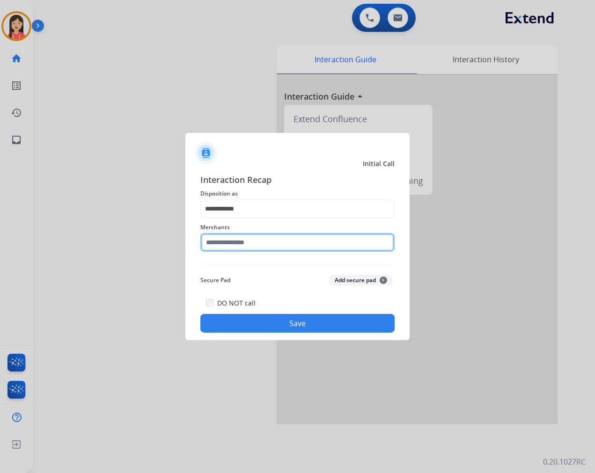
click at [246, 242] on input "text" at bounding box center [297, 242] width 194 height 19
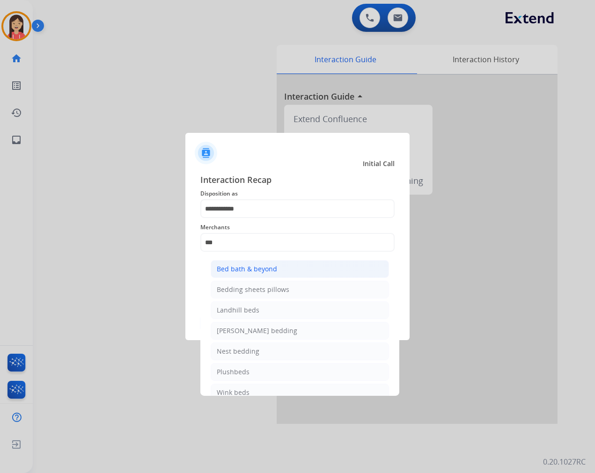
click at [246, 275] on li "Bed bath & beyond" at bounding box center [300, 269] width 178 height 18
type input "**********"
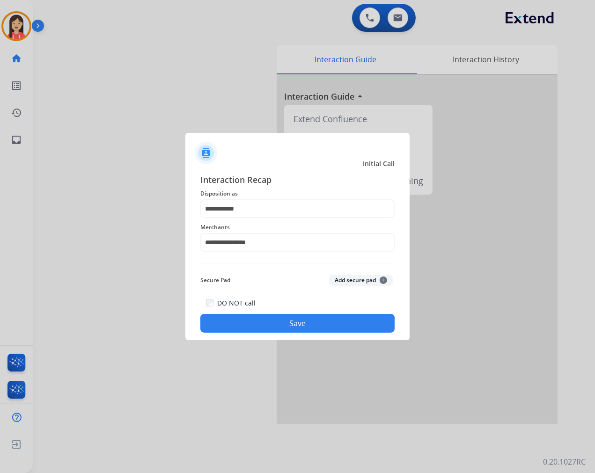
click at [272, 317] on button "Save" at bounding box center [297, 323] width 194 height 19
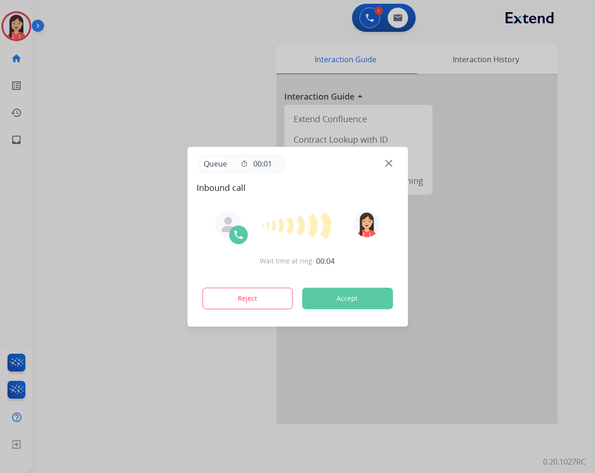
click at [356, 300] on button "Accept" at bounding box center [347, 299] width 91 height 22
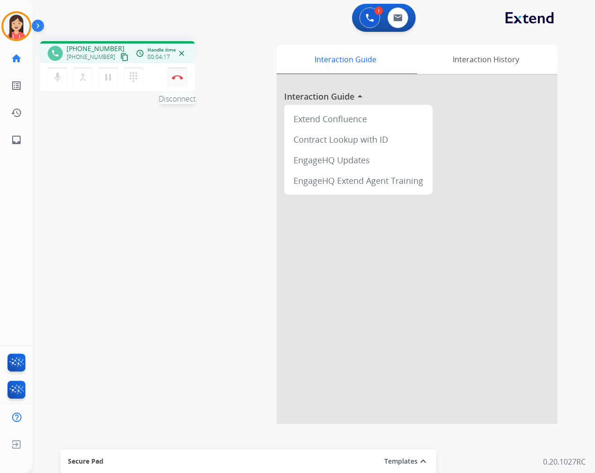
click at [182, 75] on img at bounding box center [177, 77] width 11 height 5
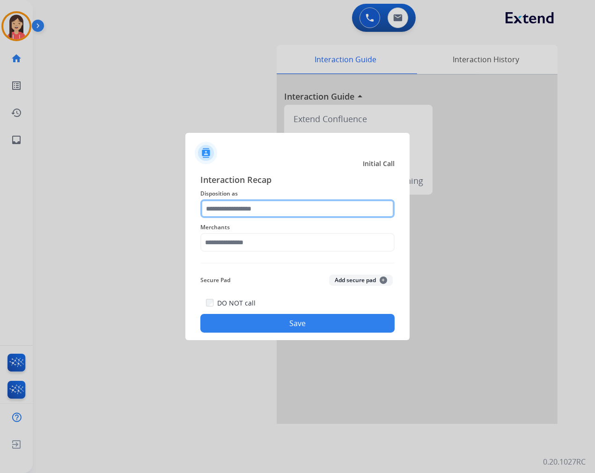
click at [255, 206] on input "text" at bounding box center [297, 208] width 194 height 19
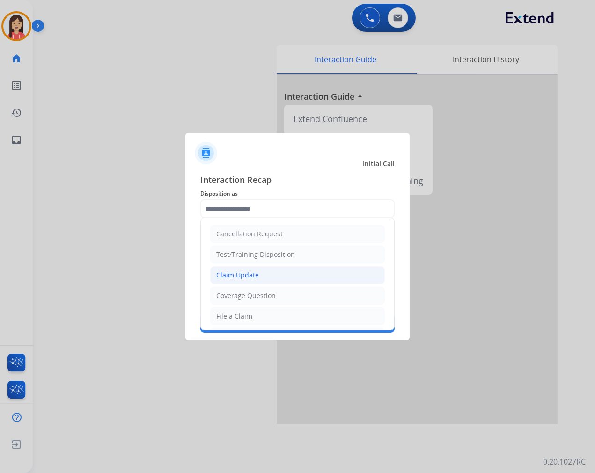
click at [265, 273] on li "Claim Update" at bounding box center [297, 275] width 175 height 18
type input "**********"
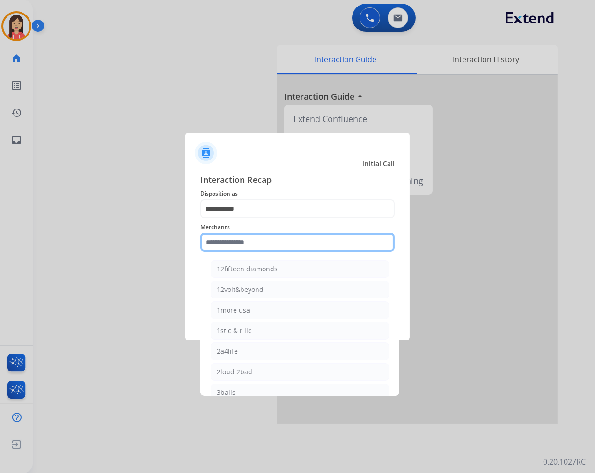
click at [256, 243] on input "text" at bounding box center [297, 242] width 194 height 19
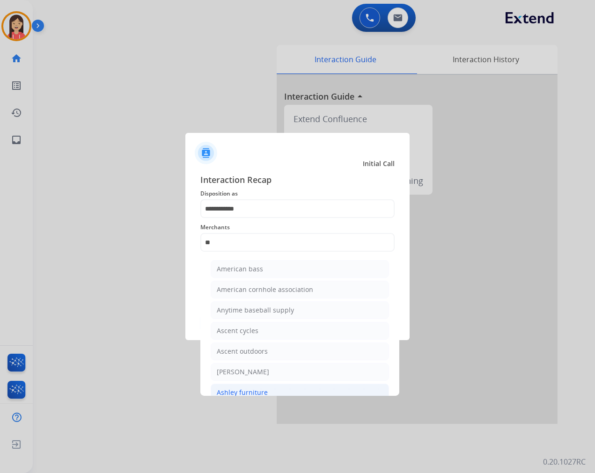
click at [245, 387] on li "Ashley furniture" at bounding box center [300, 393] width 178 height 18
type input "**********"
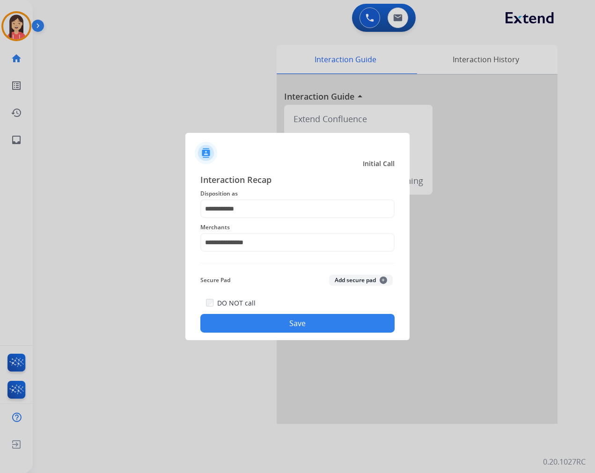
click at [255, 324] on button "Save" at bounding box center [297, 323] width 194 height 19
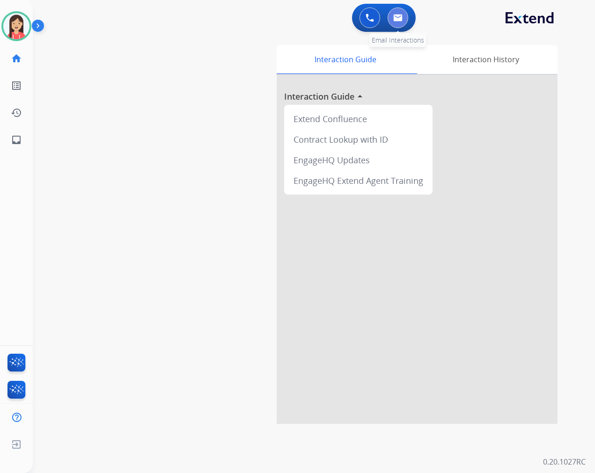
click at [395, 22] on button at bounding box center [397, 17] width 21 height 21
select select "**********"
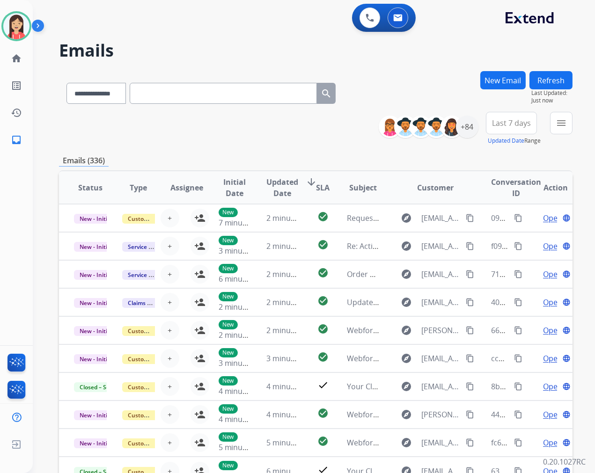
click at [220, 157] on div "Emails (336)" at bounding box center [315, 161] width 513 height 12
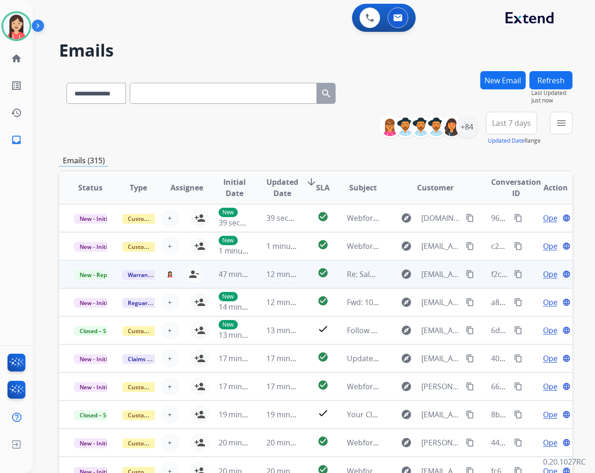
click at [312, 284] on td "check_circle" at bounding box center [315, 274] width 32 height 28
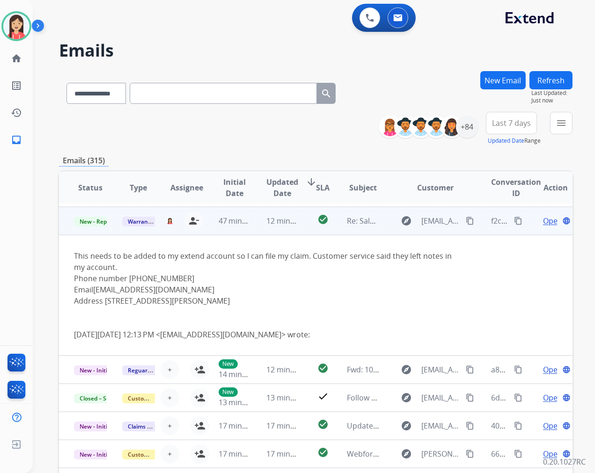
scroll to position [56, 0]
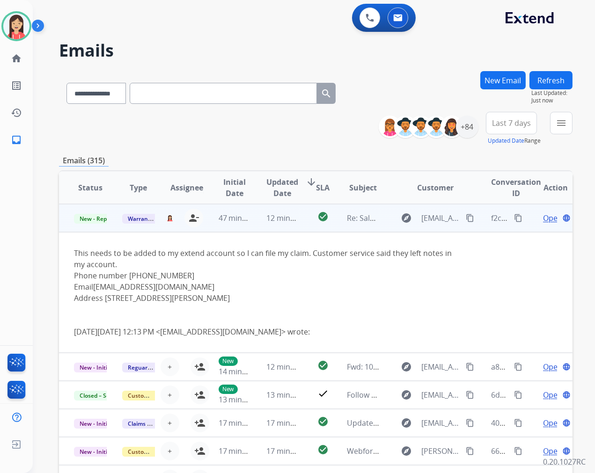
click at [261, 231] on td "12 minutes ago" at bounding box center [275, 218] width 48 height 28
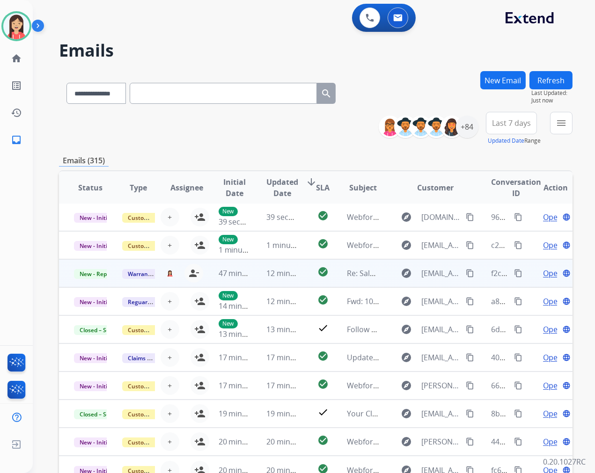
scroll to position [0, 0]
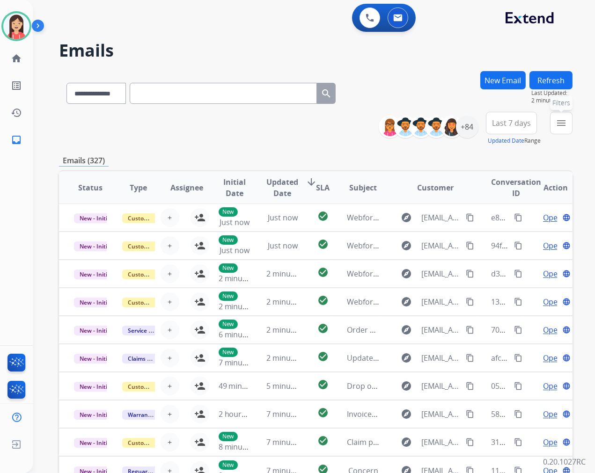
click at [535, 125] on mat-icon "menu" at bounding box center [560, 122] width 11 height 11
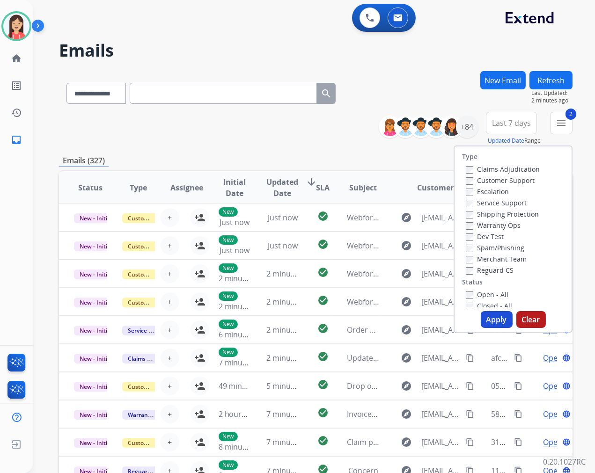
click at [495, 320] on button "Apply" at bounding box center [497, 319] width 32 height 17
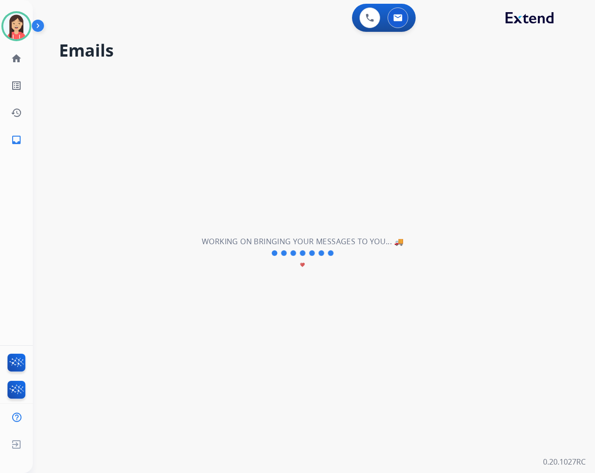
scroll to position [0, 0]
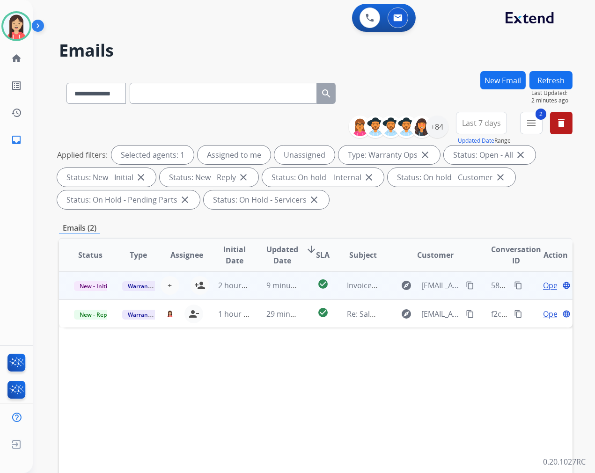
click at [258, 298] on td "9 minutes ago" at bounding box center [275, 285] width 48 height 28
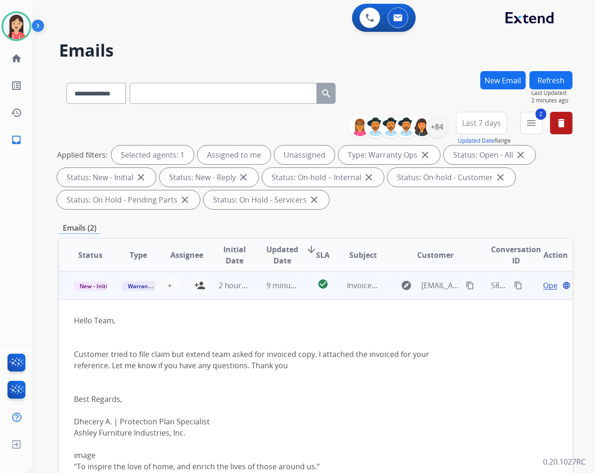
click at [535, 283] on span "Open" at bounding box center [552, 285] width 19 height 11
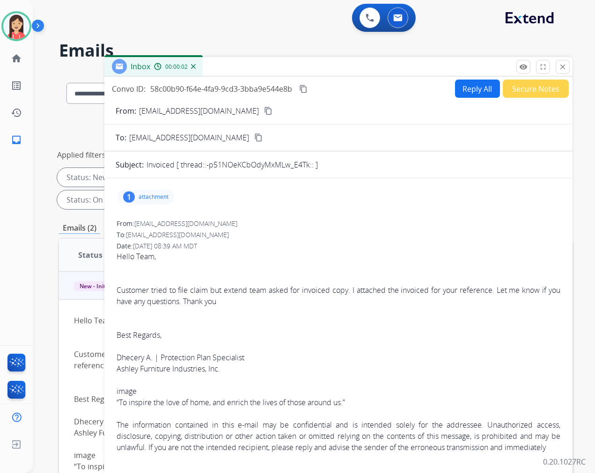
click at [160, 192] on div "1 attachment" at bounding box center [145, 197] width 57 height 15
click at [316, 218] on mat-icon "download" at bounding box center [313, 219] width 8 height 8
click at [471, 88] on button "Reply All" at bounding box center [477, 89] width 45 height 18
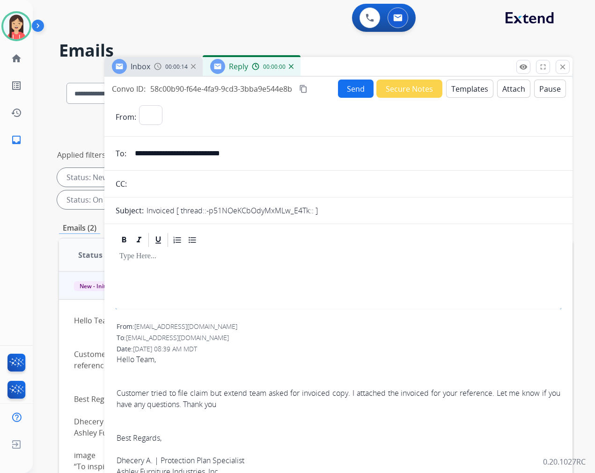
select select "**********"
click at [389, 87] on button "Secure Notes" at bounding box center [409, 89] width 66 height 18
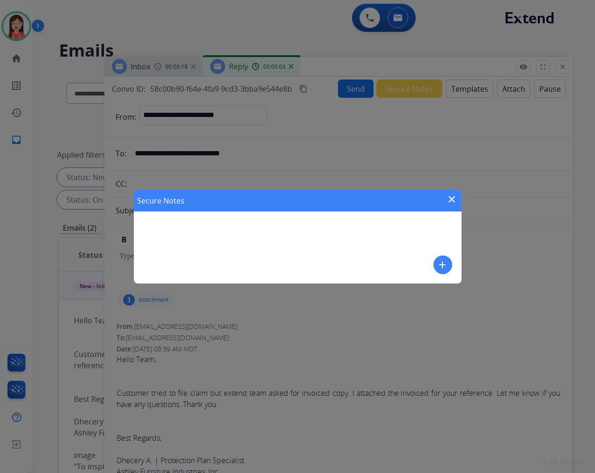
click at [444, 270] on button "add" at bounding box center [442, 264] width 19 height 19
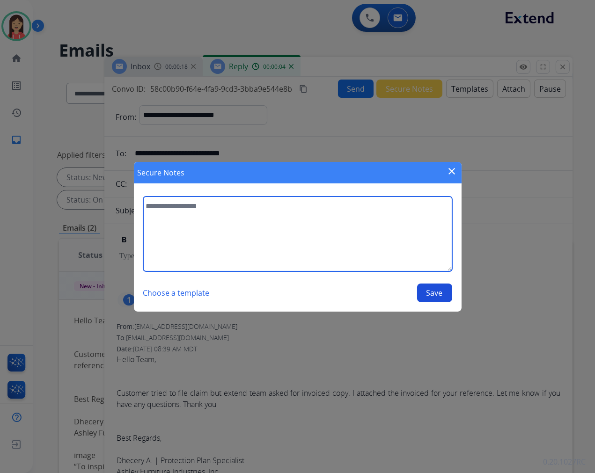
click at [282, 241] on textarea at bounding box center [297, 234] width 309 height 75
type textarea "**********"
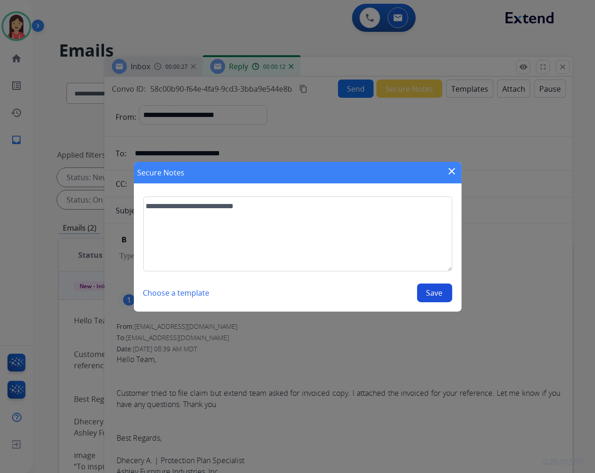
click at [443, 299] on button "Save" at bounding box center [434, 293] width 35 height 19
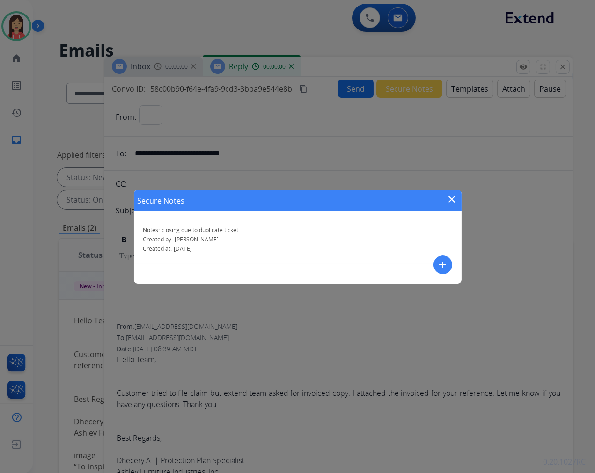
select select "**********"
click at [452, 197] on mat-icon "close" at bounding box center [451, 199] width 11 height 11
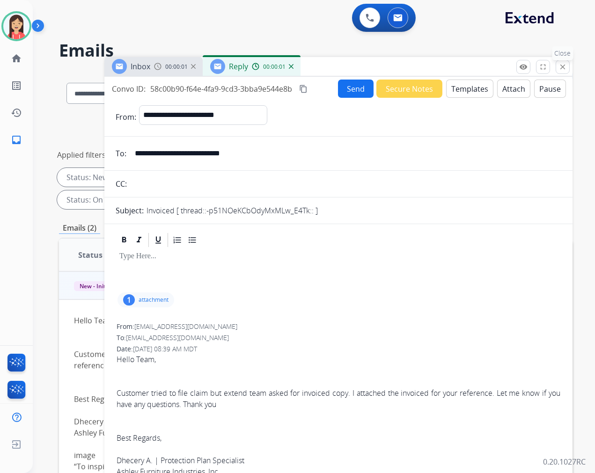
click at [535, 63] on mat-icon "close" at bounding box center [562, 67] width 8 height 8
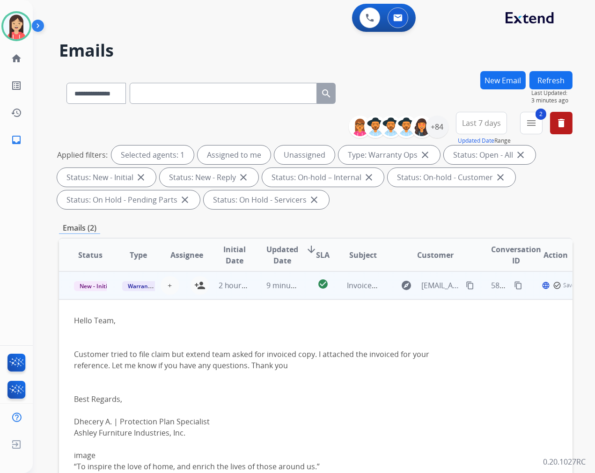
click at [204, 284] on td "2 hours ago" at bounding box center [228, 285] width 48 height 28
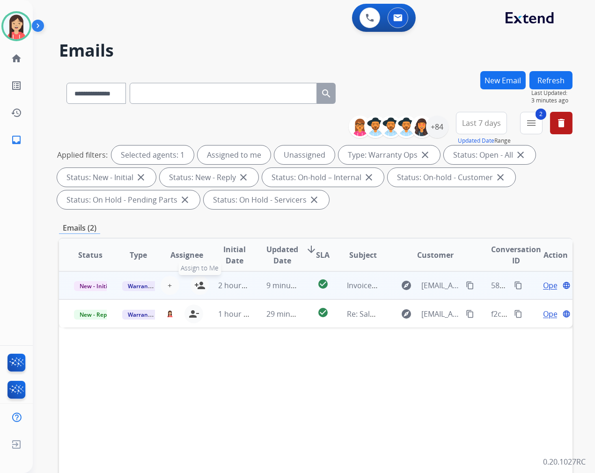
click at [197, 282] on mat-icon "person_add" at bounding box center [199, 285] width 11 height 11
click at [96, 288] on span "New - Initial" at bounding box center [96, 286] width 44 height 10
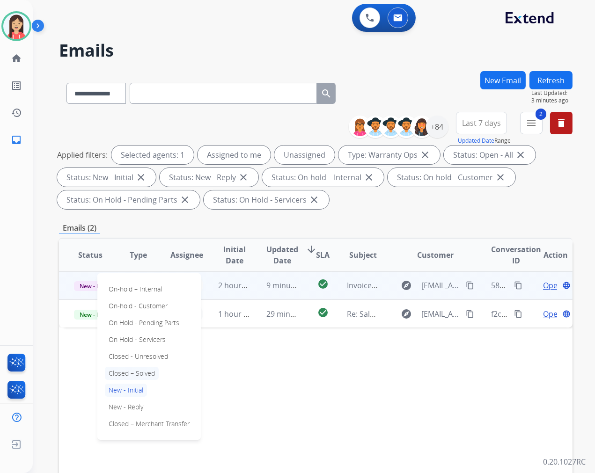
click at [139, 369] on p "Closed – Solved" at bounding box center [132, 373] width 54 height 13
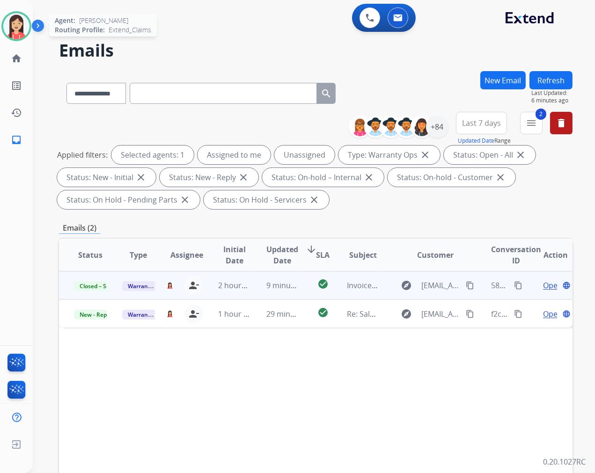
click at [14, 26] on img at bounding box center [16, 26] width 26 height 26
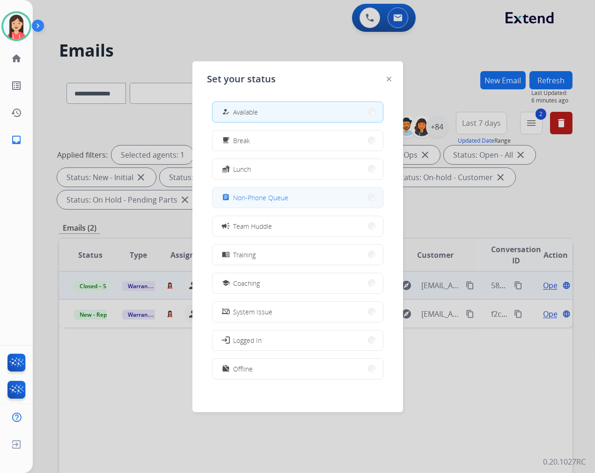
click at [301, 203] on button "assignment Non-Phone Queue" at bounding box center [297, 198] width 170 height 20
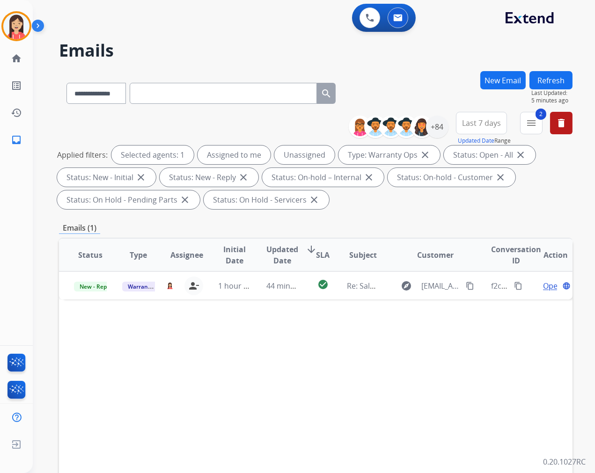
drag, startPoint x: 22, startPoint y: 22, endPoint x: 36, endPoint y: 33, distance: 17.3
click at [22, 22] on img at bounding box center [16, 26] width 26 height 26
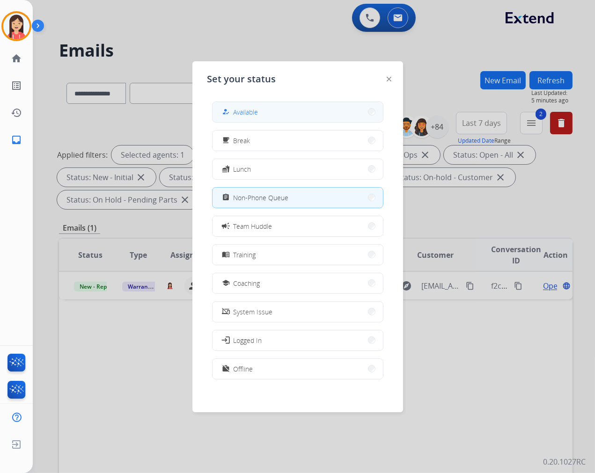
click at [270, 115] on button "how_to_reg Available" at bounding box center [297, 112] width 170 height 20
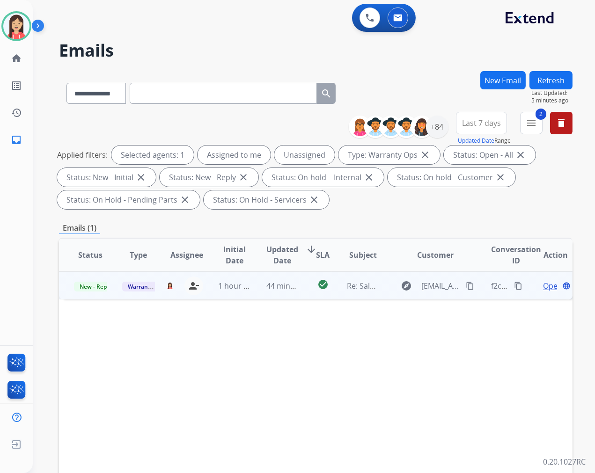
click at [302, 292] on td "check_circle" at bounding box center [315, 285] width 32 height 28
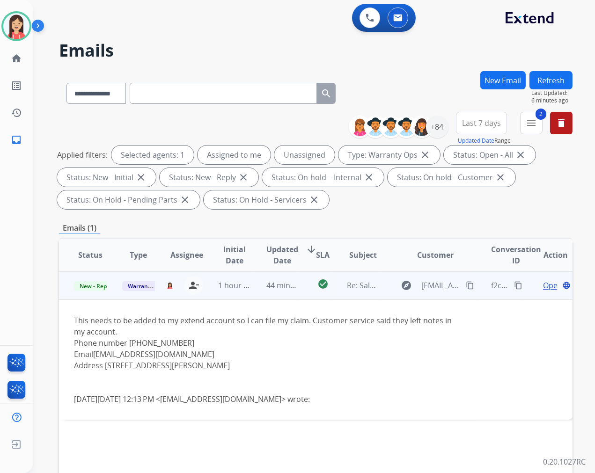
click at [466, 284] on mat-icon "content_copy" at bounding box center [470, 285] width 8 height 8
drag, startPoint x: 320, startPoint y: 330, endPoint x: 325, endPoint y: 331, distance: 5.2
click at [320, 330] on div "This needs to be added to my extend account so I can file my claim. Customer se…" at bounding box center [267, 326] width 387 height 22
click at [535, 281] on span "Open" at bounding box center [552, 285] width 19 height 11
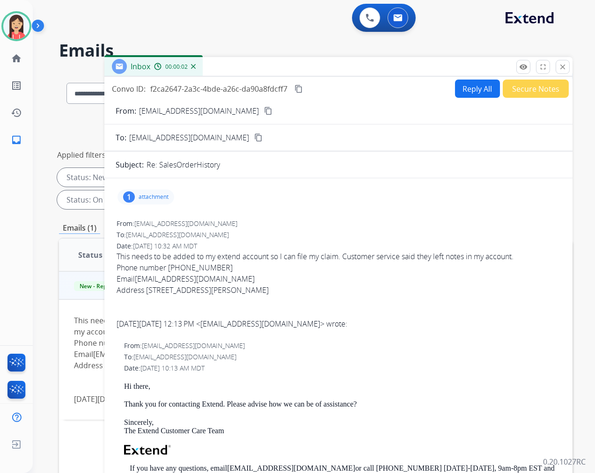
click at [149, 197] on p "attachment" at bounding box center [154, 196] width 30 height 7
click at [263, 216] on mat-icon "download" at bounding box center [267, 219] width 8 height 8
click at [468, 93] on button "Reply All" at bounding box center [477, 89] width 45 height 18
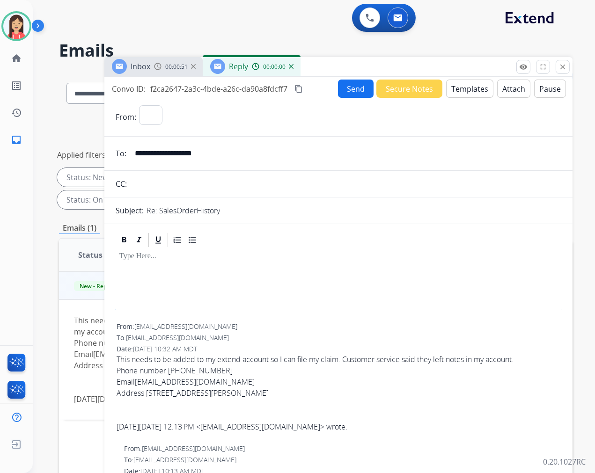
click at [468, 93] on button "Templates" at bounding box center [469, 89] width 47 height 18
select select "**********"
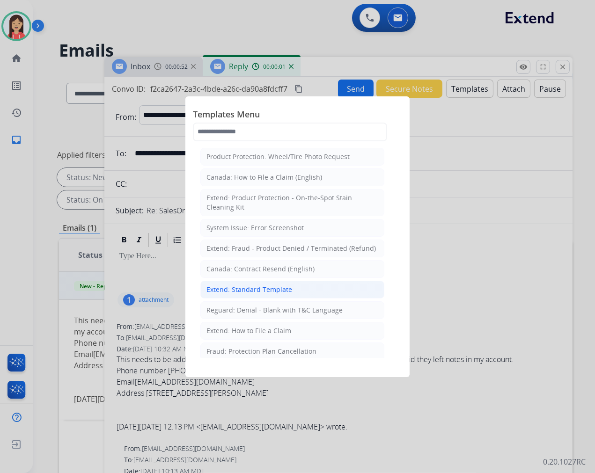
click at [258, 283] on li "Extend: Standard Template" at bounding box center [292, 290] width 184 height 18
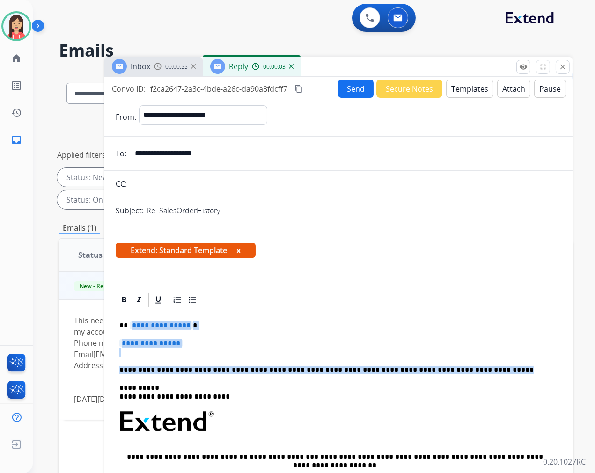
drag, startPoint x: 128, startPoint y: 328, endPoint x: 476, endPoint y: 371, distance: 351.2
click at [476, 371] on div "**********" at bounding box center [338, 443] width 445 height 270
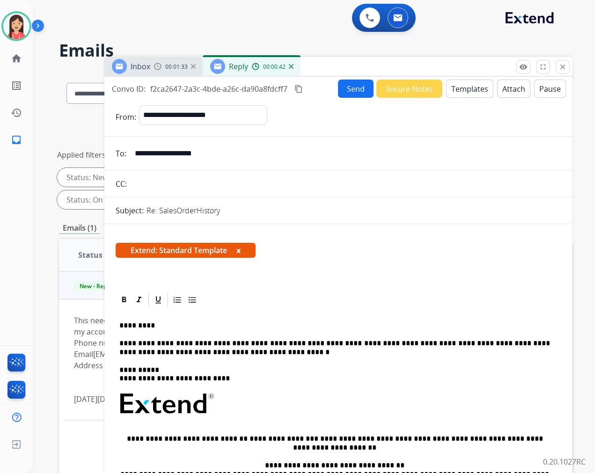
click at [350, 92] on button "Send" at bounding box center [356, 89] width 36 height 18
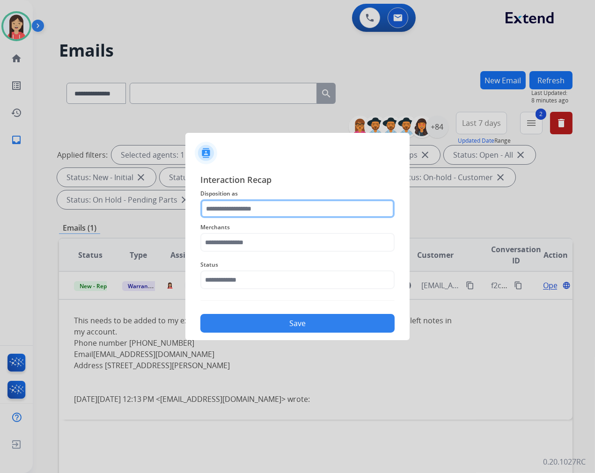
click at [256, 209] on input "text" at bounding box center [297, 208] width 194 height 19
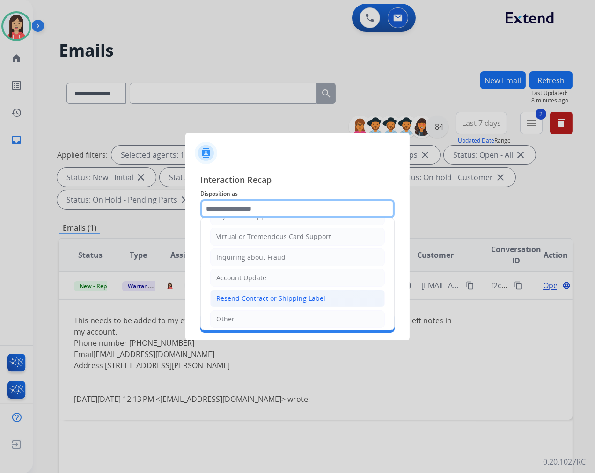
scroll to position [146, 0]
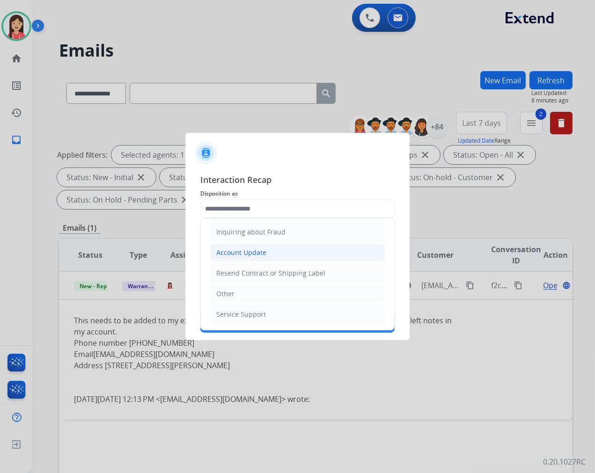
click at [253, 247] on li "Account Update" at bounding box center [297, 253] width 175 height 18
type input "**********"
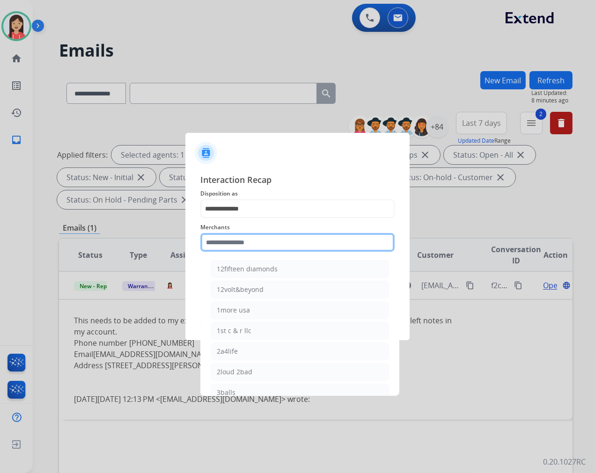
click at [237, 245] on input "text" at bounding box center [297, 242] width 194 height 19
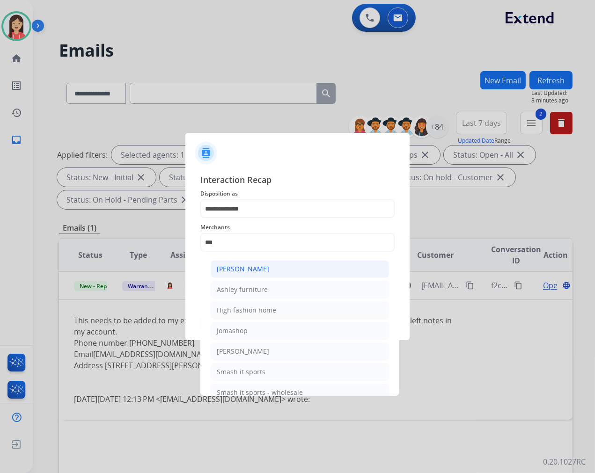
click at [234, 264] on div "[PERSON_NAME]" at bounding box center [243, 268] width 52 height 9
type input "**********"
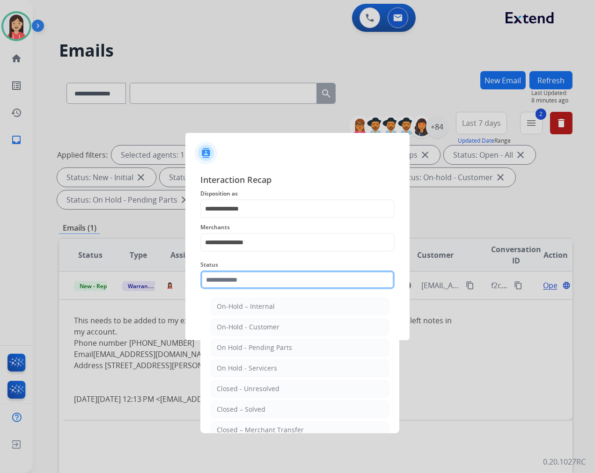
click at [233, 284] on input "text" at bounding box center [297, 279] width 194 height 19
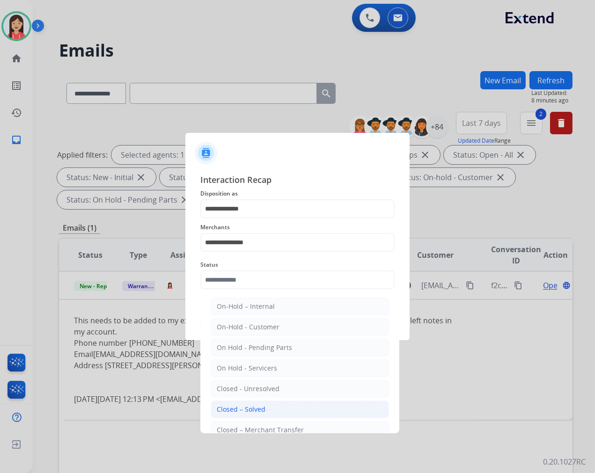
click at [251, 408] on div "Closed – Solved" at bounding box center [241, 409] width 49 height 9
type input "**********"
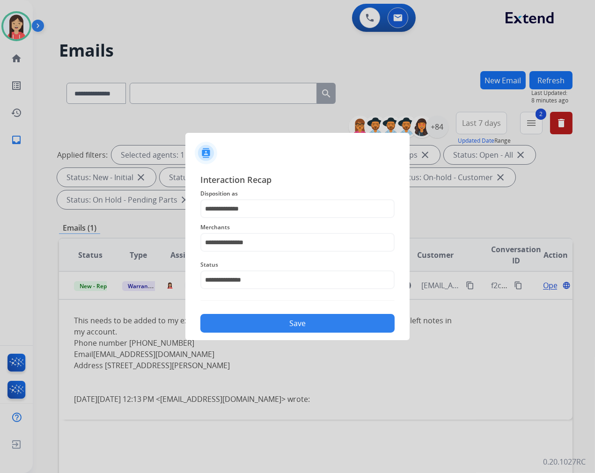
click at [272, 319] on button "Save" at bounding box center [297, 323] width 194 height 19
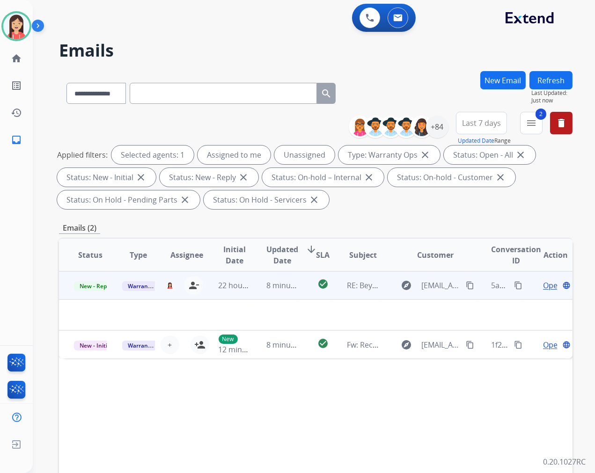
click at [291, 292] on td "8 minutes ago" at bounding box center [275, 285] width 48 height 28
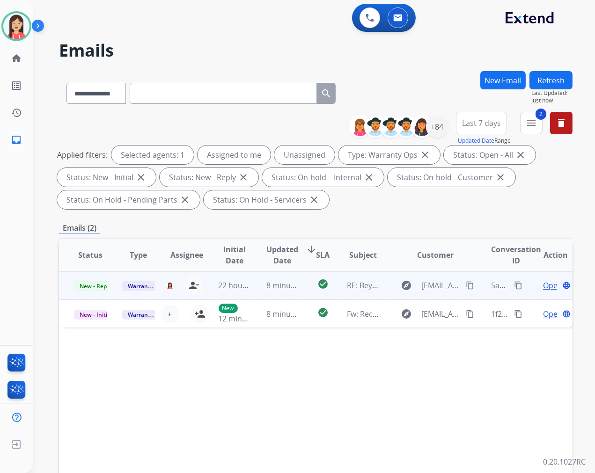
click at [291, 292] on td "8 minutes ago" at bounding box center [275, 285] width 48 height 28
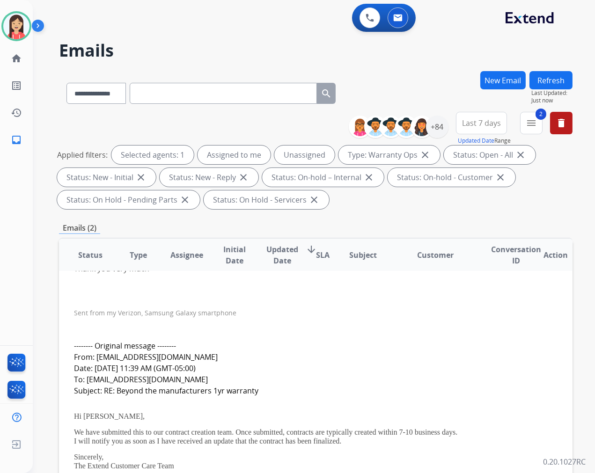
scroll to position [0, 0]
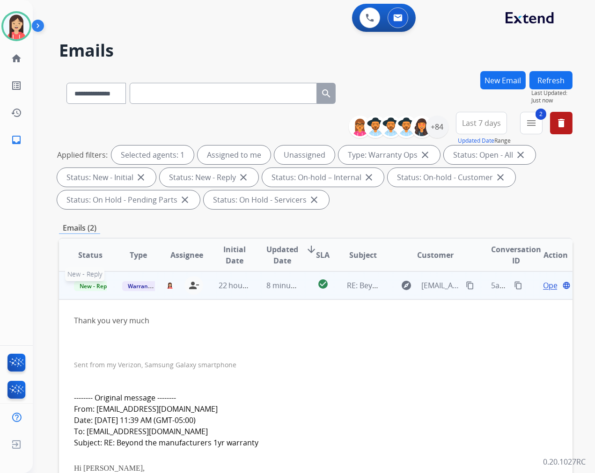
click at [98, 284] on span "New - Reply" at bounding box center [95, 286] width 43 height 10
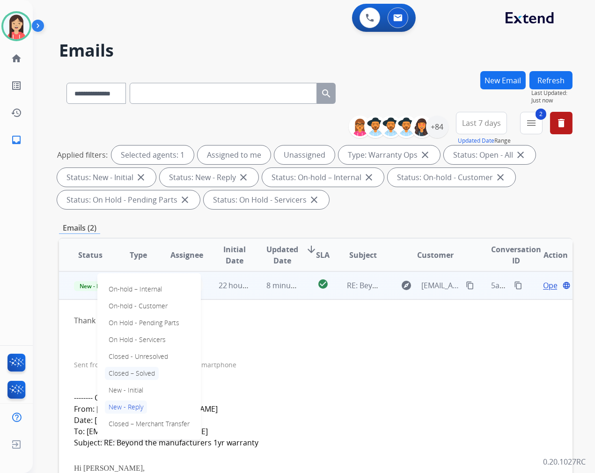
click at [143, 370] on p "Closed – Solved" at bounding box center [132, 373] width 54 height 13
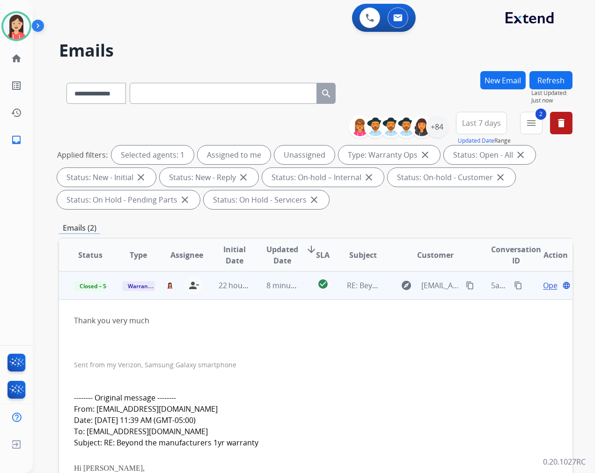
click at [302, 296] on td "check_circle" at bounding box center [315, 285] width 32 height 28
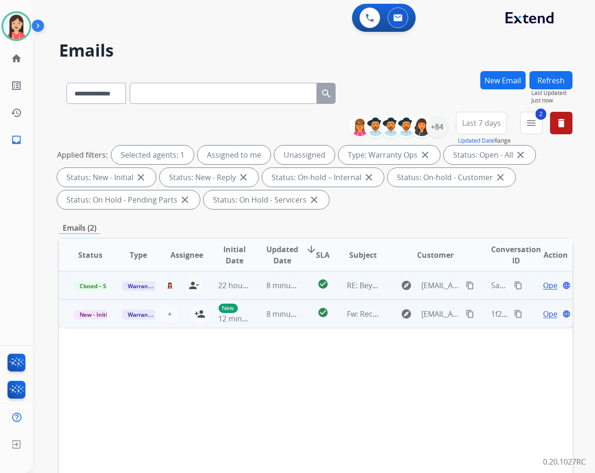
click at [282, 321] on td "8 minutes ago" at bounding box center [275, 313] width 48 height 28
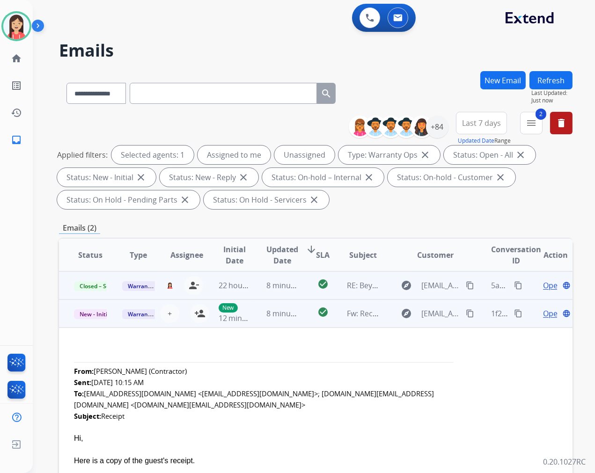
scroll to position [28, 0]
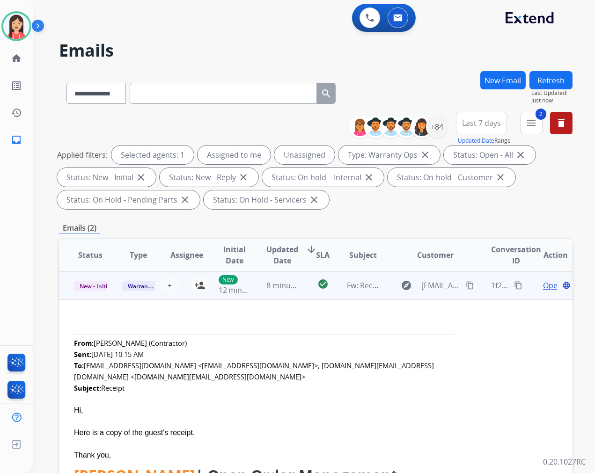
click at [535, 284] on span "Open" at bounding box center [552, 285] width 19 height 11
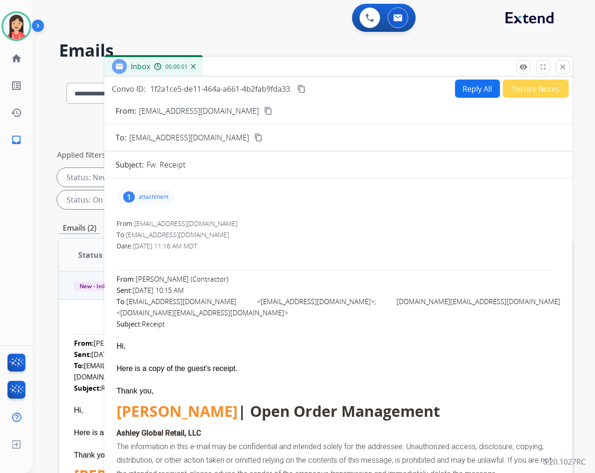
click at [150, 198] on p "attachment" at bounding box center [154, 196] width 30 height 7
click at [334, 219] on mat-icon "download" at bounding box center [331, 219] width 8 height 8
click at [460, 90] on button "Reply All" at bounding box center [477, 89] width 45 height 18
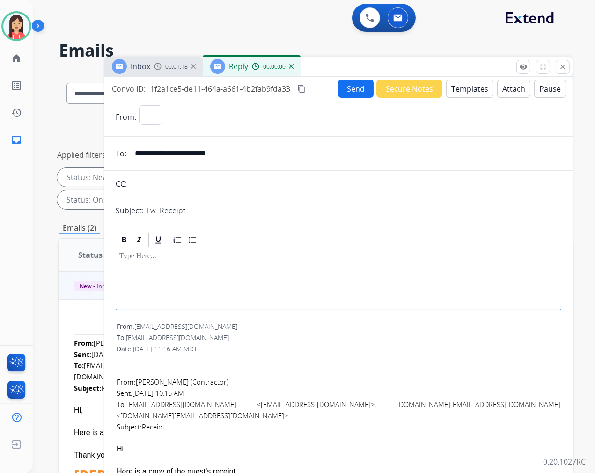
select select "**********"
click at [454, 92] on button "Templates" at bounding box center [469, 89] width 47 height 18
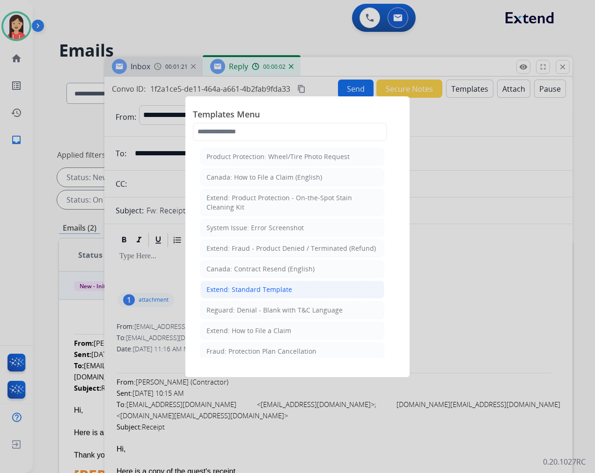
click at [279, 282] on li "Extend: Standard Template" at bounding box center [292, 290] width 184 height 18
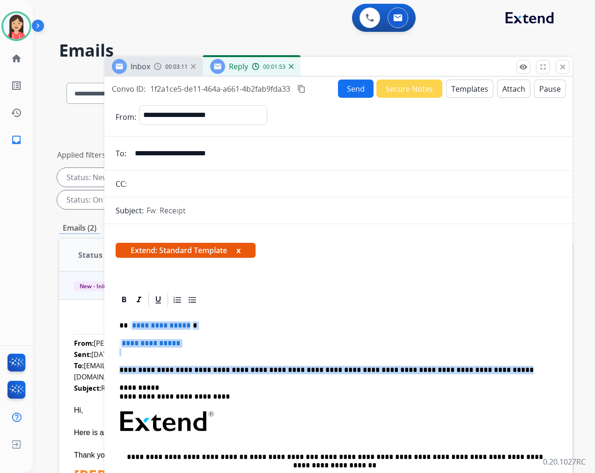
drag, startPoint x: 131, startPoint y: 325, endPoint x: 482, endPoint y: 365, distance: 353.7
click at [482, 365] on div "**********" at bounding box center [338, 443] width 445 height 270
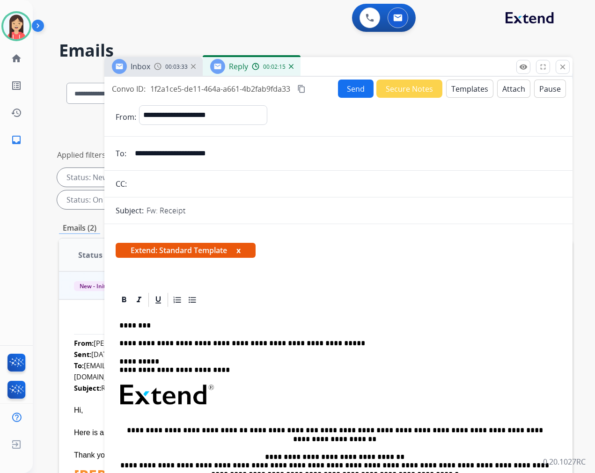
click at [351, 348] on div "**********" at bounding box center [338, 430] width 445 height 244
click at [349, 342] on p "**********" at bounding box center [334, 343] width 430 height 8
click at [339, 90] on button "Send" at bounding box center [356, 89] width 36 height 18
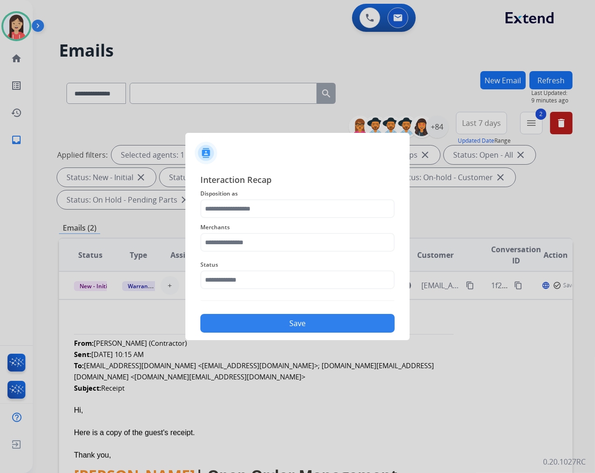
click at [296, 219] on div "Merchants" at bounding box center [297, 236] width 194 height 37
click at [293, 210] on input "text" at bounding box center [297, 208] width 194 height 19
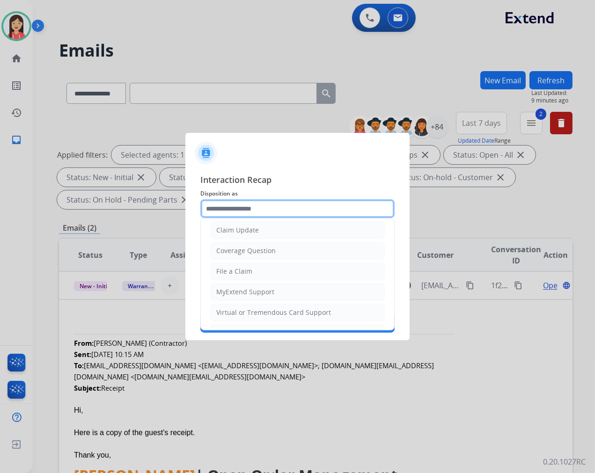
scroll to position [104, 0]
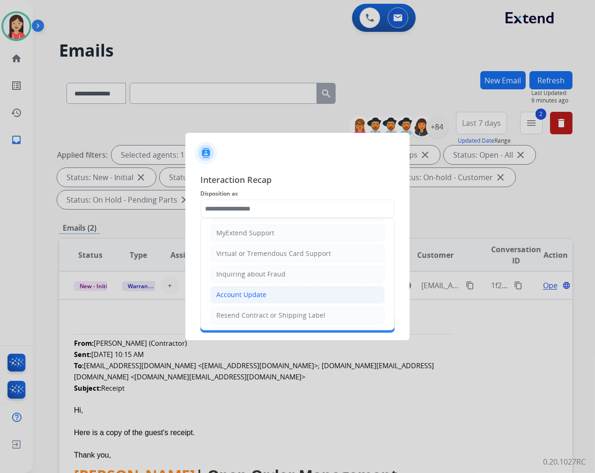
click at [260, 292] on div "Account Update" at bounding box center [241, 294] width 50 height 9
type input "**********"
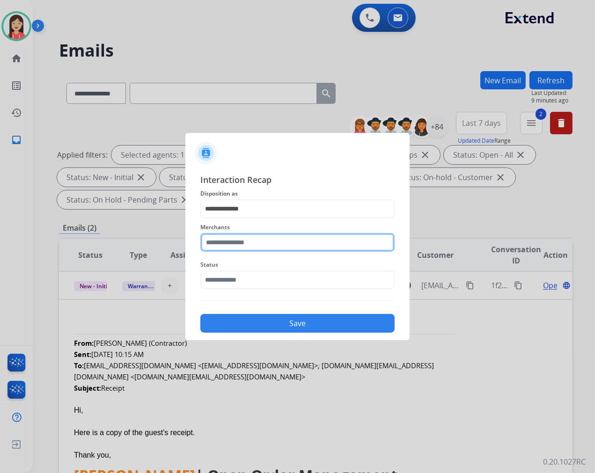
click at [270, 244] on input "text" at bounding box center [297, 242] width 194 height 19
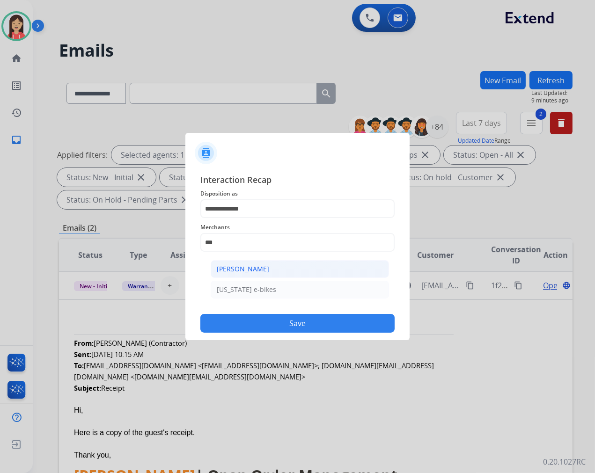
click at [272, 268] on li "[PERSON_NAME]" at bounding box center [300, 269] width 178 height 18
type input "**********"
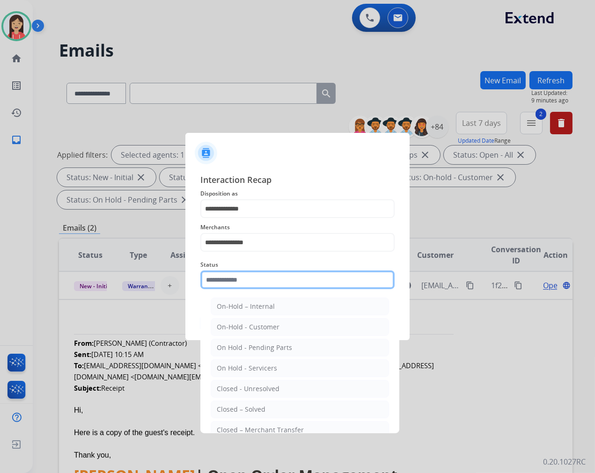
click at [262, 287] on input "text" at bounding box center [297, 279] width 194 height 19
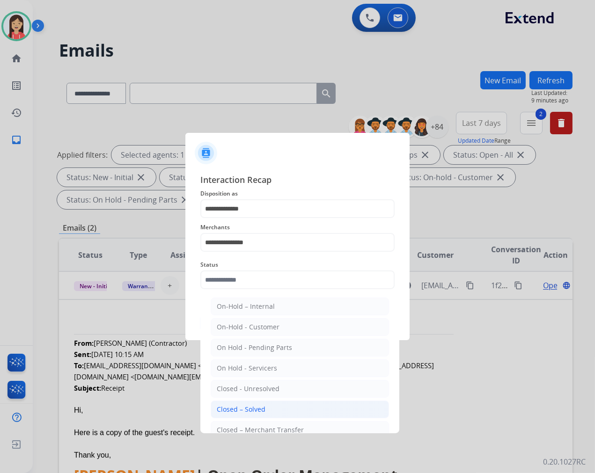
click at [275, 405] on li "Closed – Solved" at bounding box center [300, 410] width 178 height 18
type input "**********"
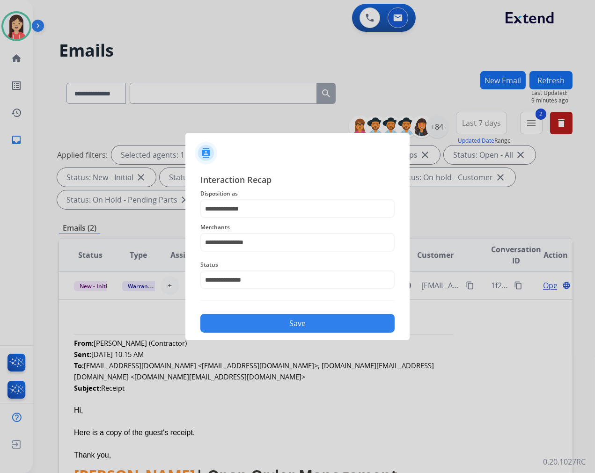
click at [302, 323] on button "Save" at bounding box center [297, 323] width 194 height 19
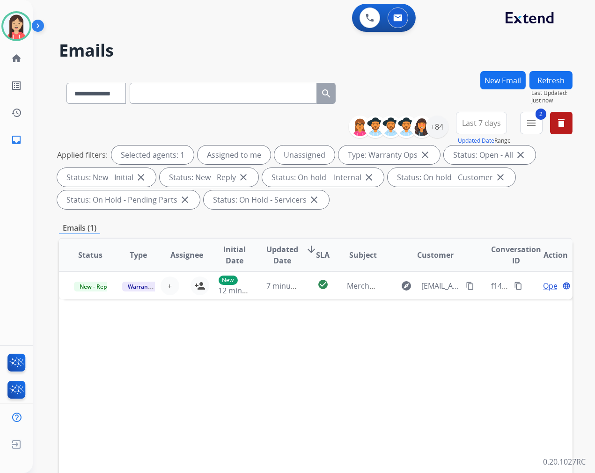
scroll to position [0, 0]
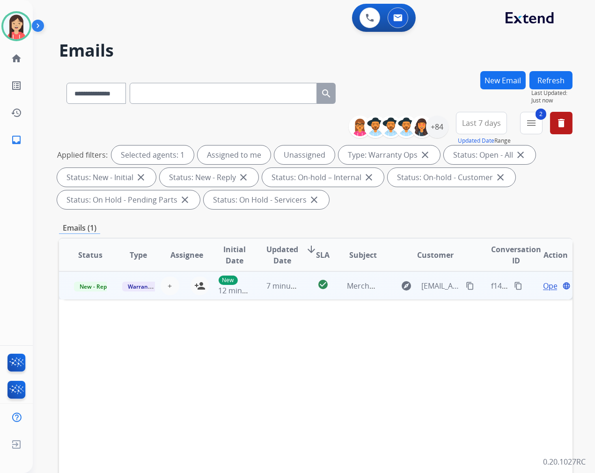
click at [282, 296] on td "7 minutes ago" at bounding box center [275, 285] width 48 height 28
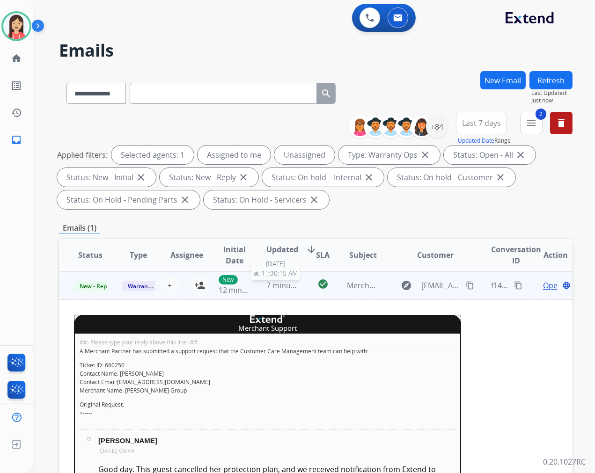
click at [275, 290] on div "7 minutes ago" at bounding box center [282, 285] width 33 height 11
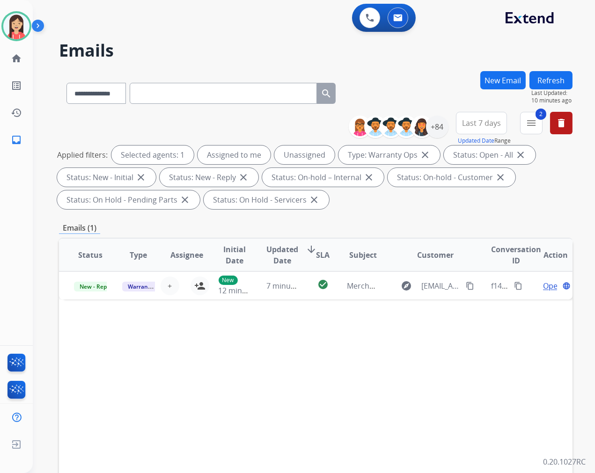
drag, startPoint x: 284, startPoint y: 55, endPoint x: 354, endPoint y: 58, distance: 70.3
click at [284, 55] on h2 "Emails" at bounding box center [315, 50] width 513 height 19
click at [494, 84] on button "New Email" at bounding box center [502, 80] width 45 height 18
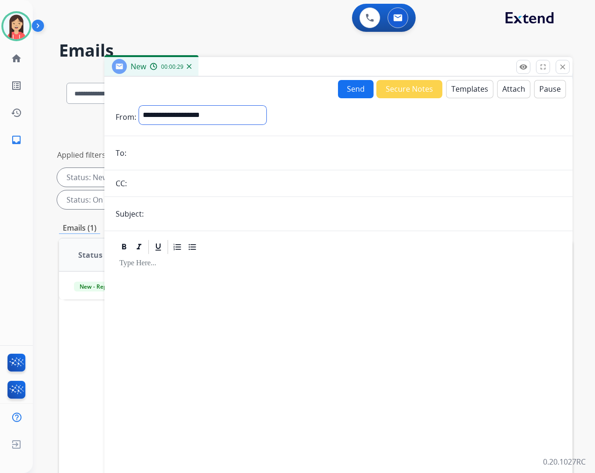
drag, startPoint x: 211, startPoint y: 114, endPoint x: 208, endPoint y: 124, distance: 10.2
click at [211, 114] on select "**********" at bounding box center [202, 115] width 127 height 19
select select "**********"
click at [139, 106] on select "**********" at bounding box center [202, 115] width 127 height 19
click at [191, 158] on input "email" at bounding box center [345, 154] width 432 height 19
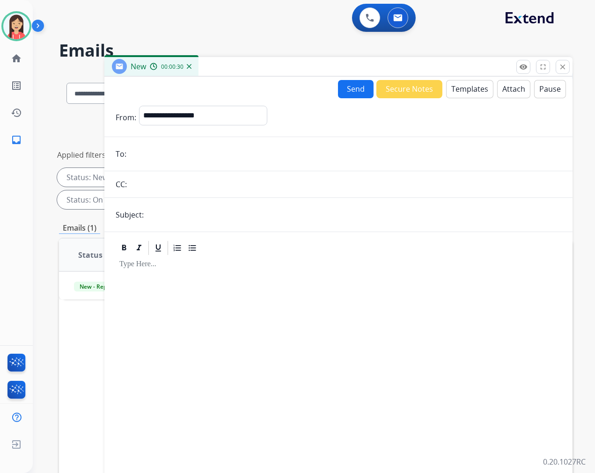
paste input "**********"
type input "**********"
drag, startPoint x: 171, startPoint y: 206, endPoint x: 174, endPoint y: 211, distance: 4.8
click at [171, 206] on input "text" at bounding box center [353, 214] width 415 height 19
type input "**********"
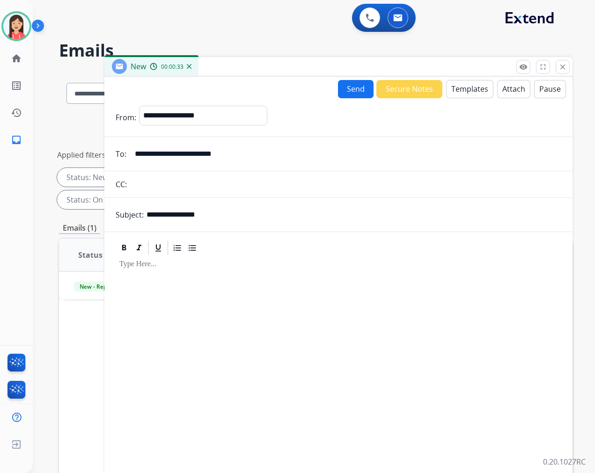
click at [456, 87] on button "Templates" at bounding box center [469, 89] width 47 height 18
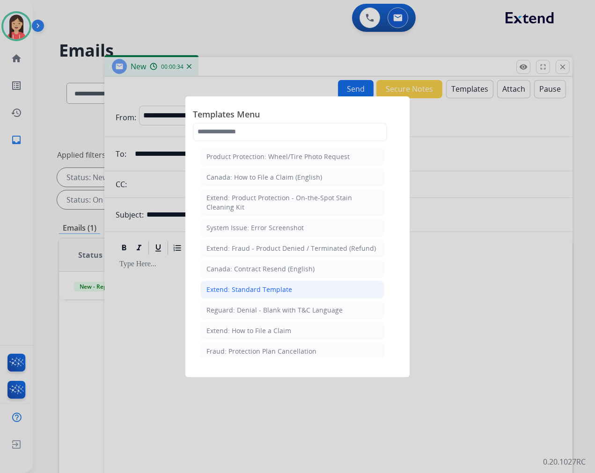
click at [291, 287] on li "Extend: Standard Template" at bounding box center [292, 290] width 184 height 18
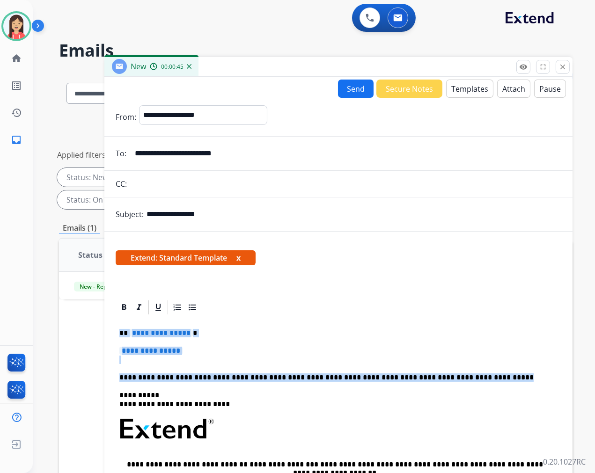
drag, startPoint x: 117, startPoint y: 331, endPoint x: 466, endPoint y: 373, distance: 351.2
click at [466, 373] on div "**********" at bounding box center [338, 451] width 445 height 270
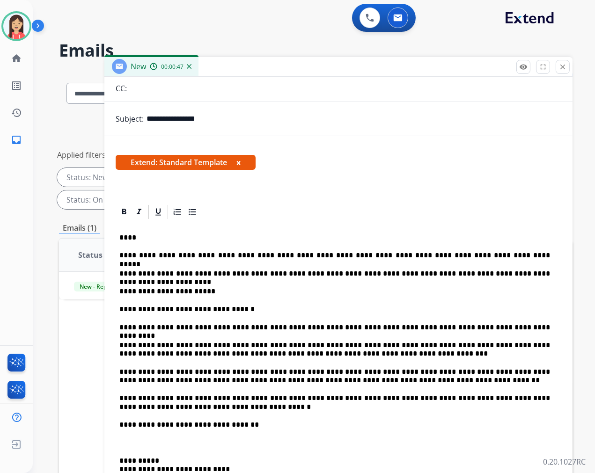
scroll to position [104, 0]
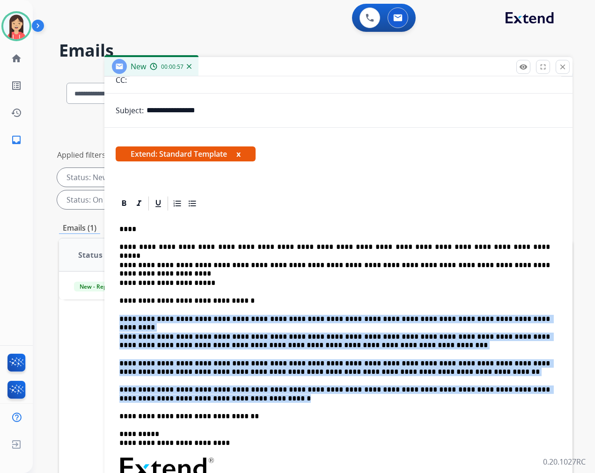
drag, startPoint x: 120, startPoint y: 317, endPoint x: 211, endPoint y: 395, distance: 120.5
click at [211, 395] on div "**********" at bounding box center [338, 418] width 445 height 413
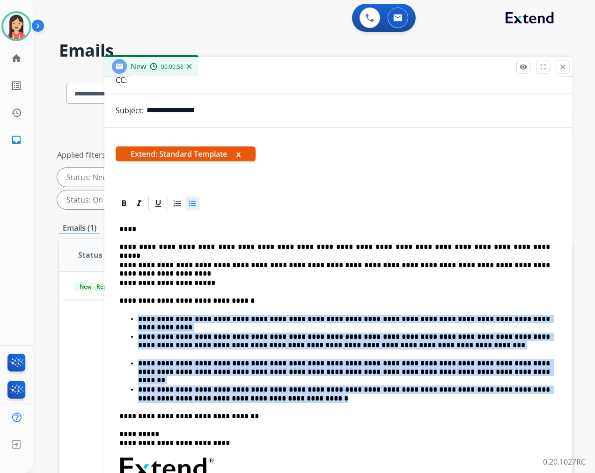
click at [190, 207] on icon at bounding box center [192, 203] width 9 height 9
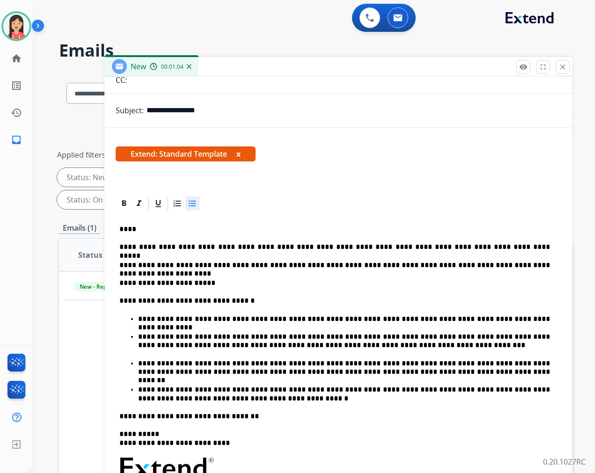
click at [128, 232] on p "****" at bounding box center [334, 229] width 430 height 8
click at [133, 229] on strong "*******" at bounding box center [143, 229] width 27 height 7
click at [122, 202] on icon at bounding box center [124, 203] width 4 height 6
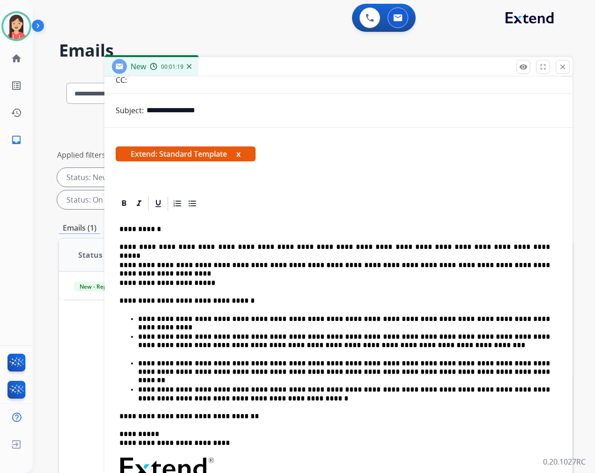
click at [227, 284] on p "**********" at bounding box center [338, 283] width 438 height 8
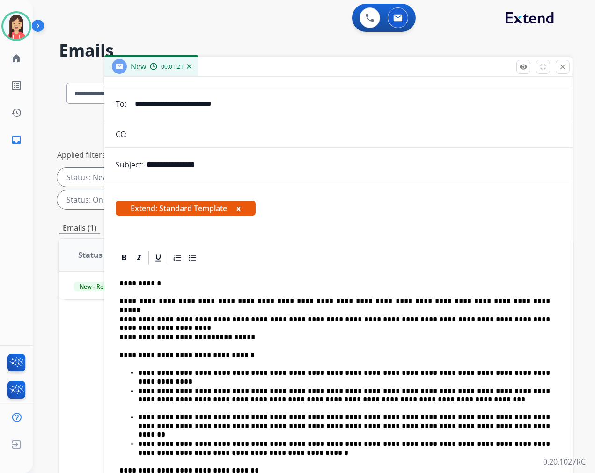
scroll to position [0, 0]
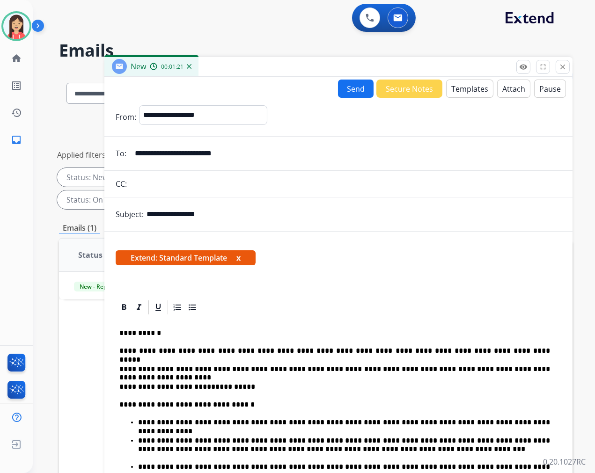
click at [361, 96] on button "Send" at bounding box center [356, 89] width 36 height 18
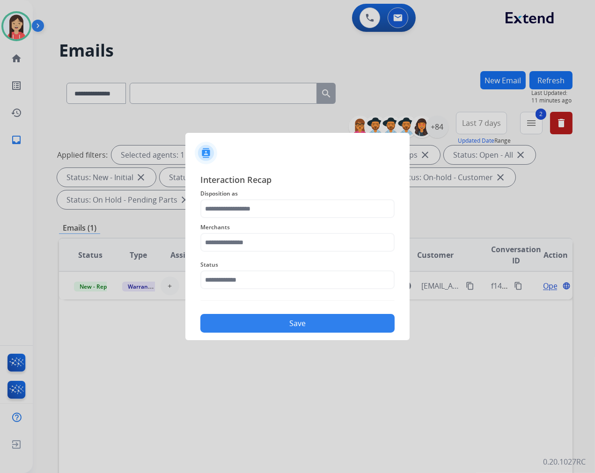
click at [277, 197] on span "Disposition as" at bounding box center [297, 193] width 194 height 11
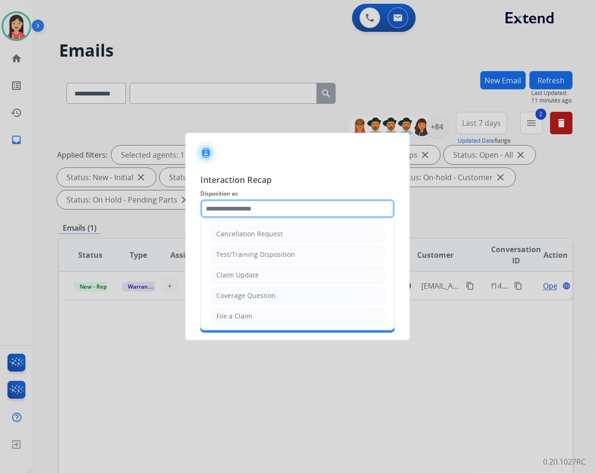
click at [271, 208] on input "text" at bounding box center [297, 208] width 194 height 19
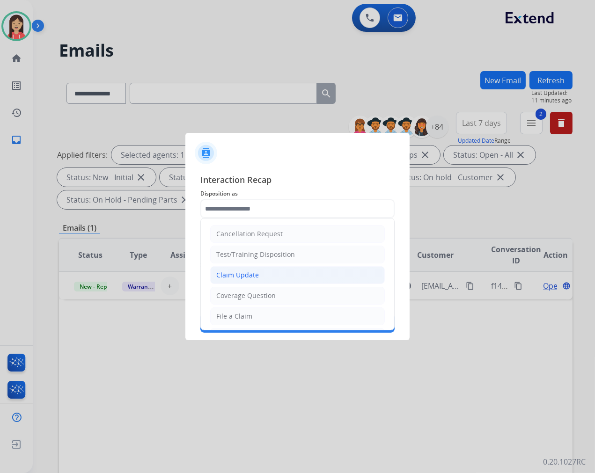
click at [238, 277] on div "Claim Update" at bounding box center [237, 274] width 43 height 9
type input "**********"
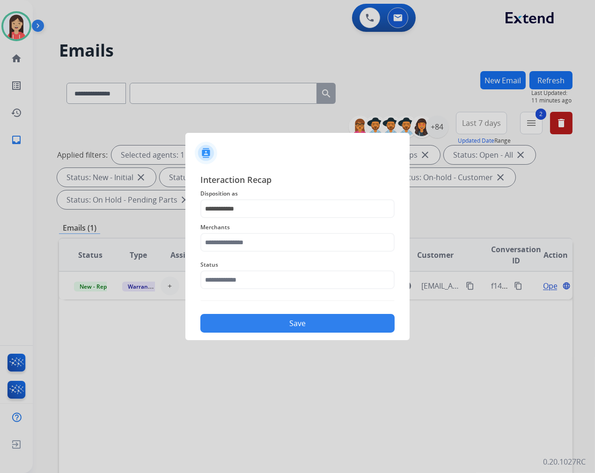
click at [249, 253] on div "Merchants" at bounding box center [297, 236] width 194 height 37
click at [268, 240] on input "text" at bounding box center [297, 242] width 194 height 19
click at [262, 268] on li "Oura ring" at bounding box center [300, 269] width 178 height 18
type input "*********"
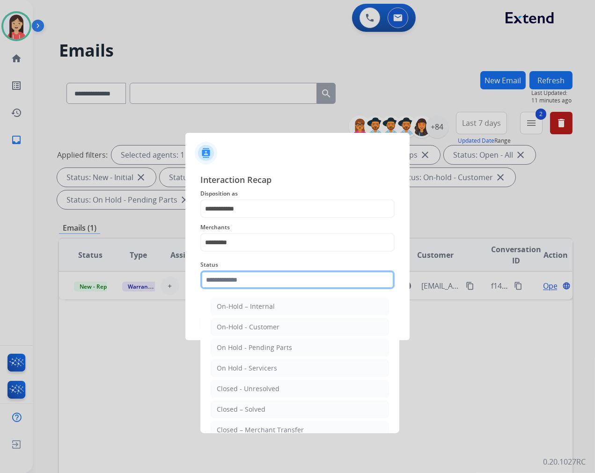
click at [259, 272] on input "text" at bounding box center [297, 279] width 194 height 19
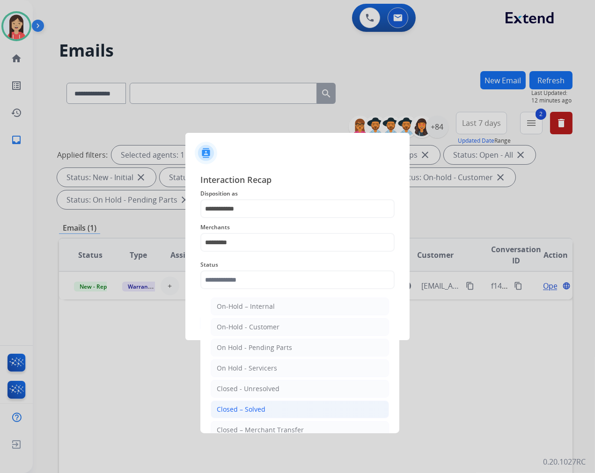
click at [264, 413] on li "Closed – Solved" at bounding box center [300, 410] width 178 height 18
type input "**********"
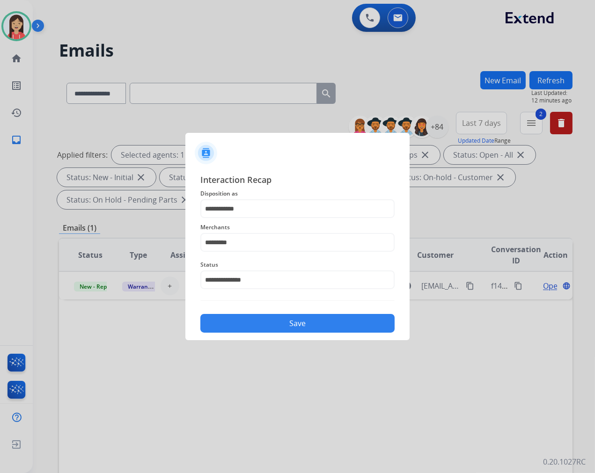
click at [292, 329] on button "Save" at bounding box center [297, 323] width 194 height 19
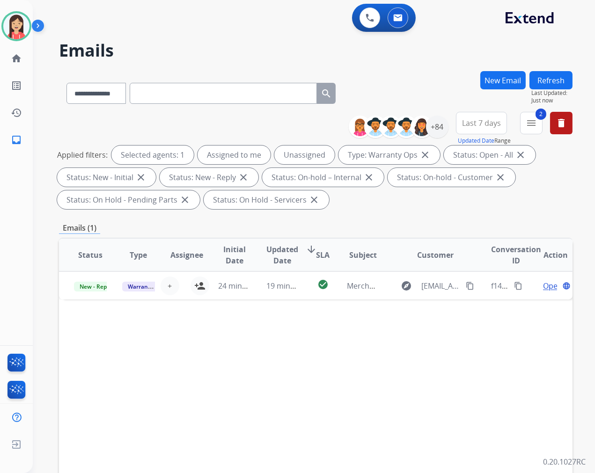
click at [66, 85] on div "**********" at bounding box center [201, 91] width 284 height 32
click at [99, 95] on select "**********" at bounding box center [95, 93] width 58 height 21
select select "**********"
click at [66, 83] on select "**********" at bounding box center [95, 93] width 58 height 21
click at [194, 91] on input "text" at bounding box center [223, 93] width 187 height 21
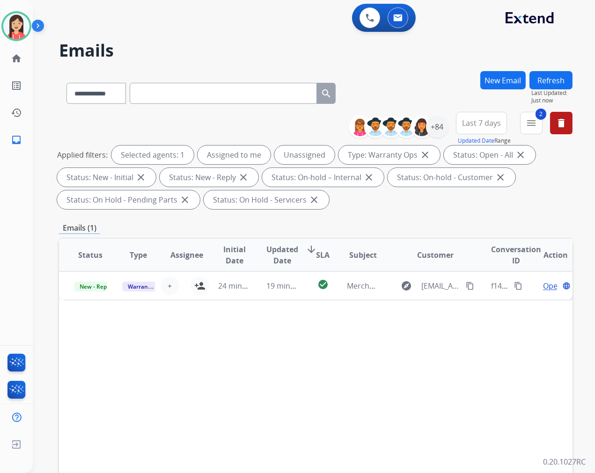
paste input "**********"
type input "**********"
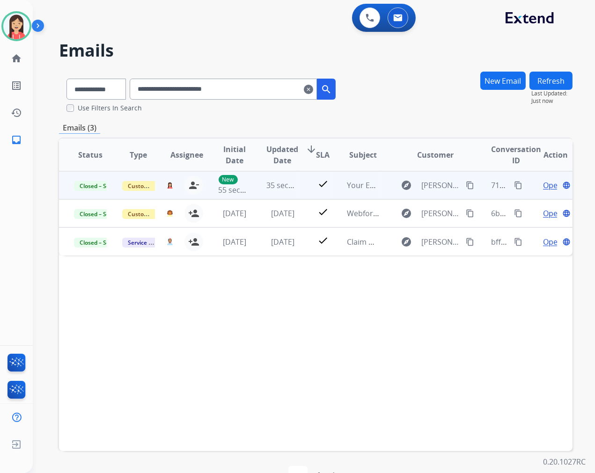
click at [514, 182] on mat-icon "content_copy" at bounding box center [518, 185] width 8 height 8
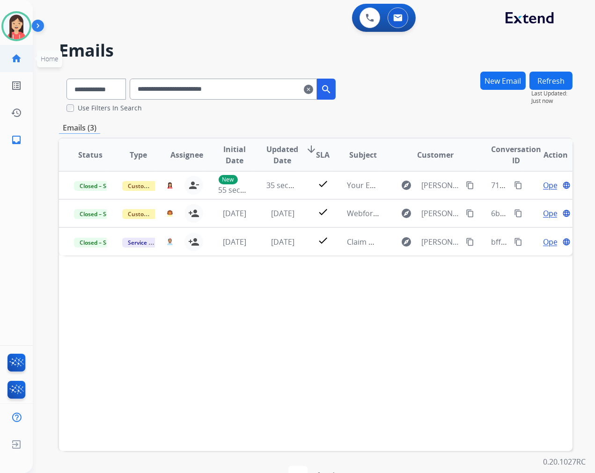
click at [13, 48] on link "home Home" at bounding box center [16, 58] width 26 height 26
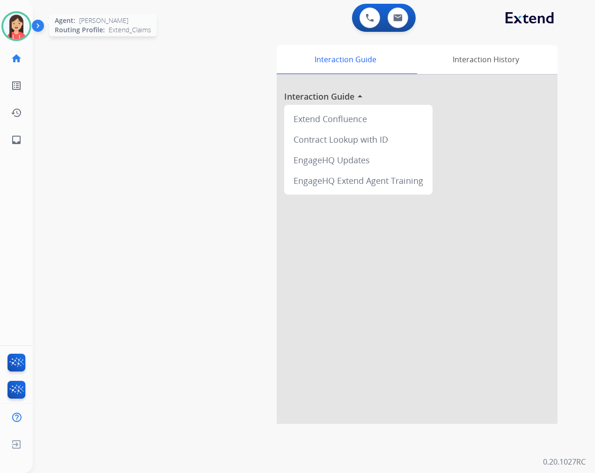
click at [16, 27] on img at bounding box center [16, 26] width 26 height 26
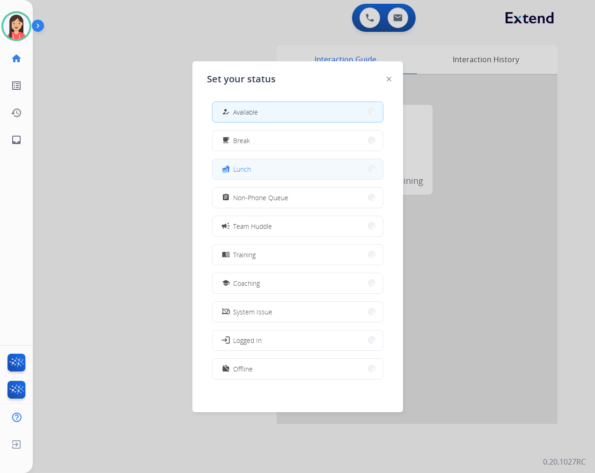
click at [291, 175] on button "fastfood Lunch" at bounding box center [297, 169] width 170 height 20
